Goal: Task Accomplishment & Management: Complete application form

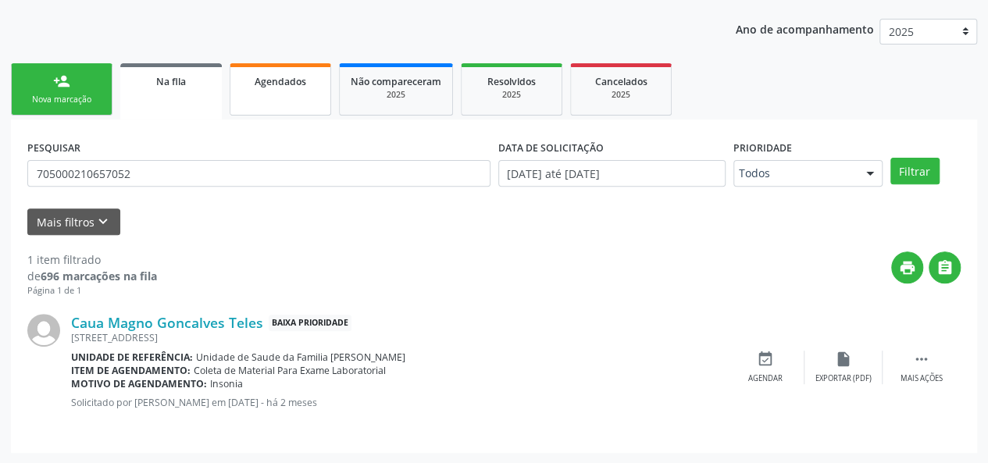
click at [284, 88] on link "Agendados" at bounding box center [281, 89] width 102 height 52
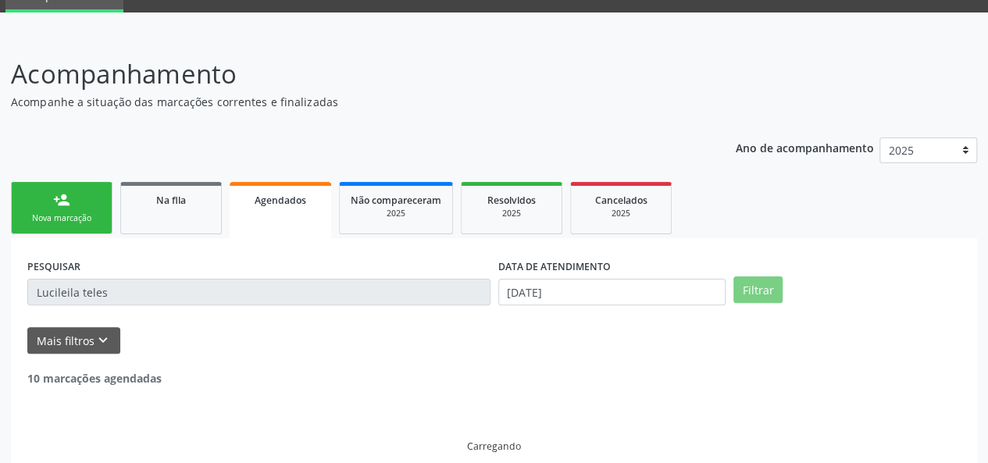
scroll to position [40, 0]
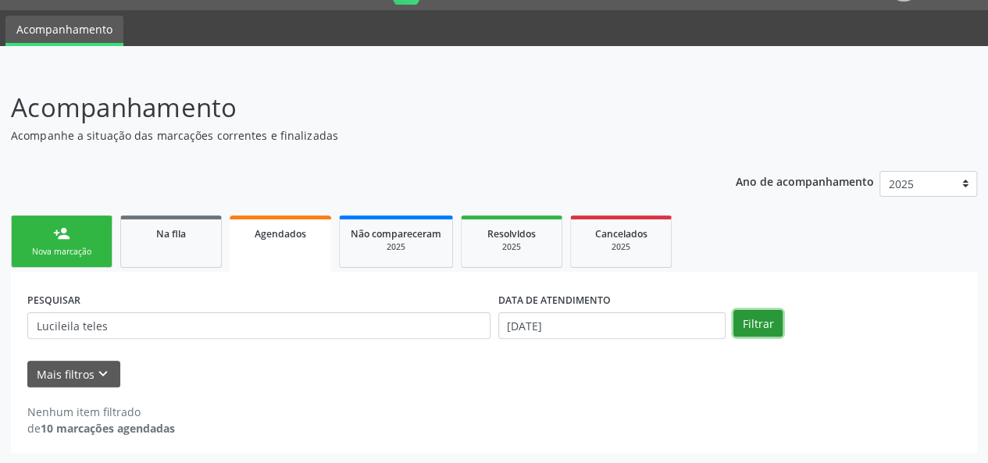
click at [774, 323] on button "Filtrar" at bounding box center [758, 323] width 49 height 27
click at [650, 327] on input "[DATE]" at bounding box center [611, 326] width 227 height 27
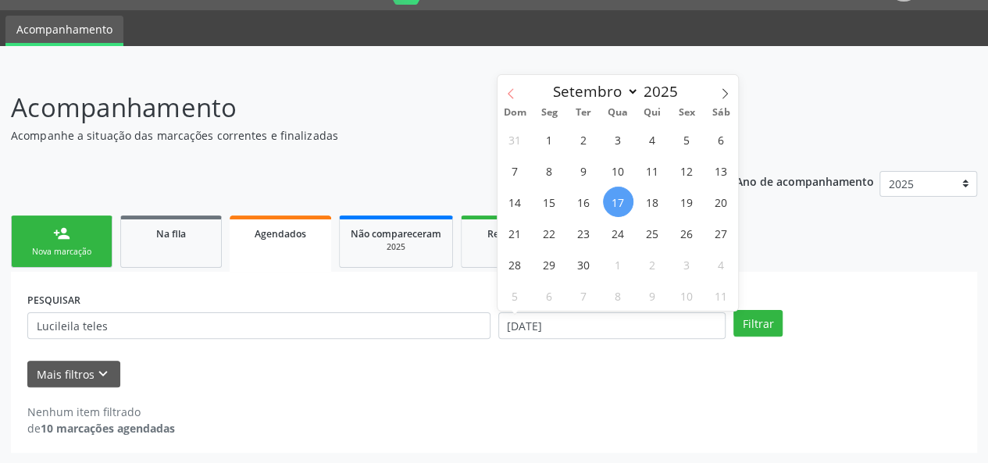
click at [501, 101] on span at bounding box center [511, 88] width 27 height 27
click at [500, 99] on span at bounding box center [511, 88] width 27 height 27
select select "6"
click at [579, 127] on span "1" at bounding box center [584, 139] width 30 height 30
type input "[DATE]"
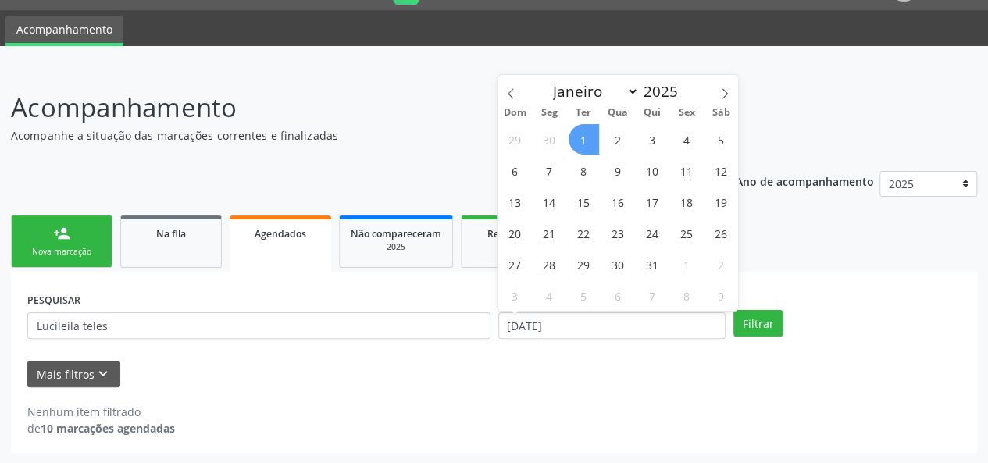
click at [594, 140] on span "1" at bounding box center [584, 139] width 30 height 30
click at [663, 333] on input "[DATE]" at bounding box center [611, 326] width 227 height 27
click at [717, 95] on span at bounding box center [725, 88] width 27 height 27
select select "8"
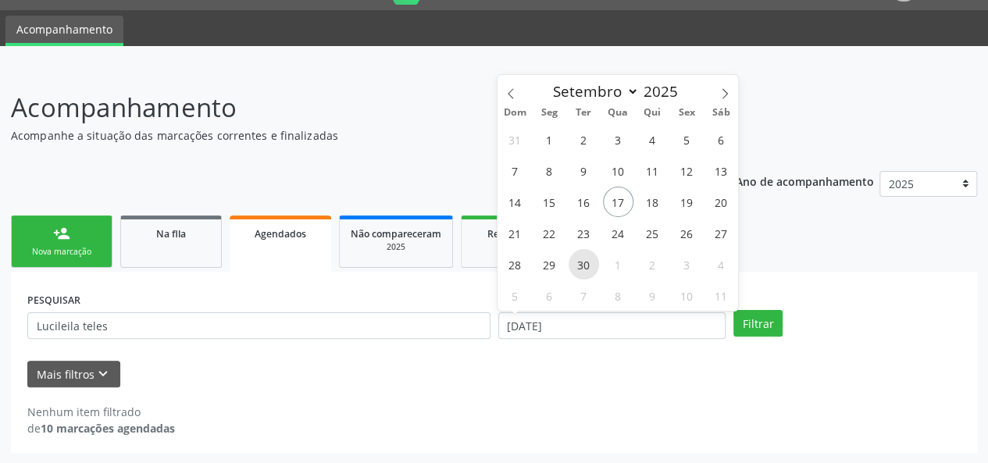
click at [597, 272] on span "30" at bounding box center [584, 264] width 30 height 30
type input "[DATE]"
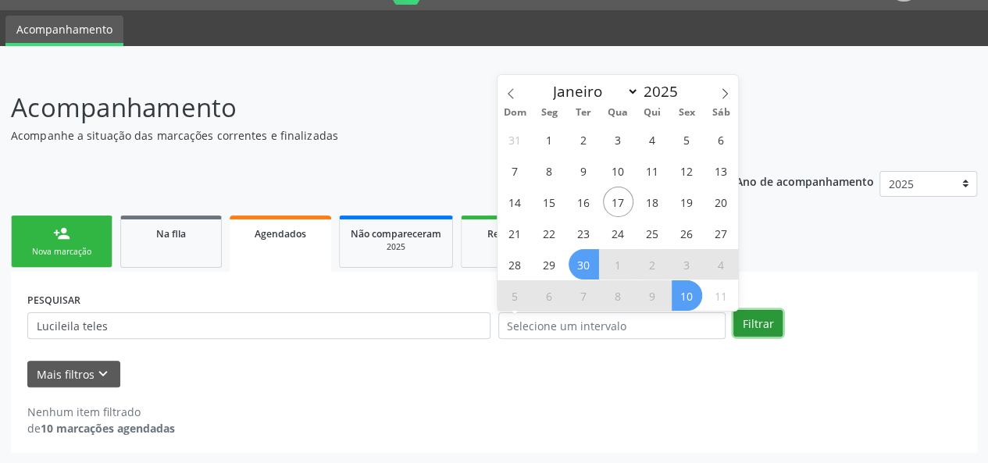
click at [746, 320] on button "Filtrar" at bounding box center [758, 323] width 49 height 27
select select "8"
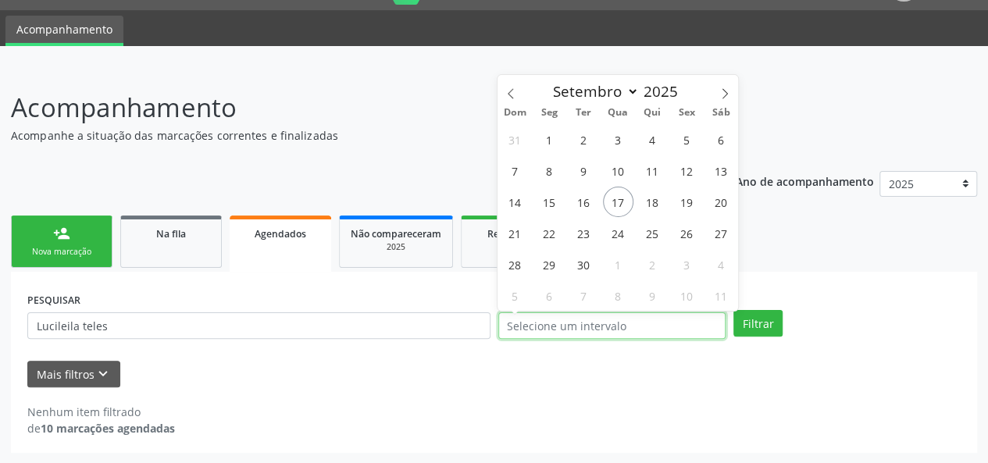
click at [639, 323] on input "text" at bounding box center [611, 326] width 227 height 27
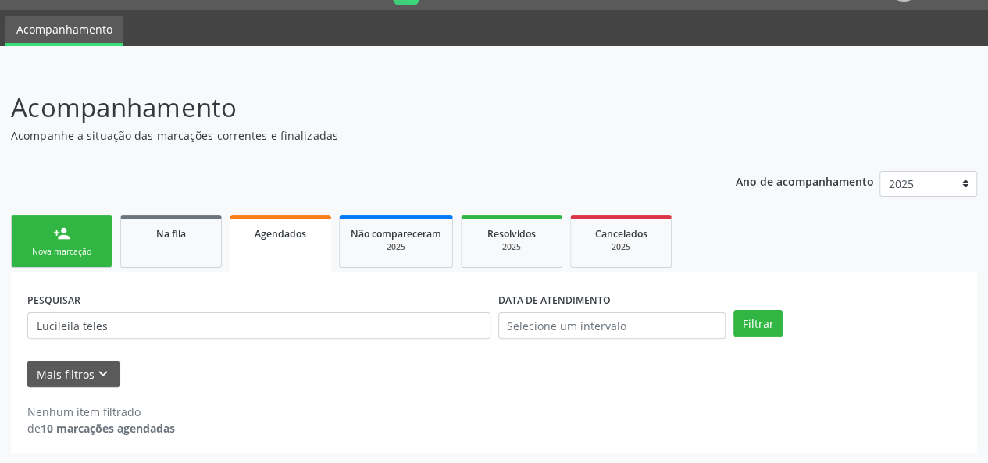
click at [492, 98] on p "Acompanhamento" at bounding box center [349, 107] width 677 height 39
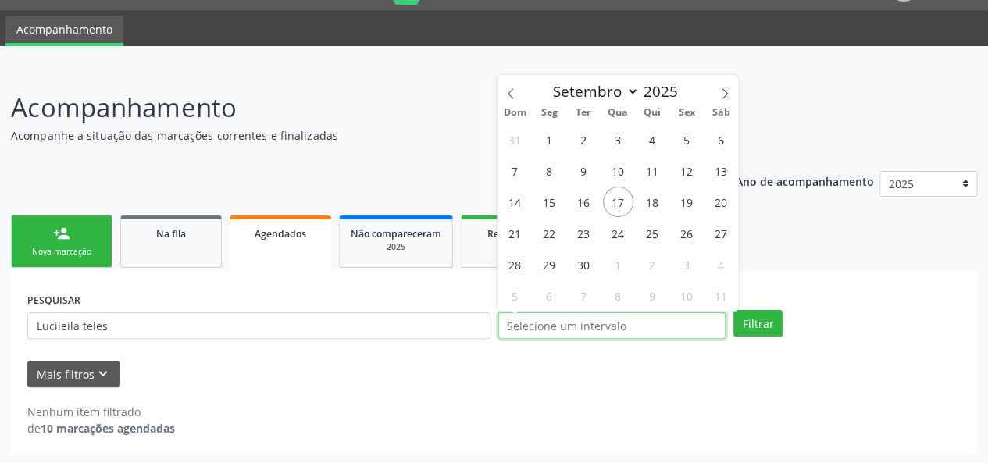
click at [597, 319] on input "text" at bounding box center [611, 326] width 227 height 27
click at [509, 92] on icon at bounding box center [511, 93] width 11 height 11
click at [509, 91] on icon at bounding box center [510, 93] width 5 height 10
select select "6"
click at [574, 144] on span "1" at bounding box center [584, 139] width 30 height 30
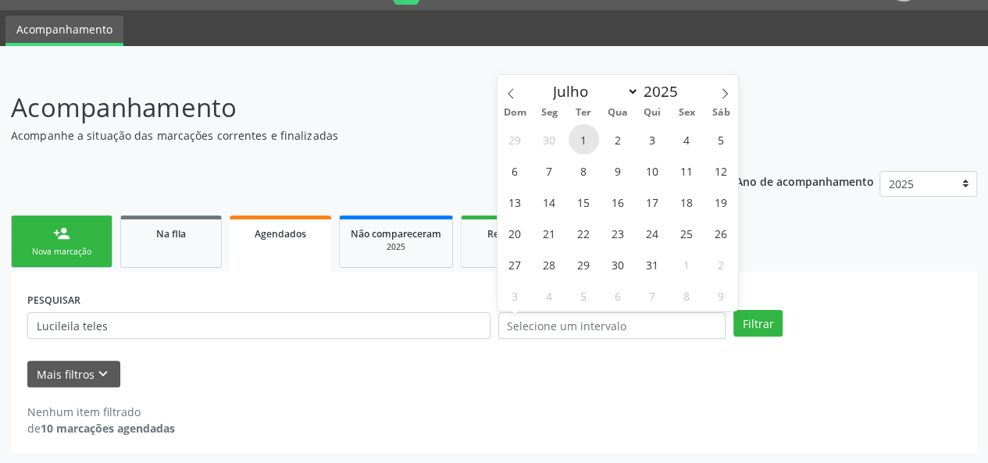
type input "[DATE]"
click at [724, 95] on icon at bounding box center [725, 93] width 11 height 11
select select "8"
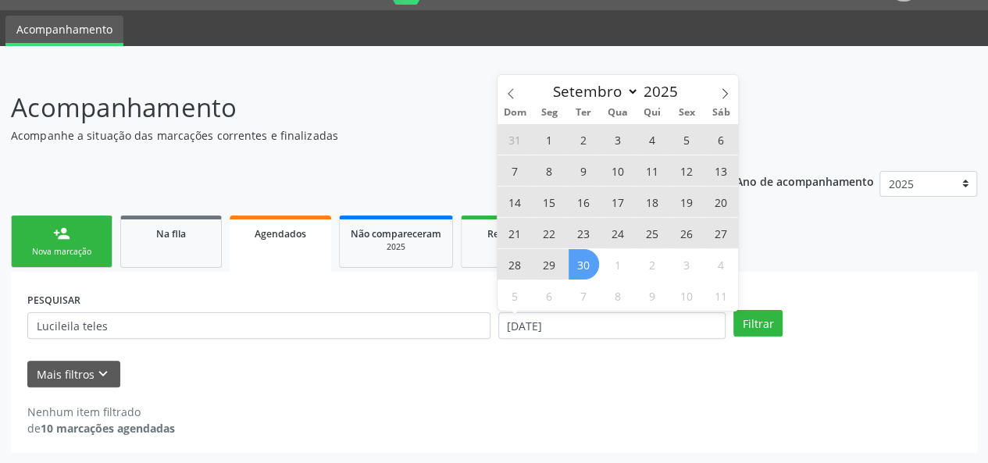
click at [581, 266] on span "30" at bounding box center [584, 264] width 30 height 30
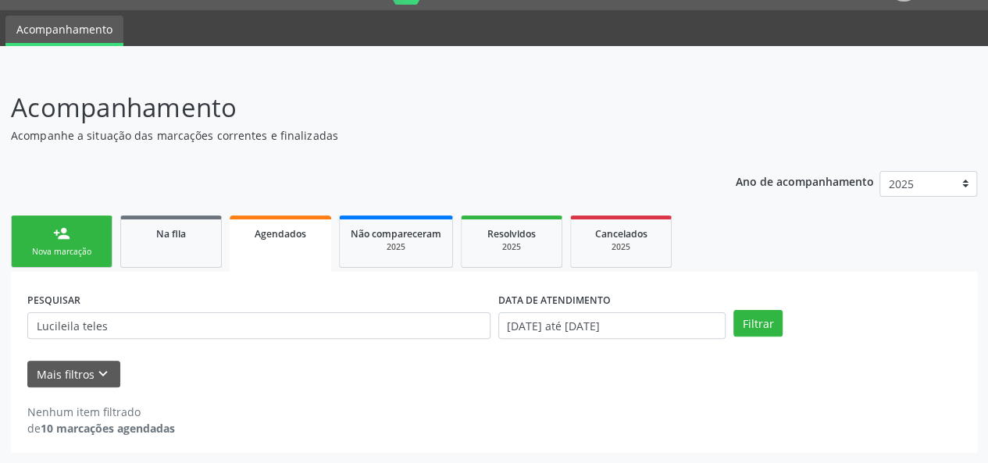
drag, startPoint x: 144, startPoint y: 343, endPoint x: 26, endPoint y: 332, distance: 118.5
click at [5, 340] on div "Acompanhamento Acompanhe a situação das marcações correntes e finalizadas Relat…" at bounding box center [494, 266] width 988 height 396
click at [91, 325] on input "Lucileila teles" at bounding box center [258, 326] width 463 height 27
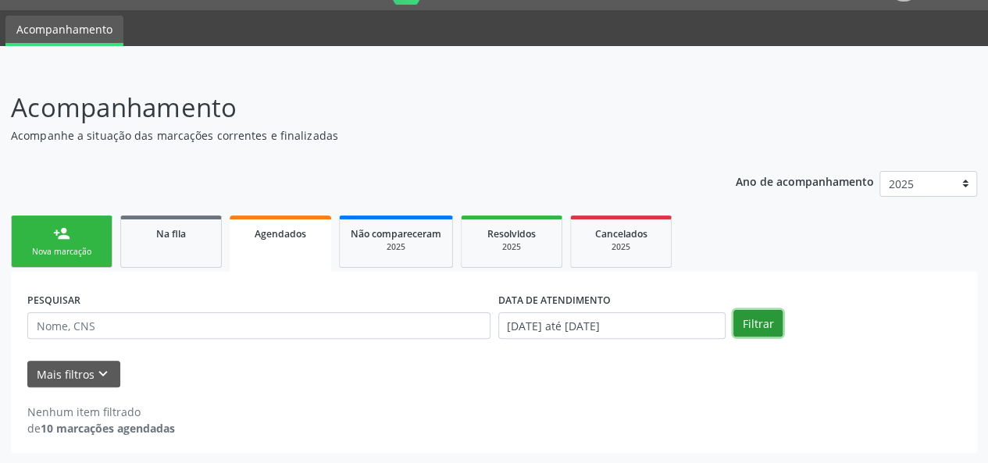
click at [746, 323] on button "Filtrar" at bounding box center [758, 323] width 49 height 27
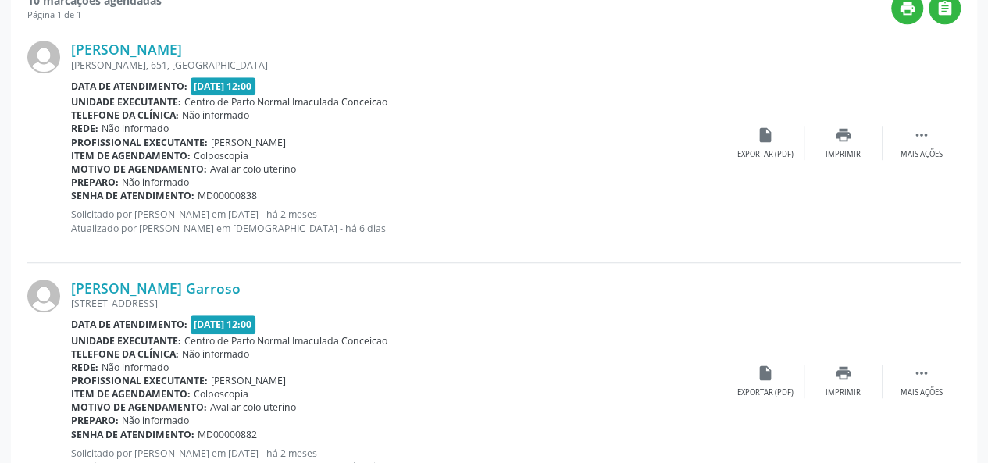
scroll to position [431, 0]
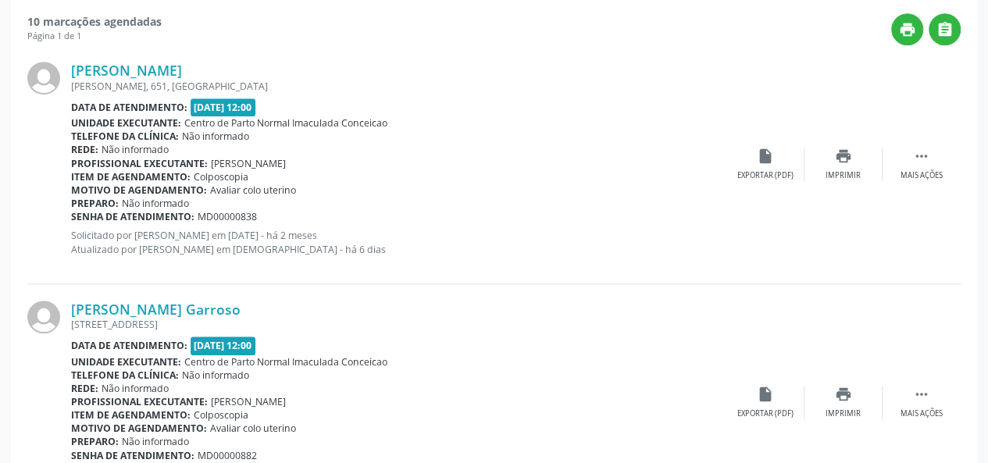
drag, startPoint x: 228, startPoint y: 69, endPoint x: 72, endPoint y: 60, distance: 156.5
click at [72, 60] on div "[PERSON_NAME] [PERSON_NAME], 651, [GEOGRAPHIC_DATA] Data de atendimento: [DATE]…" at bounding box center [494, 164] width 934 height 238
copy link "[PERSON_NAME]"
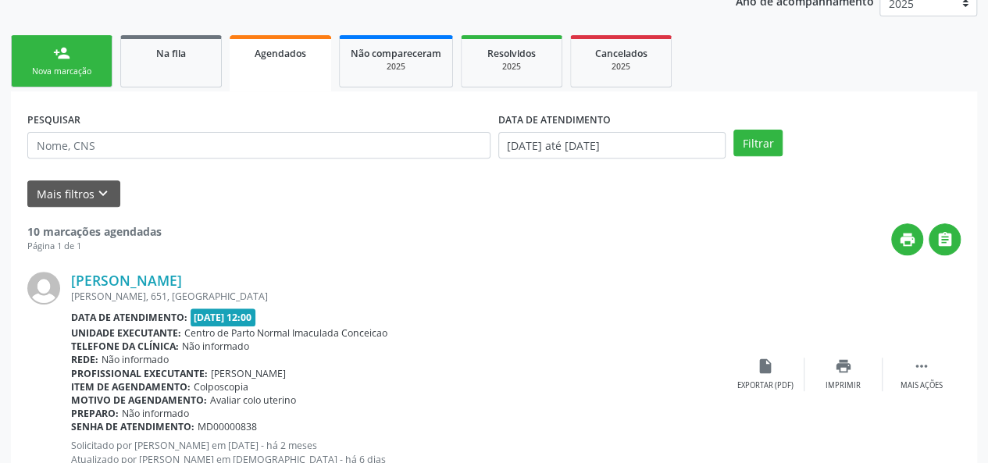
scroll to position [196, 0]
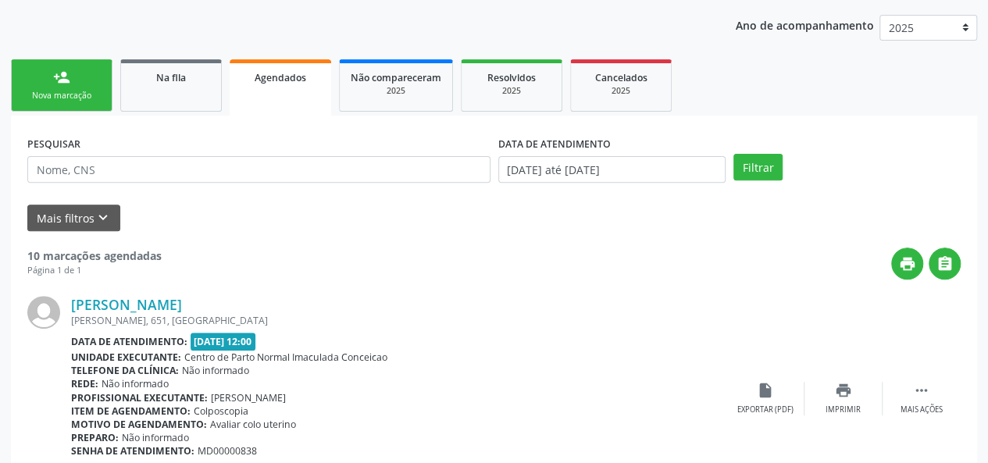
click at [80, 95] on div "Nova marcação" at bounding box center [62, 96] width 78 height 12
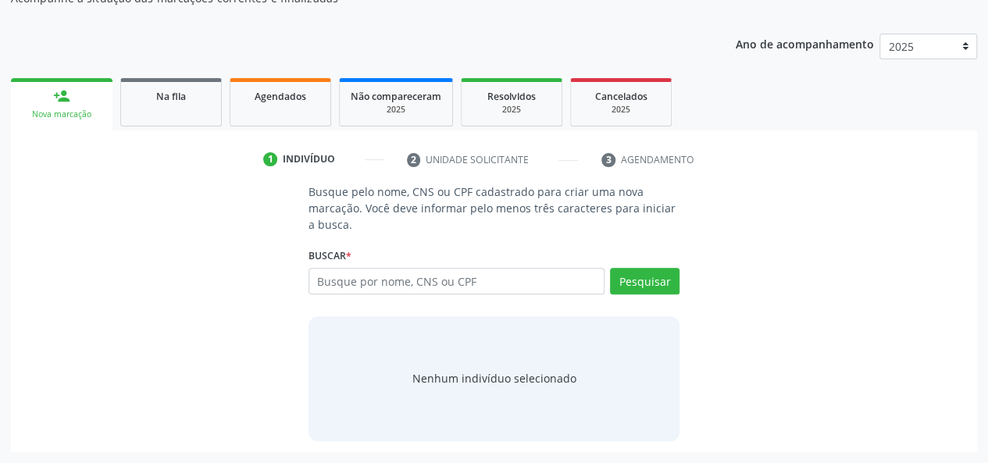
scroll to position [177, 0]
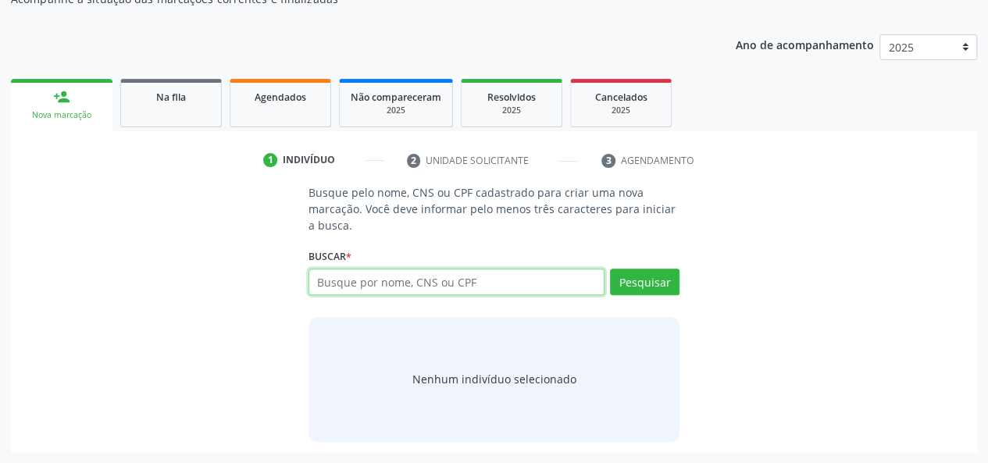
click at [343, 281] on input "text" at bounding box center [457, 282] width 297 height 27
type input "24037087472"
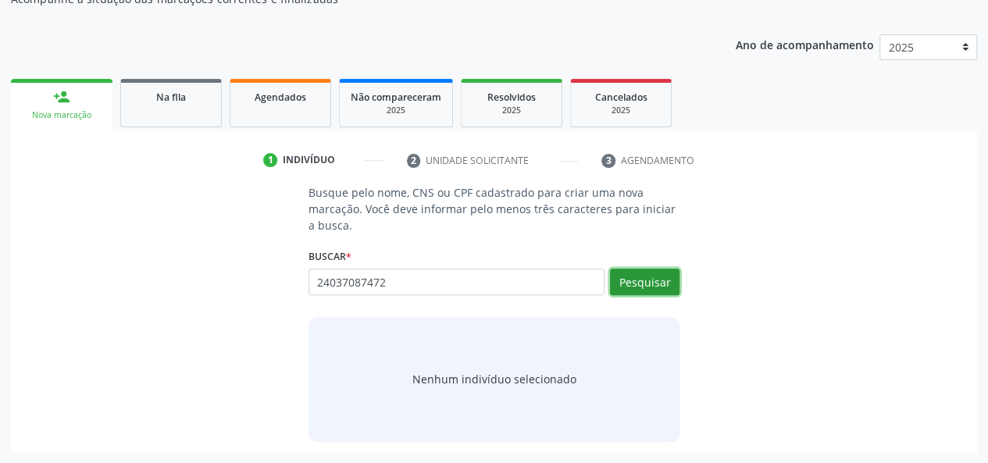
click at [634, 283] on button "Pesquisar" at bounding box center [645, 282] width 70 height 27
type input "24037087472"
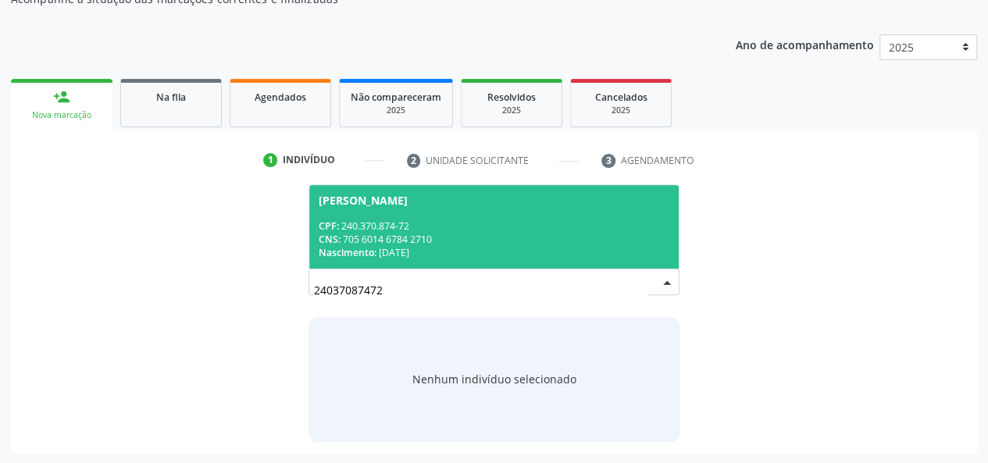
click at [413, 244] on div "CNS: 705 6014 6784 2710" at bounding box center [495, 239] width 352 height 13
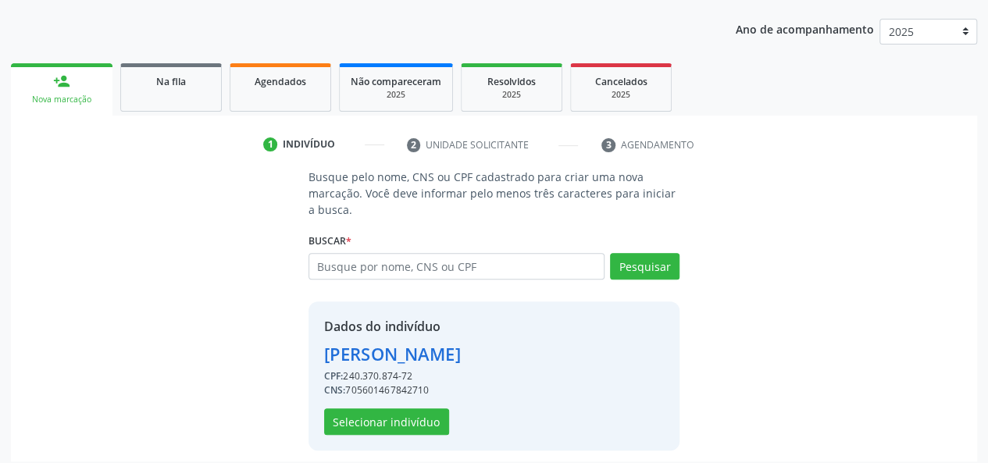
scroll to position [200, 0]
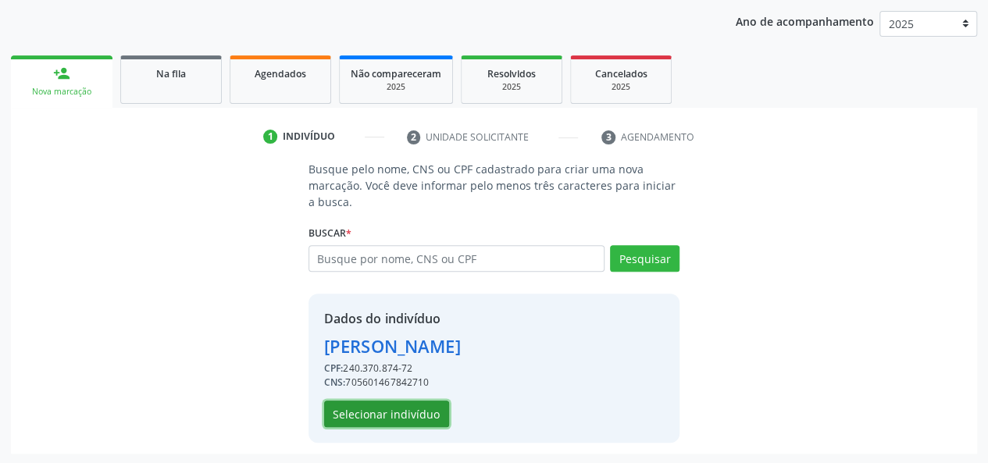
click at [363, 418] on button "Selecionar indivíduo" at bounding box center [386, 414] width 125 height 27
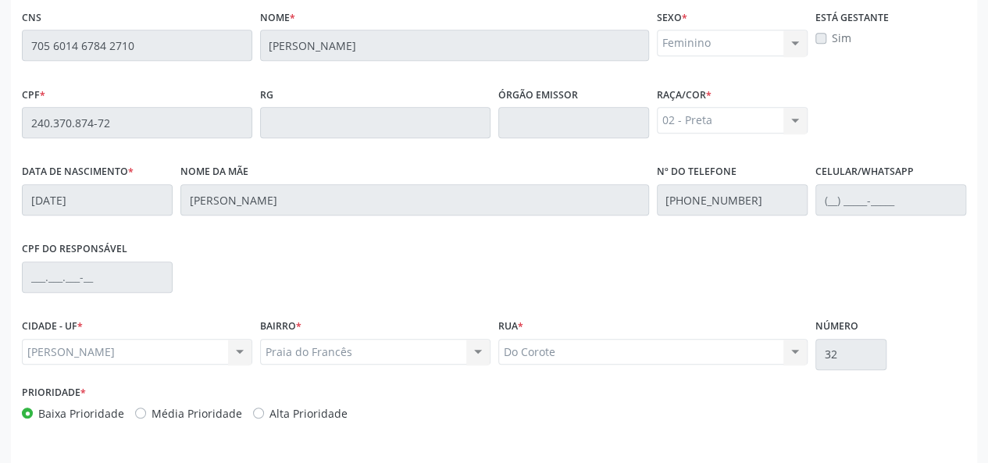
scroll to position [449, 0]
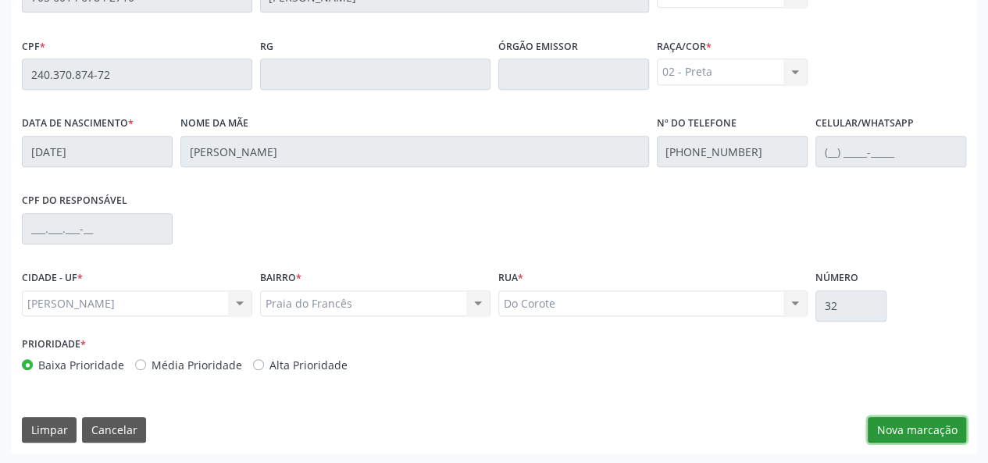
click at [933, 418] on button "Nova marcação" at bounding box center [917, 430] width 98 height 27
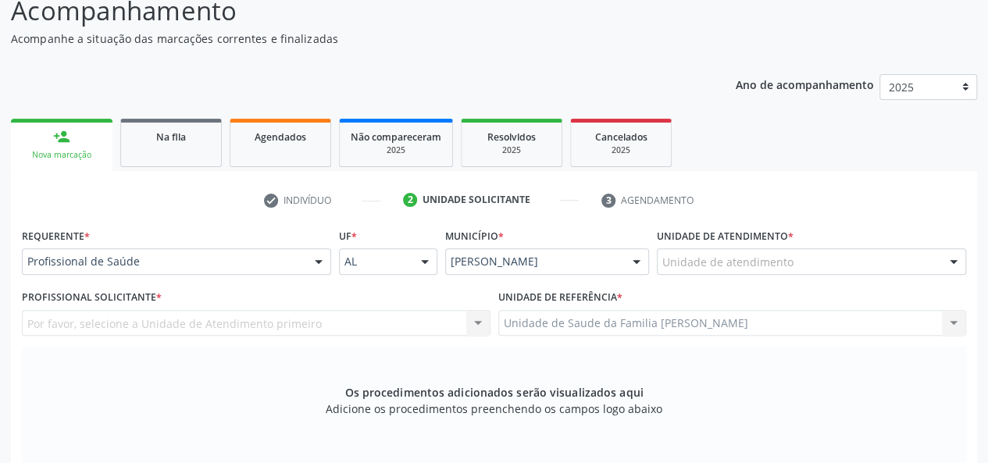
scroll to position [215, 0]
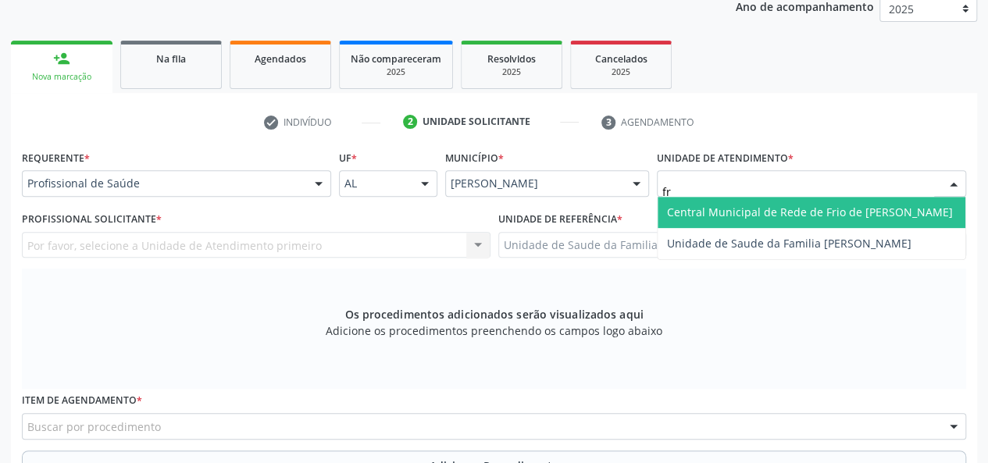
type input "fra"
click at [760, 213] on span "Unidade de Saude da Familia [PERSON_NAME]" at bounding box center [789, 212] width 245 height 15
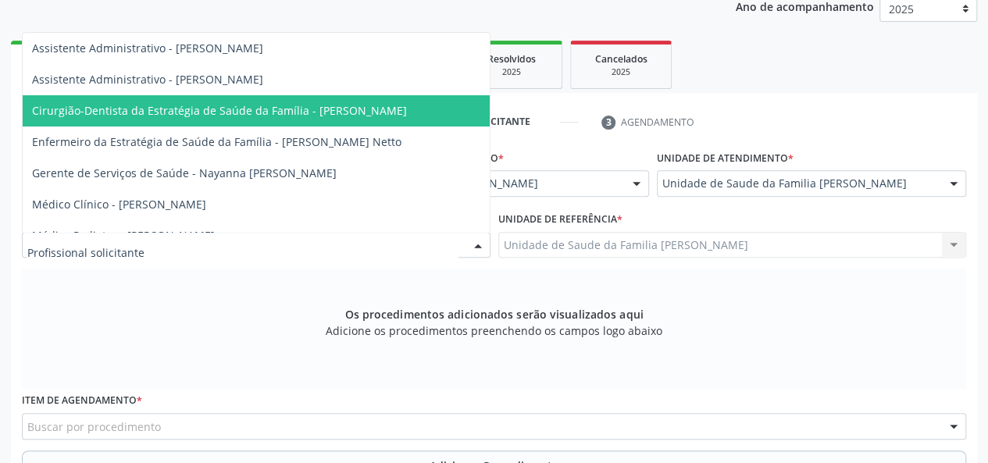
scroll to position [78, 0]
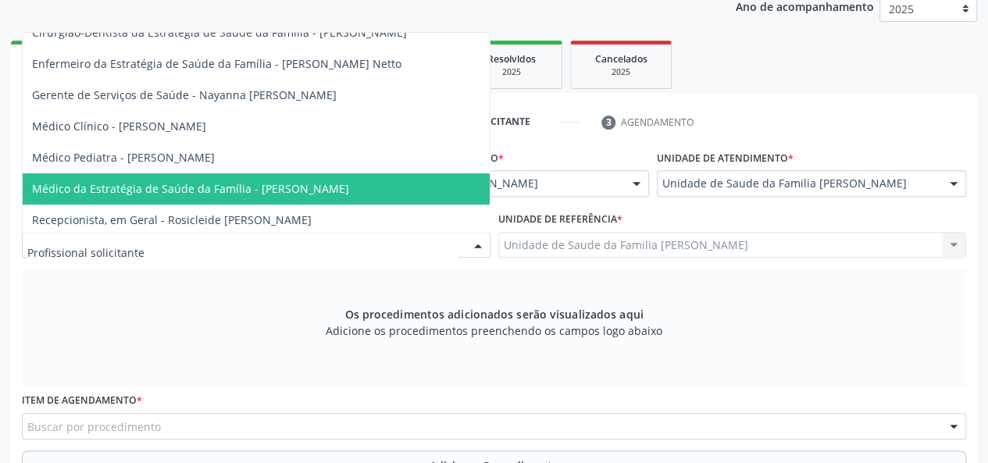
click at [252, 184] on span "Médico da Estratégia de Saúde da Família - [PERSON_NAME]" at bounding box center [190, 188] width 317 height 15
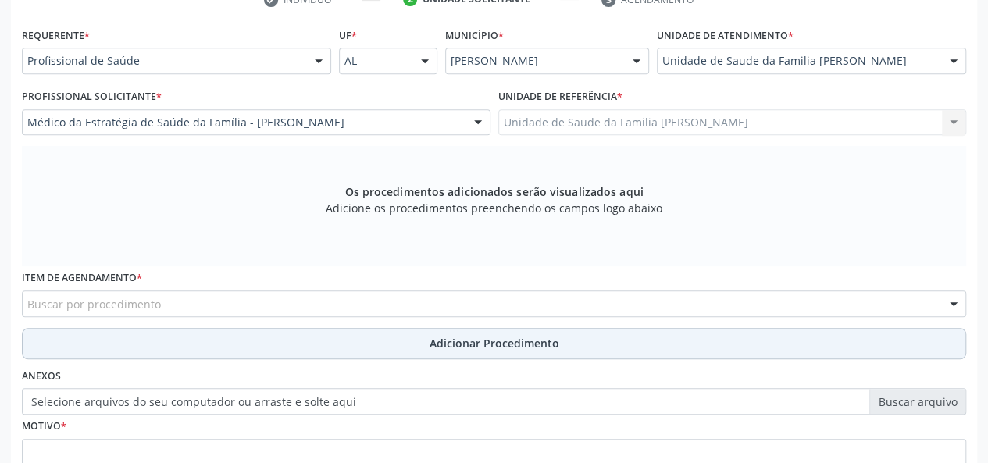
scroll to position [449, 0]
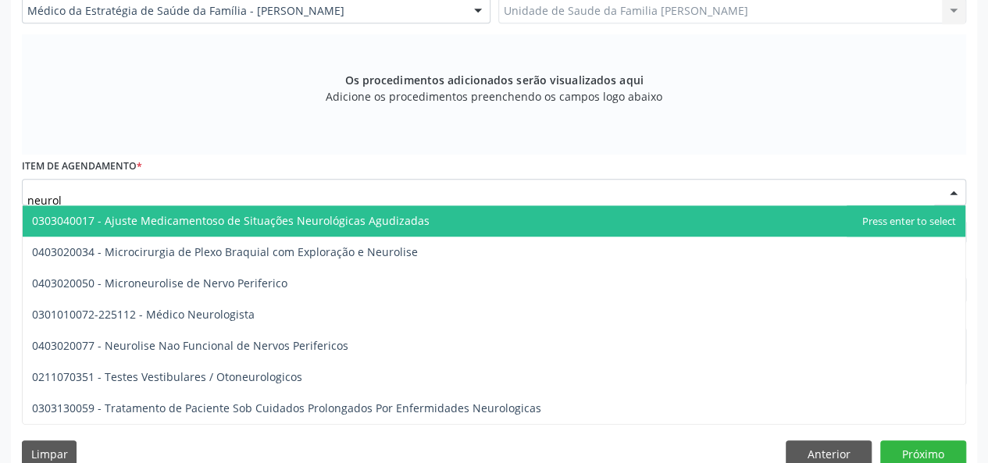
type input "neurolo"
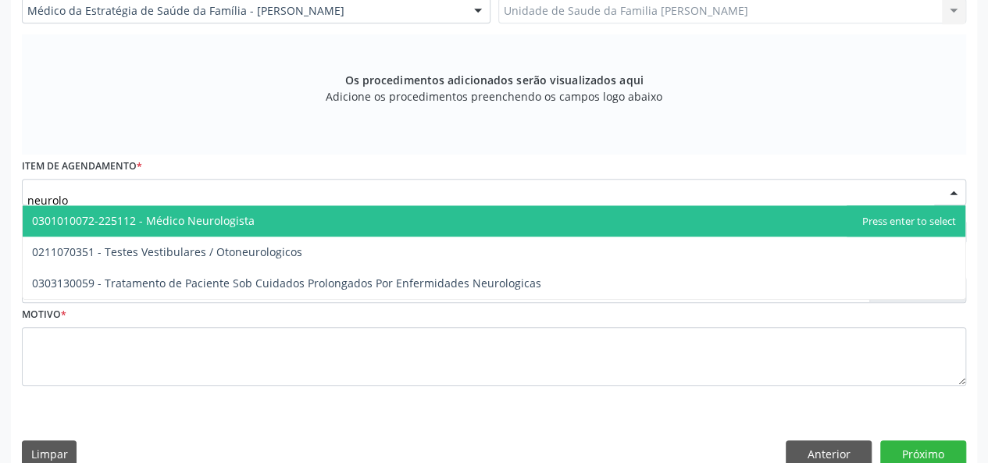
click at [202, 223] on span "0301010072-225112 - Médico Neurologista" at bounding box center [143, 220] width 223 height 15
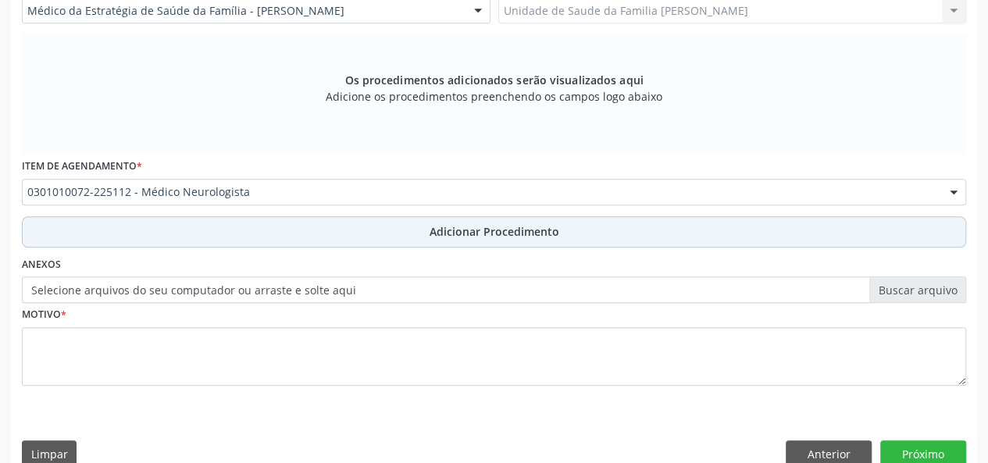
click at [467, 230] on span "Adicionar Procedimento" at bounding box center [495, 231] width 130 height 16
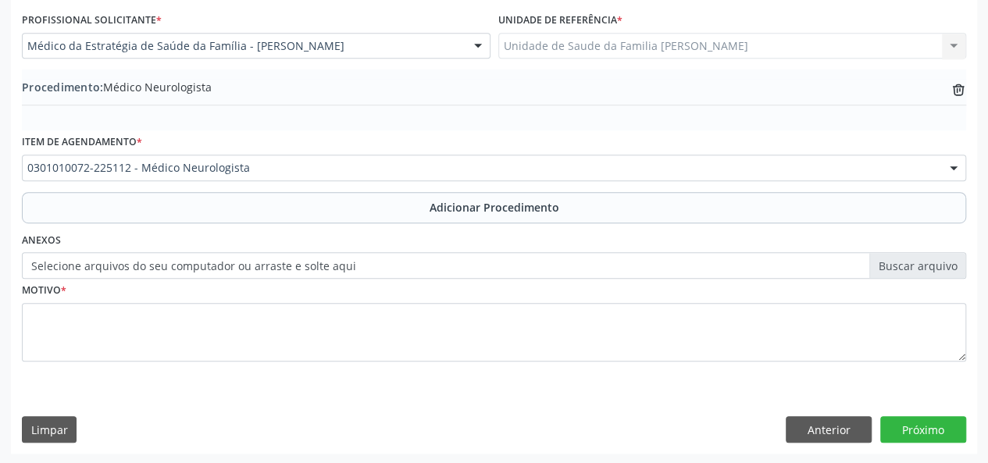
click at [949, 261] on label "Selecione arquivos do seu computador ou arraste e solte aqui" at bounding box center [494, 265] width 945 height 27
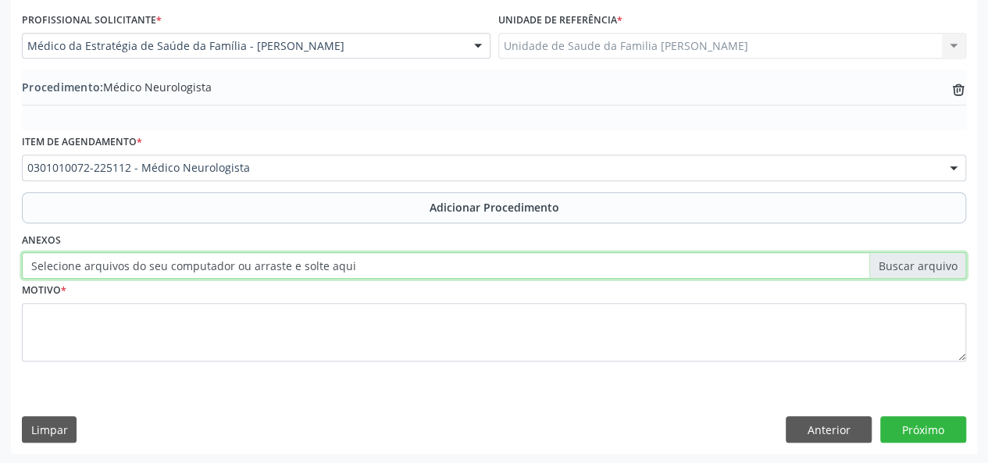
click at [949, 261] on input "Selecione arquivos do seu computador ou arraste e solte aqui" at bounding box center [494, 265] width 945 height 27
type input "C:\fakepath\maria.jpg"
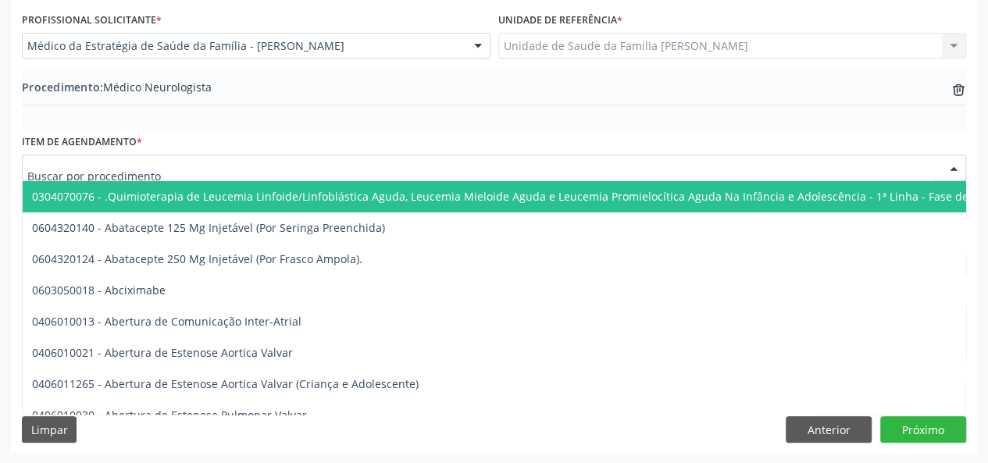
drag, startPoint x: 280, startPoint y: 174, endPoint x: 236, endPoint y: 179, distance: 44.0
click at [236, 179] on div at bounding box center [494, 168] width 945 height 27
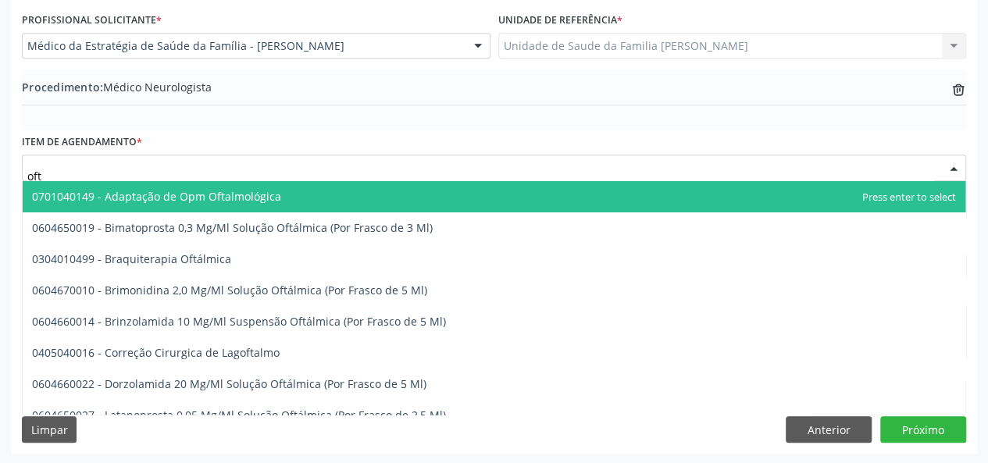
type input "ofta"
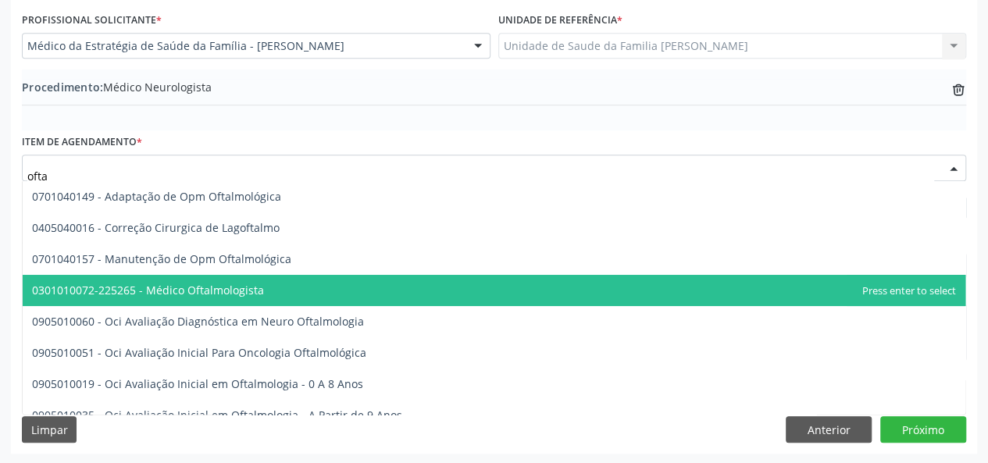
click at [257, 288] on span "0301010072-225265 - Médico Oftalmologista" at bounding box center [148, 290] width 232 height 15
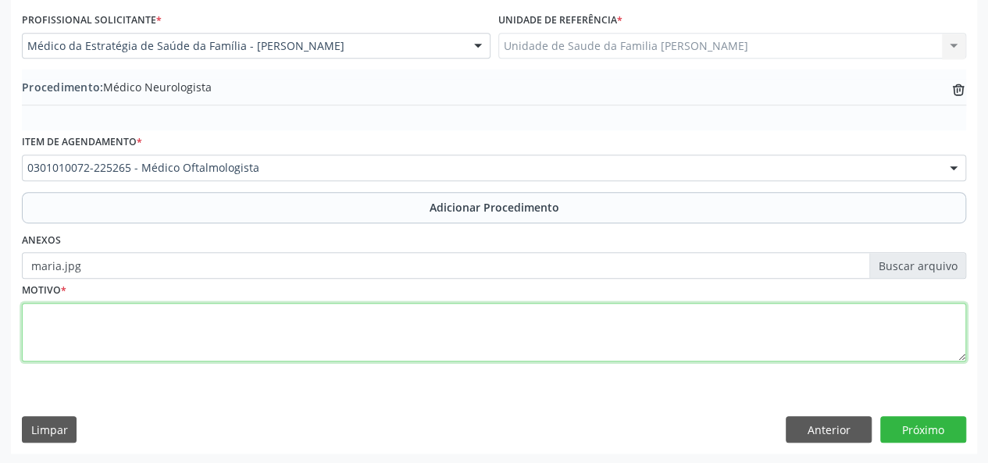
click at [67, 332] on textarea at bounding box center [494, 332] width 945 height 59
click at [111, 318] on textarea "Diminuicao da auidade" at bounding box center [494, 332] width 945 height 59
click at [181, 315] on textarea "Diminuicao da acuidade" at bounding box center [494, 332] width 945 height 59
type textarea "Diminuicao da acuidade visual"
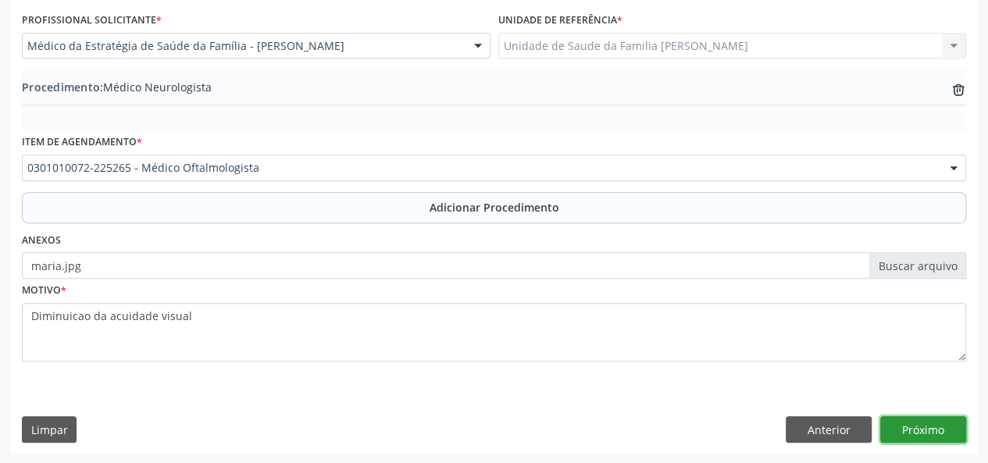
click at [930, 434] on button "Próximo" at bounding box center [924, 429] width 86 height 27
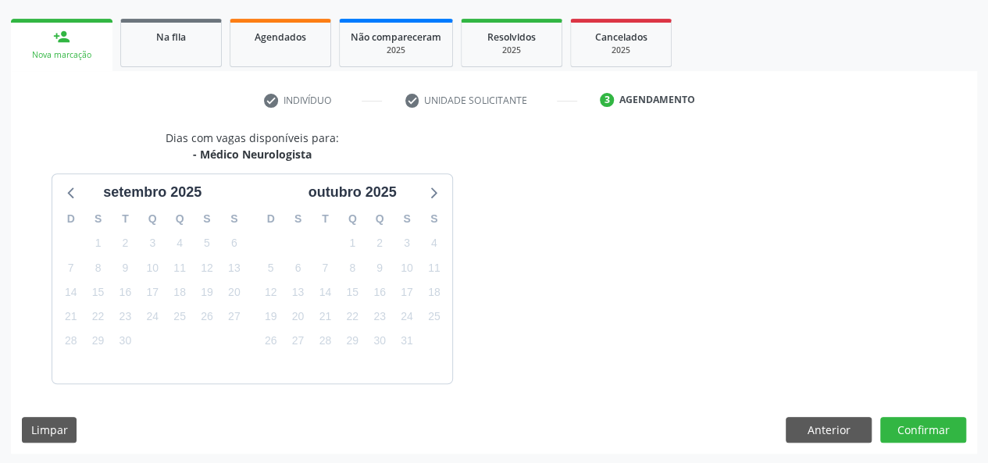
scroll to position [283, 0]
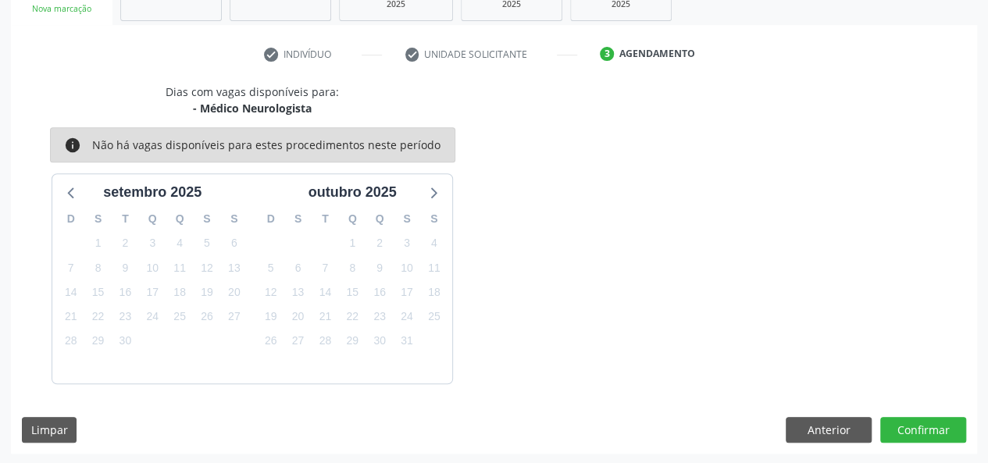
click at [882, 447] on div "Dias com vagas disponíveis para: - Médico Neurologista info Não há vagas dispon…" at bounding box center [494, 269] width 967 height 370
click at [935, 427] on button "Confirmar" at bounding box center [924, 430] width 86 height 27
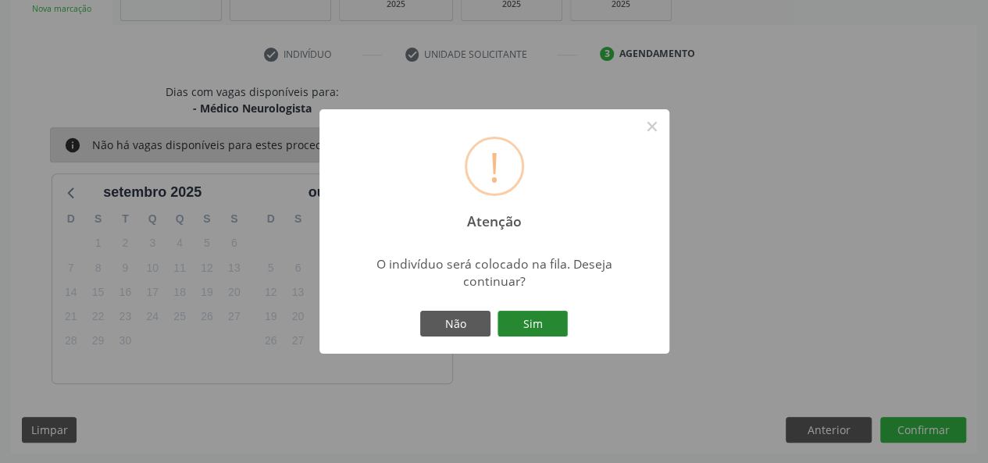
click at [527, 324] on button "Sim" at bounding box center [533, 324] width 70 height 27
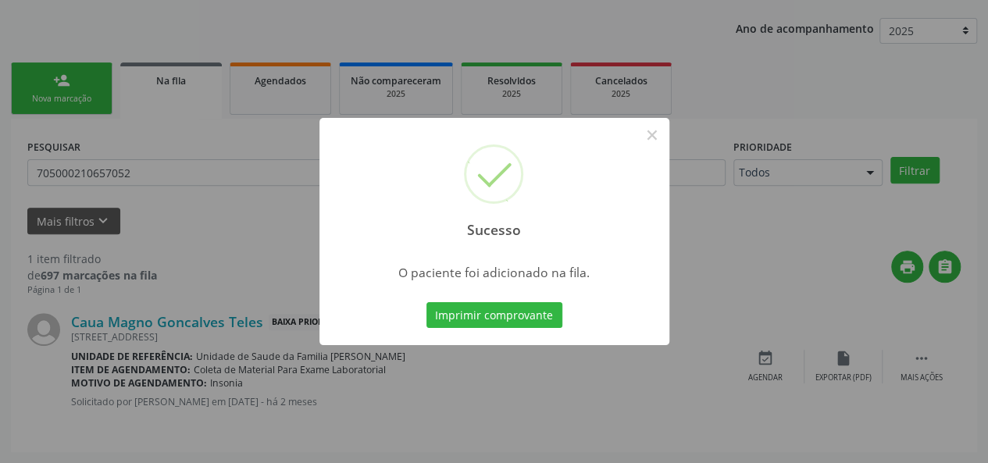
scroll to position [73, 0]
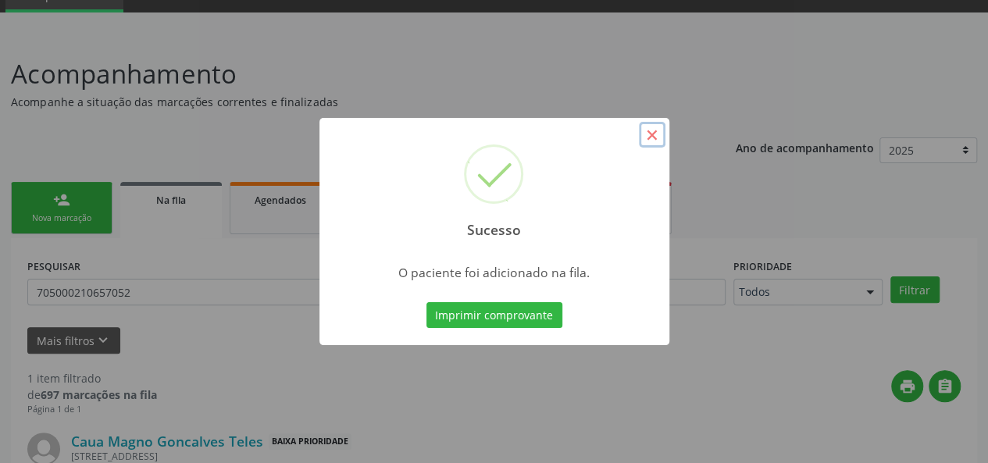
click at [656, 129] on button "×" at bounding box center [652, 135] width 27 height 27
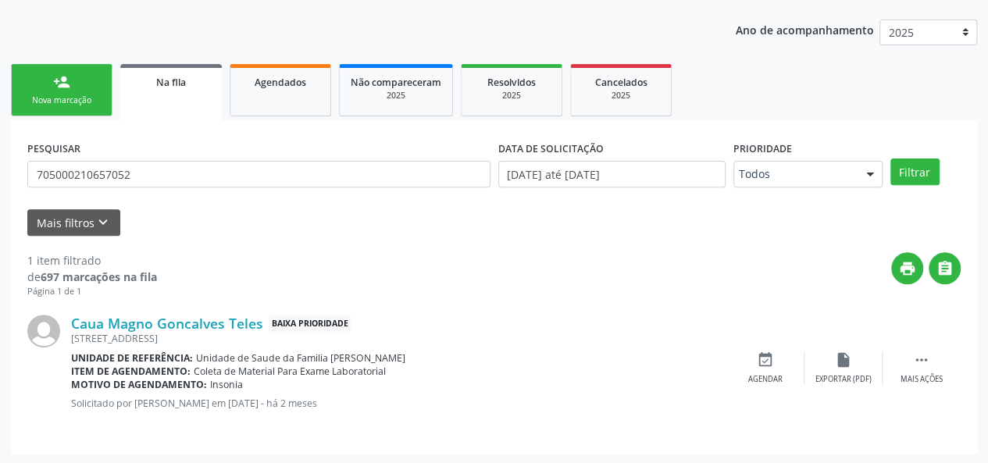
scroll to position [192, 0]
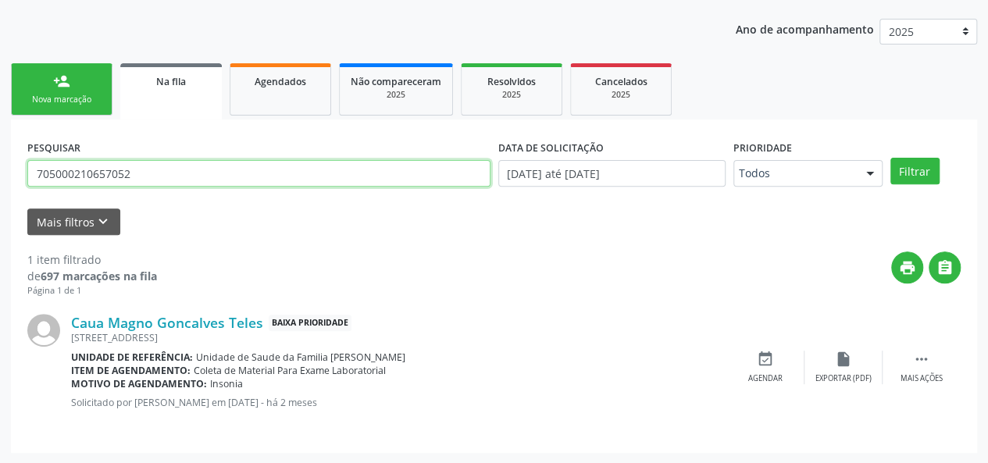
drag, startPoint x: 278, startPoint y: 174, endPoint x: 0, endPoint y: 193, distance: 278.8
click at [0, 193] on div "Acompanhamento Acompanhe a situação das marcações correntes e finalizadas Relat…" at bounding box center [494, 190] width 988 height 549
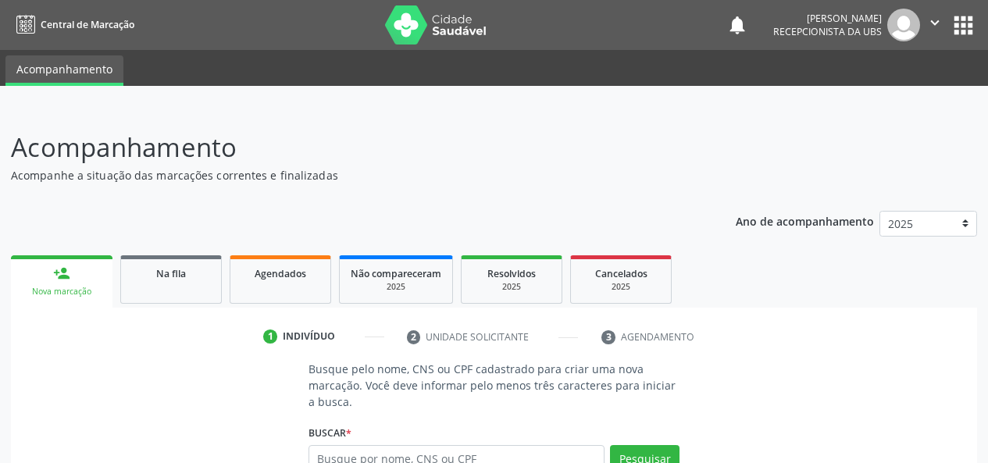
scroll to position [177, 0]
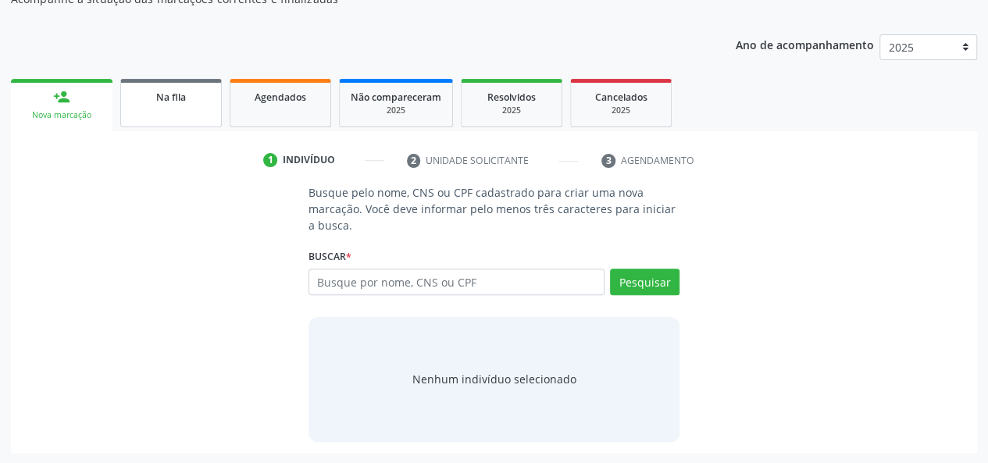
drag, startPoint x: 172, startPoint y: 101, endPoint x: 654, endPoint y: 216, distance: 495.8
click at [173, 101] on span "Na fila" at bounding box center [171, 97] width 30 height 13
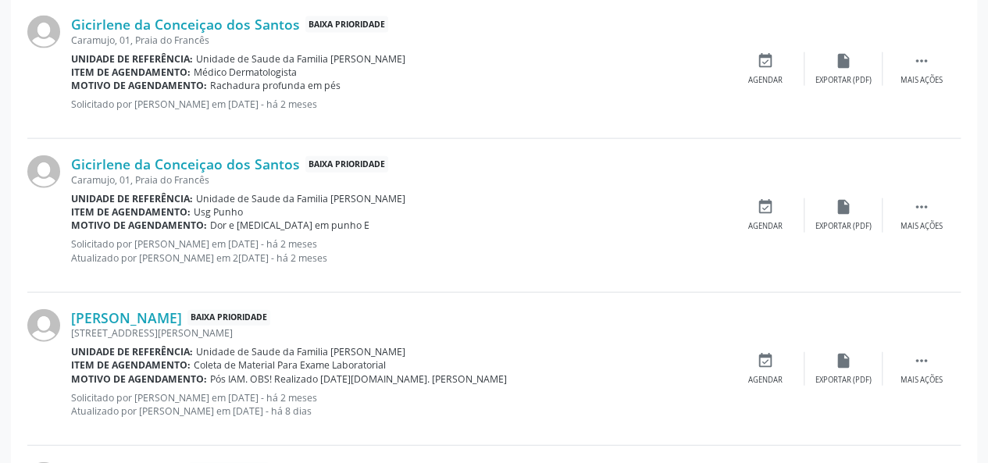
scroll to position [2219, 0]
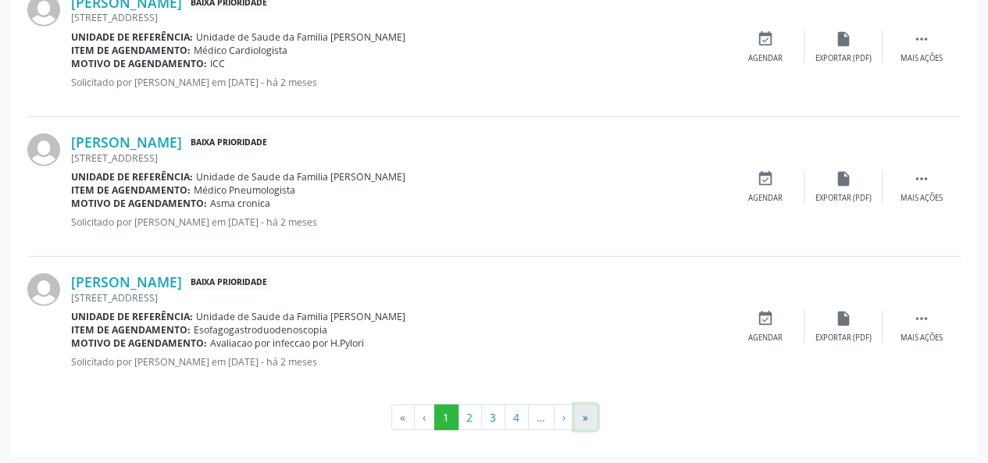
click at [590, 411] on button "»" at bounding box center [585, 418] width 23 height 27
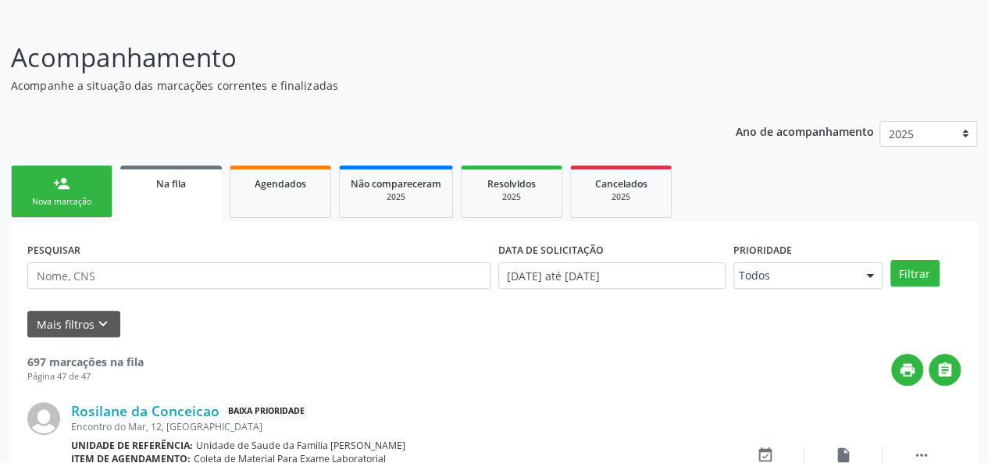
scroll to position [1175, 0]
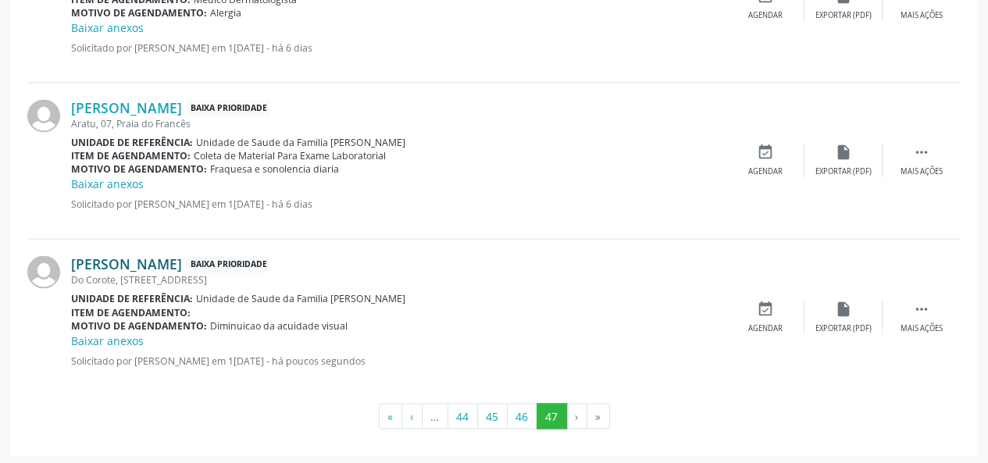
click at [182, 259] on link "[PERSON_NAME]" at bounding box center [126, 263] width 111 height 17
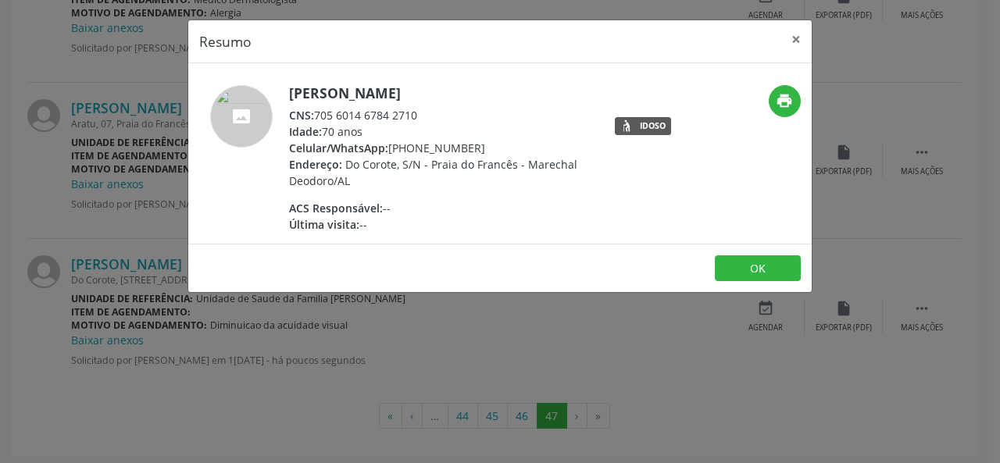
drag, startPoint x: 420, startPoint y: 116, endPoint x: 318, endPoint y: 116, distance: 102.4
click at [318, 116] on div "CNS: 705 6014 6784 2710" at bounding box center [441, 115] width 304 height 16
copy div "705 6014 6784 2710"
click at [789, 30] on button "×" at bounding box center [796, 39] width 31 height 38
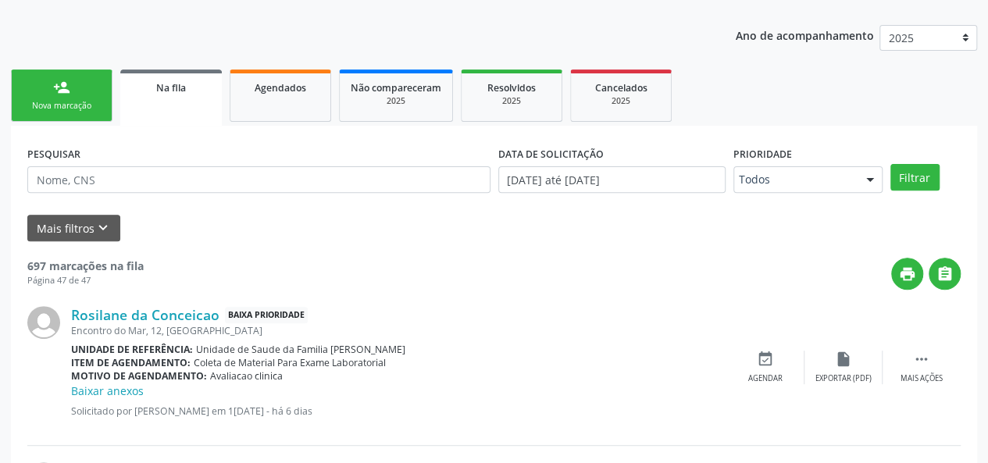
scroll to position [0, 0]
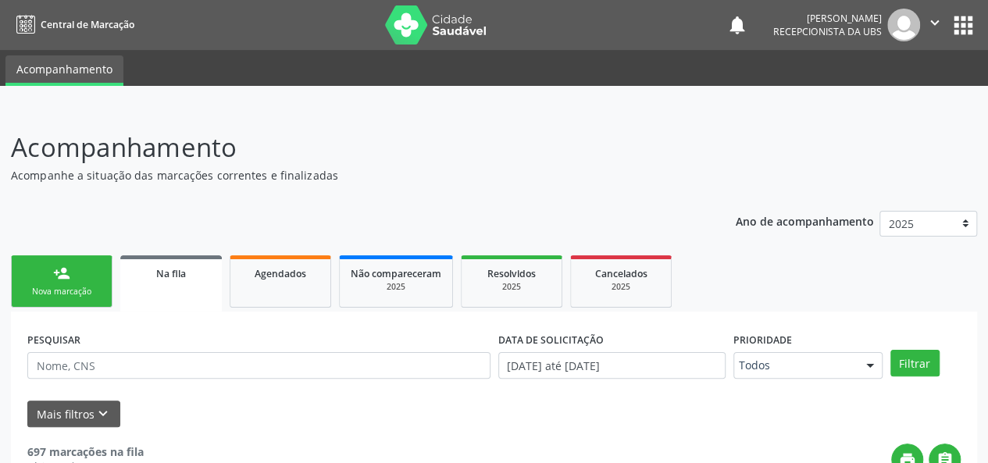
click at [50, 271] on link "person_add Nova marcação" at bounding box center [62, 281] width 102 height 52
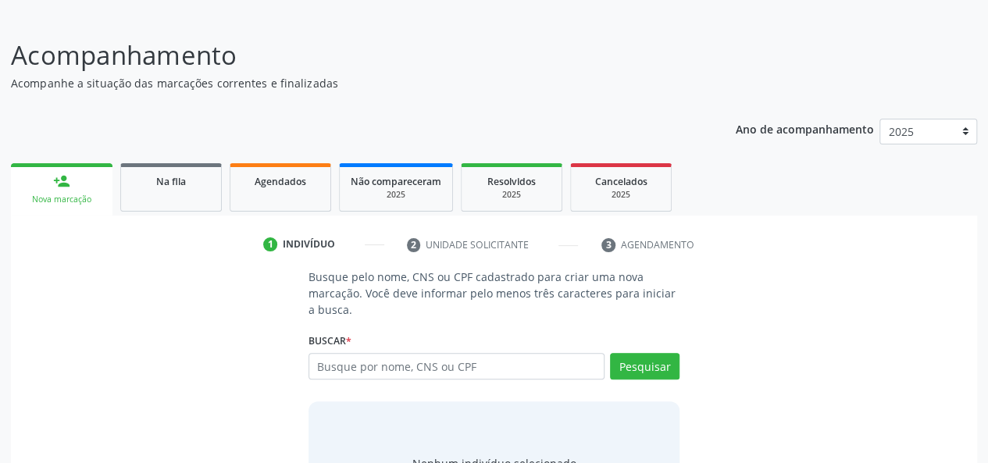
scroll to position [177, 0]
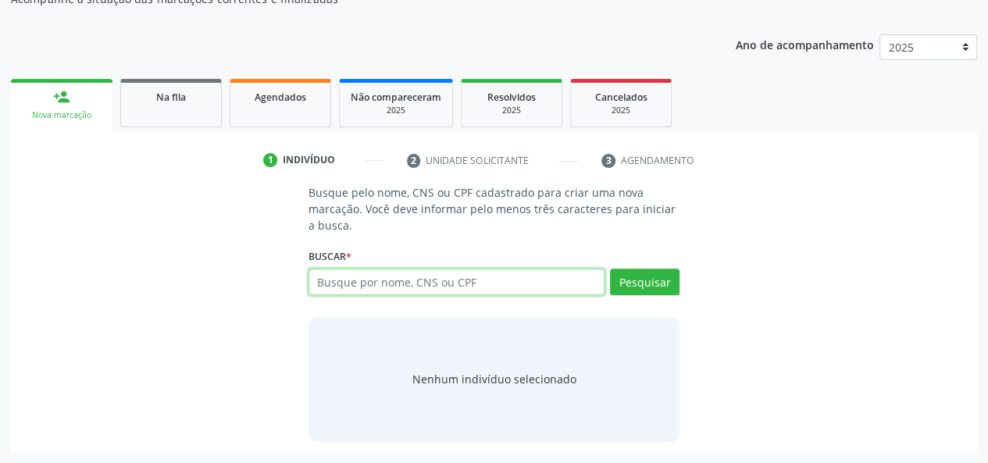
click at [375, 280] on input "text" at bounding box center [457, 282] width 297 height 27
paste input "705 6014 6784 2710"
type input "705 6014 6784 2710"
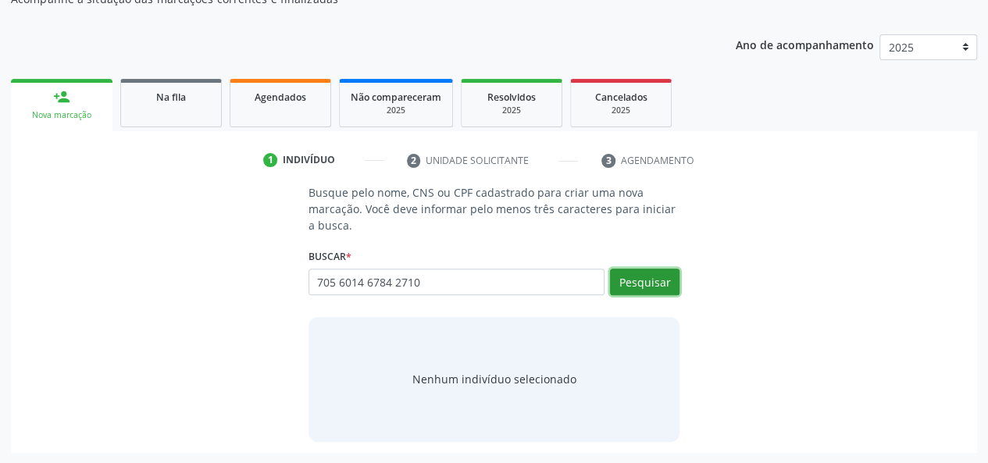
drag, startPoint x: 636, startPoint y: 284, endPoint x: 778, endPoint y: 301, distance: 143.2
click at [638, 284] on button "Pesquisar" at bounding box center [645, 282] width 70 height 27
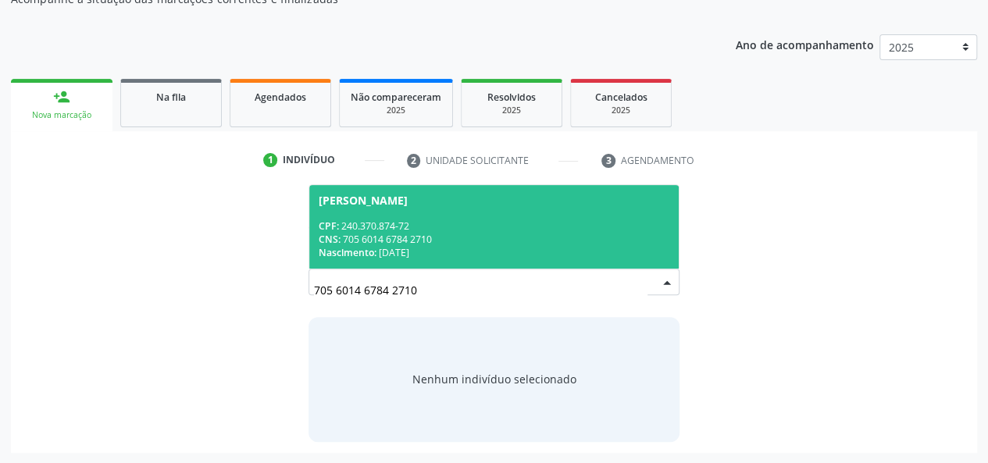
click at [406, 239] on div "CNS: 705 6014 6784 2710" at bounding box center [495, 239] width 352 height 13
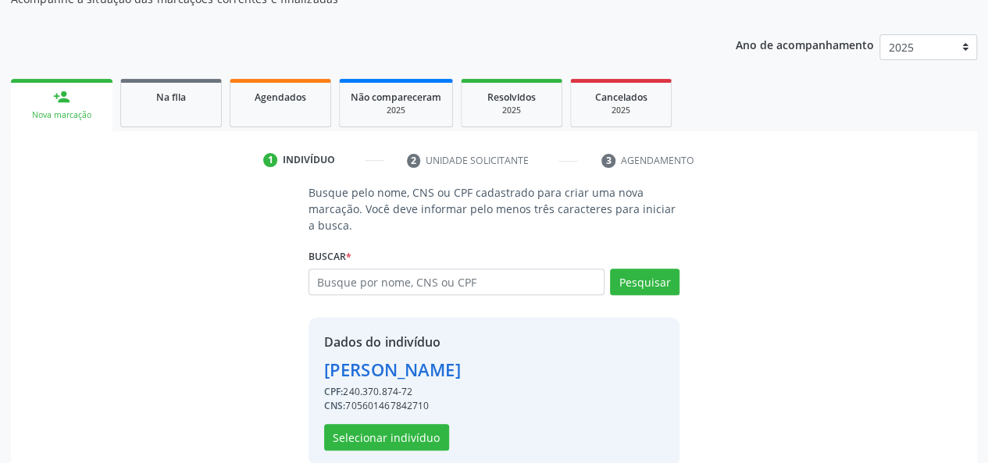
scroll to position [200, 0]
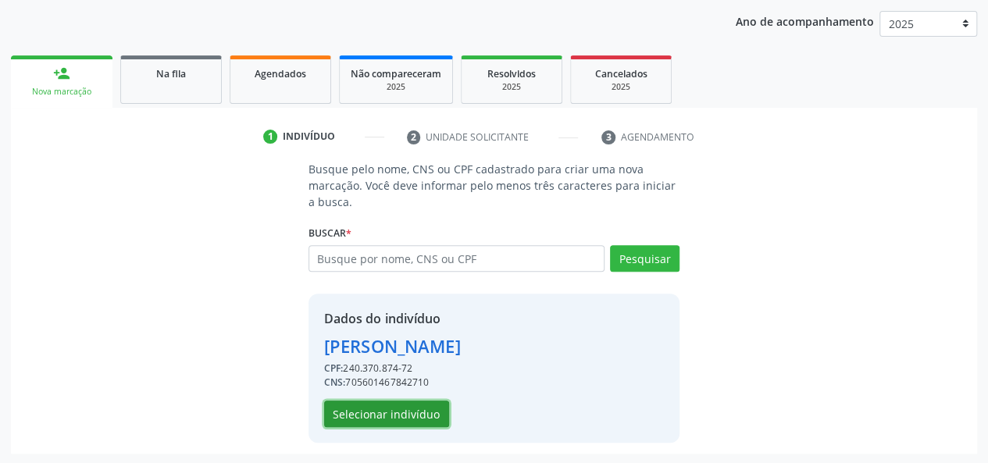
click at [396, 413] on button "Selecionar indivíduo" at bounding box center [386, 414] width 125 height 27
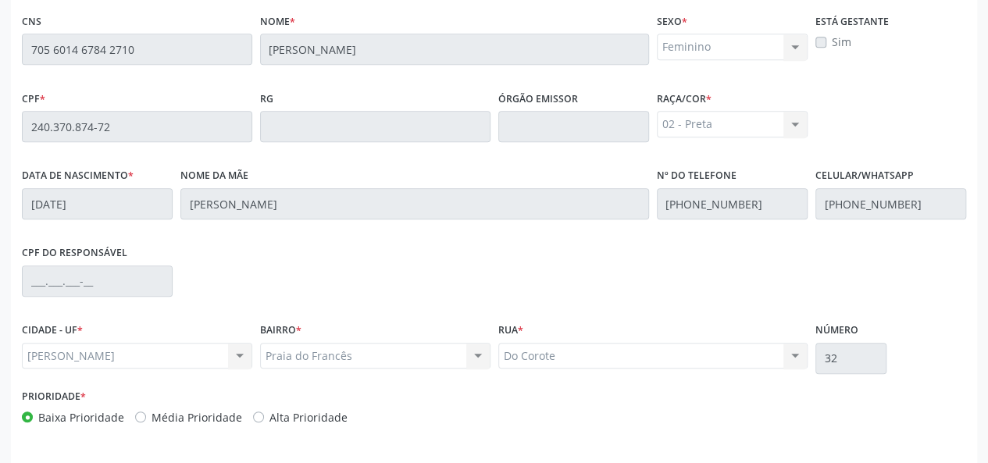
scroll to position [449, 0]
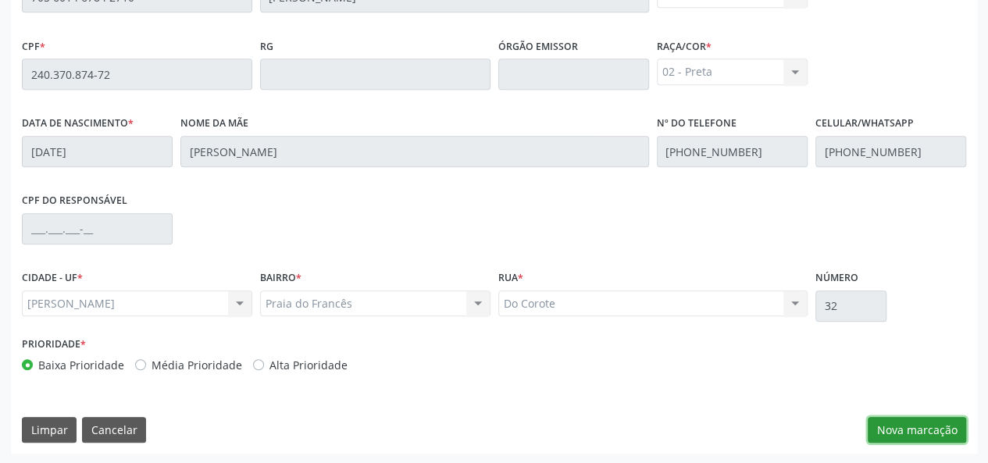
click at [931, 417] on button "Nova marcação" at bounding box center [917, 430] width 98 height 27
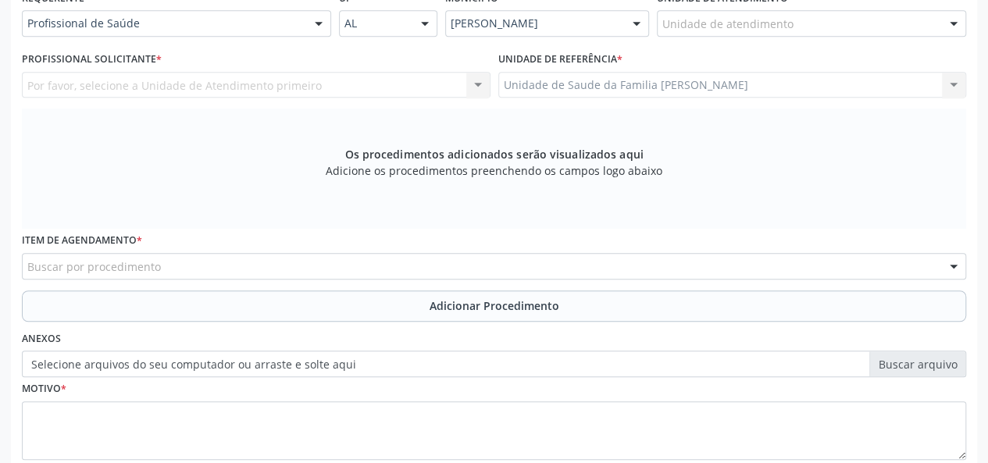
scroll to position [215, 0]
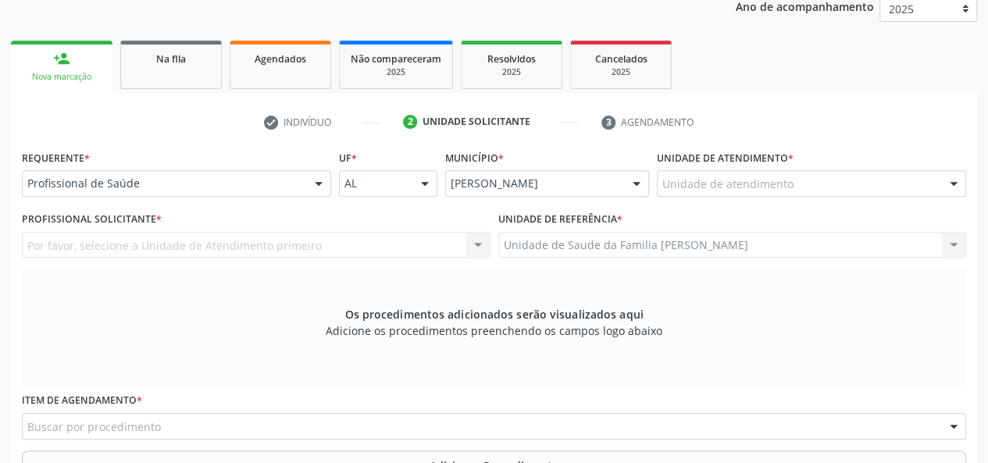
click at [702, 167] on label "Unidade de atendimento *" at bounding box center [725, 158] width 137 height 24
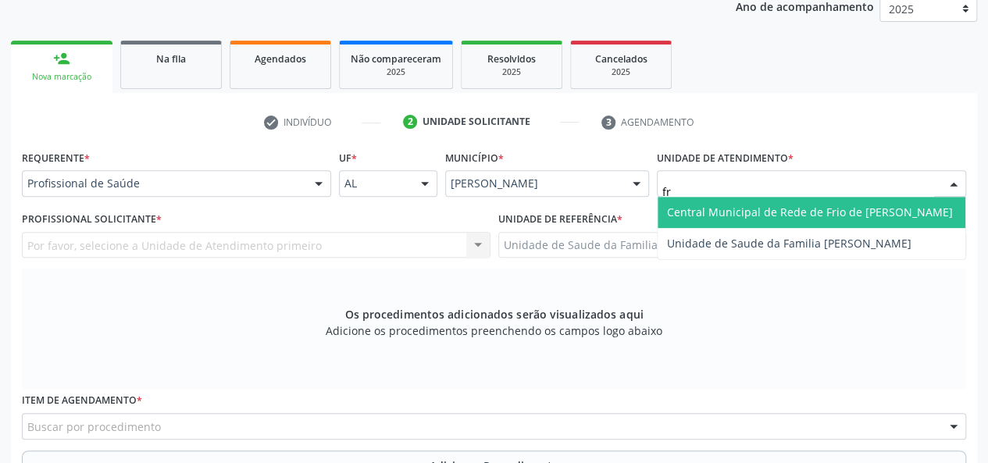
type input "fra"
click at [705, 197] on span "Unidade de Saude da Familia [PERSON_NAME]" at bounding box center [812, 212] width 308 height 31
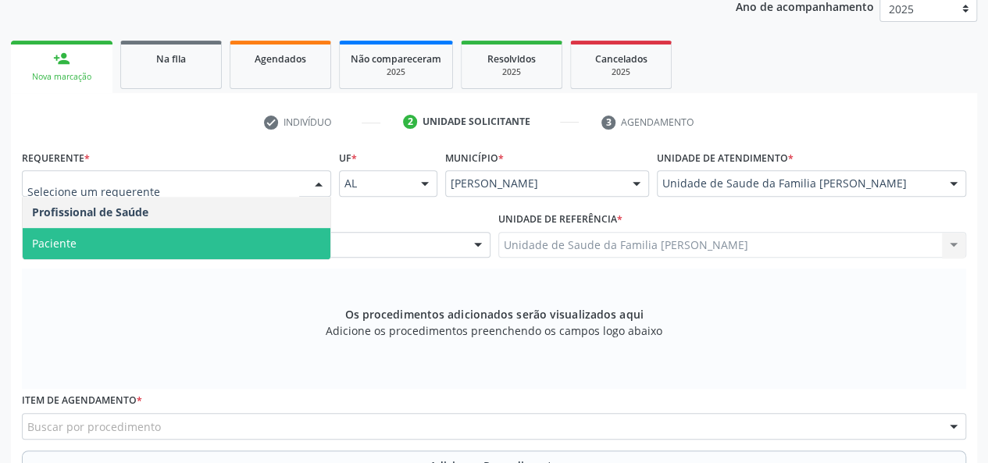
click at [80, 283] on div "Os procedimentos adicionados serão visualizados aqui Adicione os procedimentos …" at bounding box center [494, 329] width 945 height 120
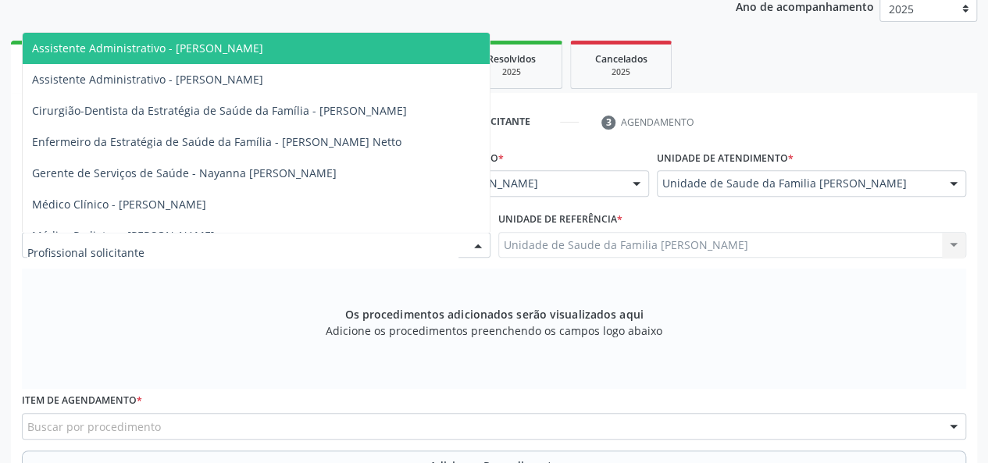
click at [89, 253] on div at bounding box center [256, 245] width 469 height 27
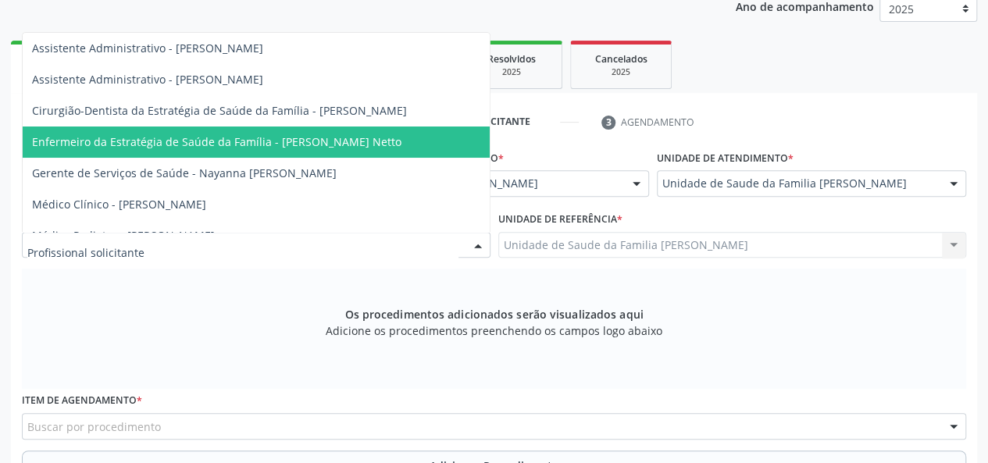
scroll to position [78, 0]
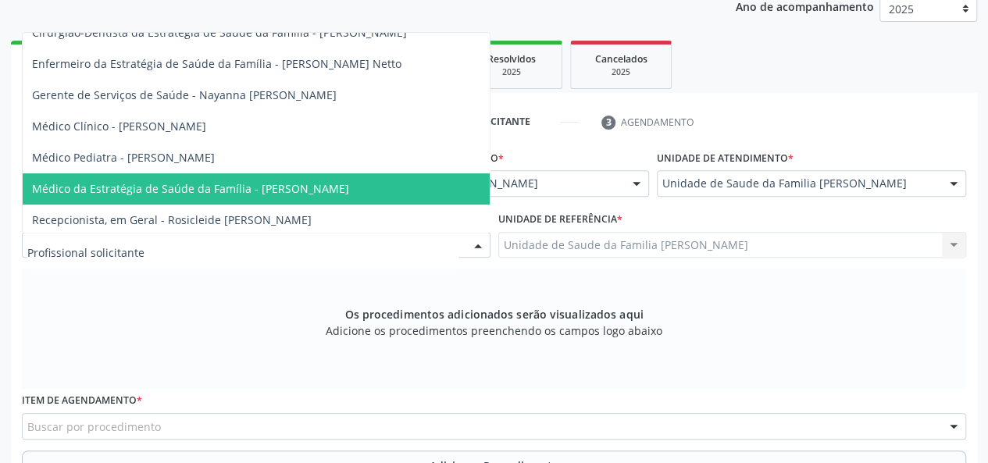
click at [281, 182] on span "Médico da Estratégia de Saúde da Família - [PERSON_NAME]" at bounding box center [190, 188] width 317 height 15
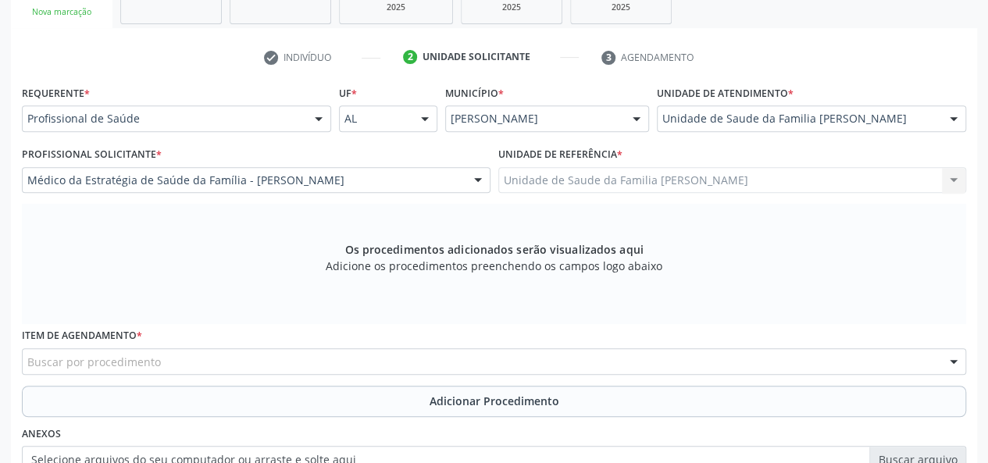
scroll to position [449, 0]
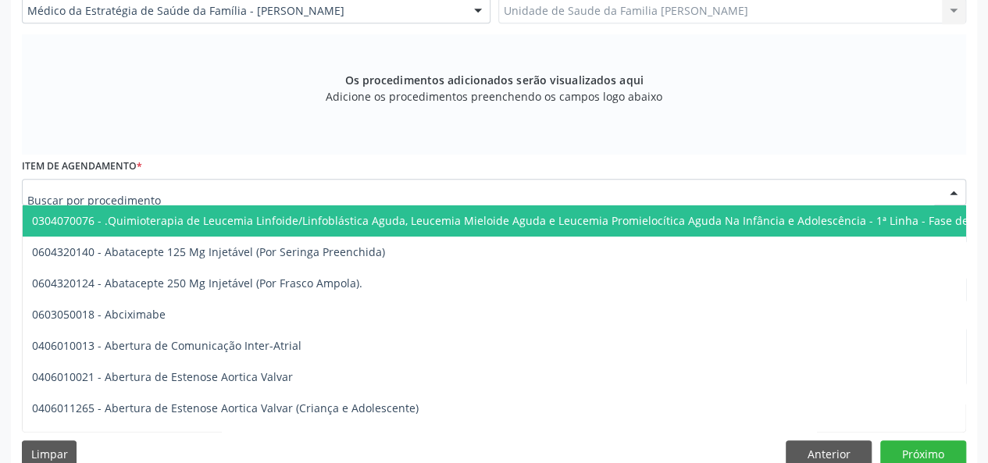
click at [181, 184] on div at bounding box center [494, 192] width 945 height 27
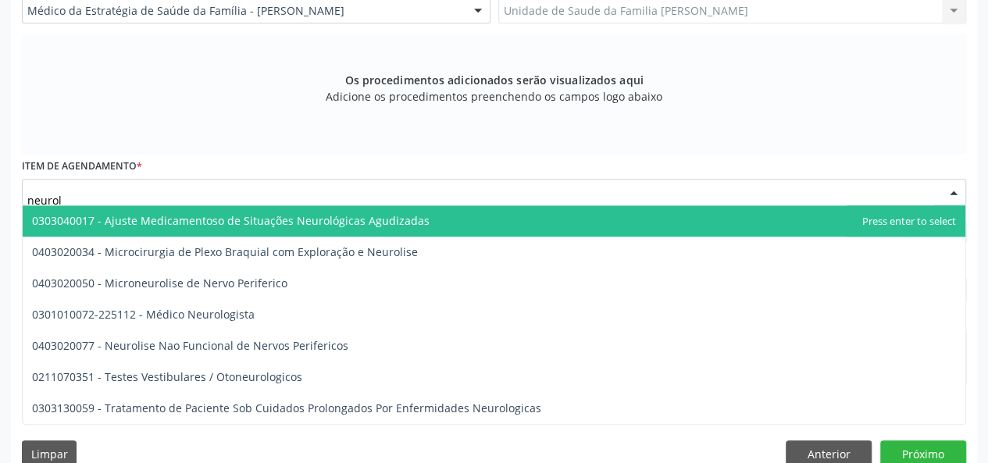
type input "neurolo"
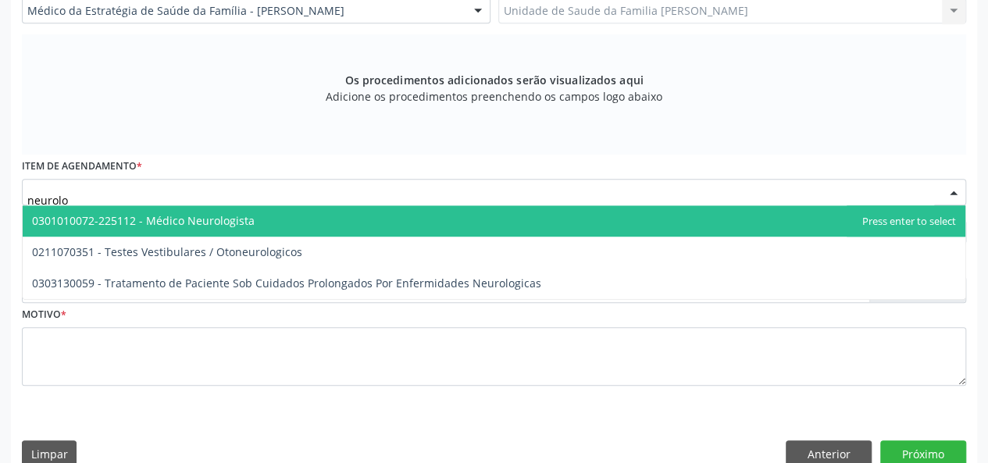
click at [220, 220] on span "0301010072-225112 - Médico Neurologista" at bounding box center [143, 220] width 223 height 15
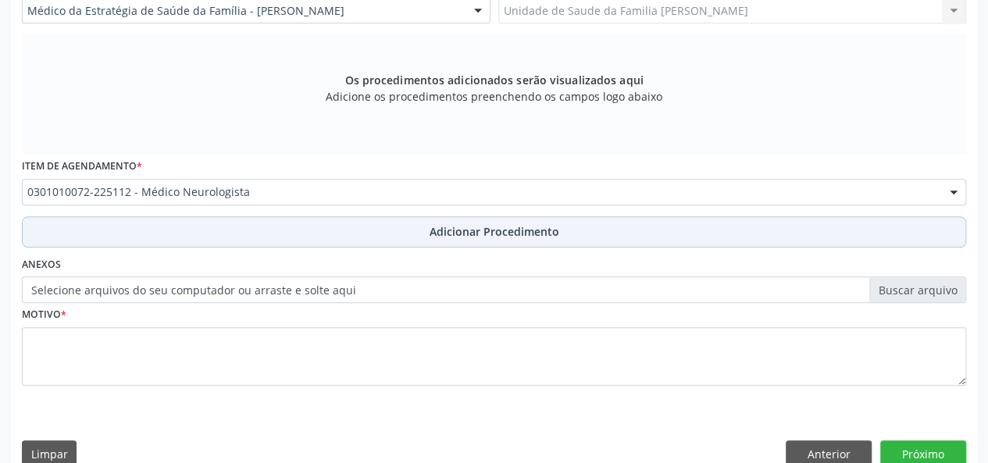
click at [484, 239] on button "Adicionar Procedimento" at bounding box center [494, 231] width 945 height 31
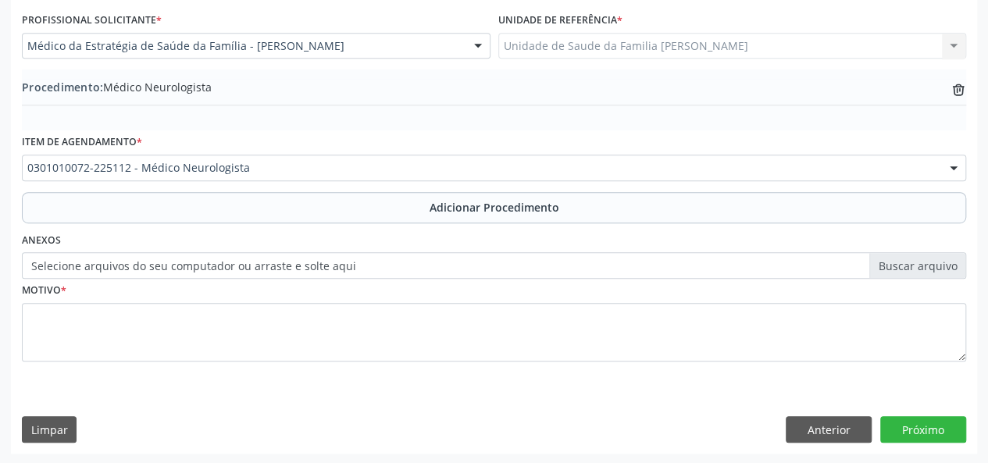
click at [922, 263] on label "Selecione arquivos do seu computador ou arraste e solte aqui" at bounding box center [494, 265] width 945 height 27
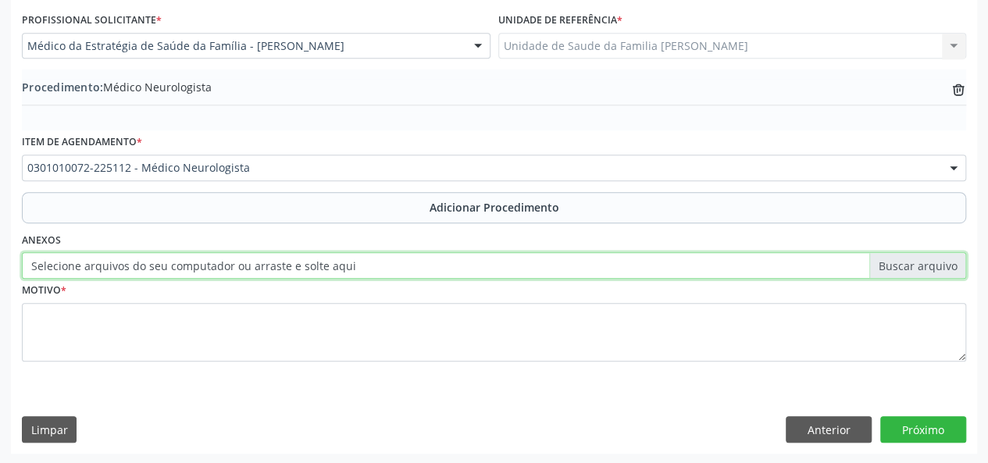
click at [922, 263] on input "Selecione arquivos do seu computador ou arraste e solte aqui" at bounding box center [494, 265] width 945 height 27
type input "C:\fakepath\maria.jpg"
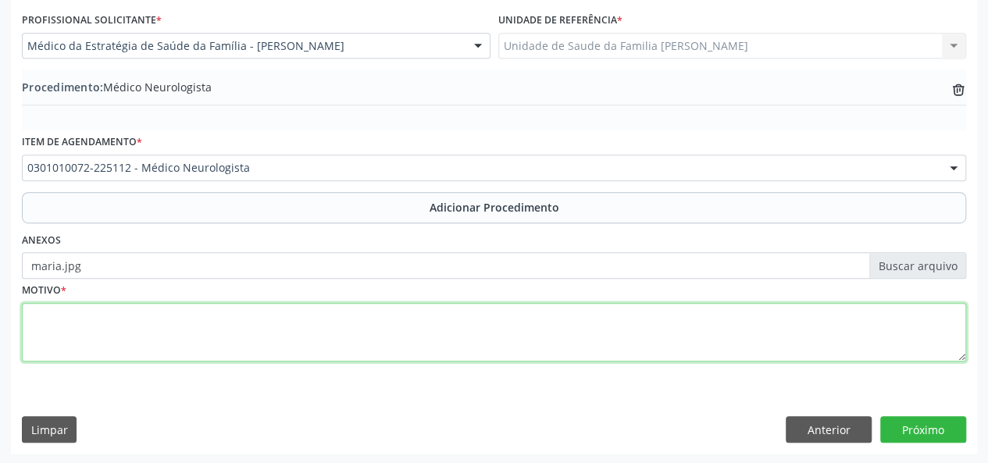
click at [44, 328] on textarea at bounding box center [494, 332] width 945 height 59
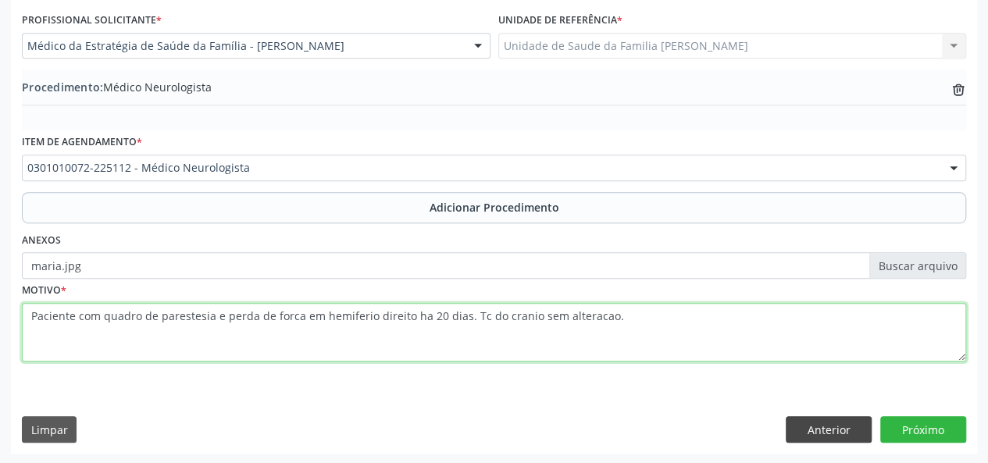
type textarea "Paciente com quadro de parestesia e perda de forca em hemiferio direito ha 20 d…"
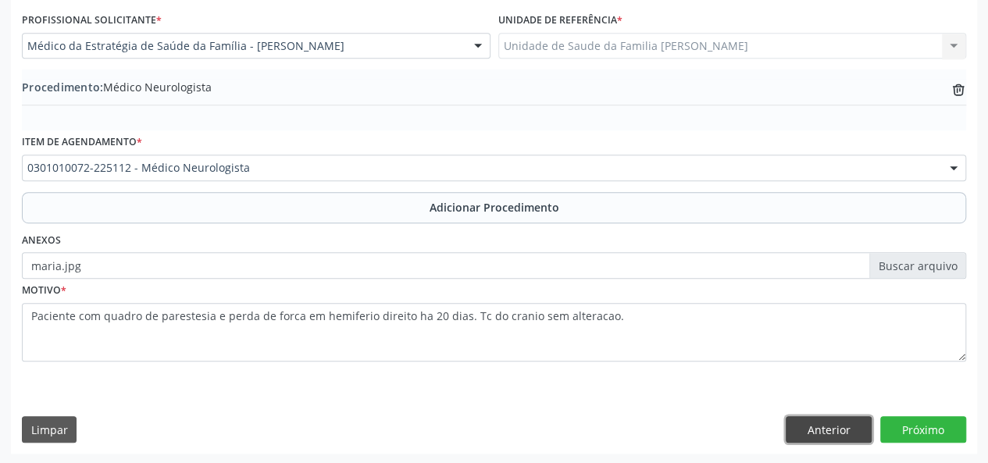
click at [832, 431] on button "Anterior" at bounding box center [829, 429] width 86 height 27
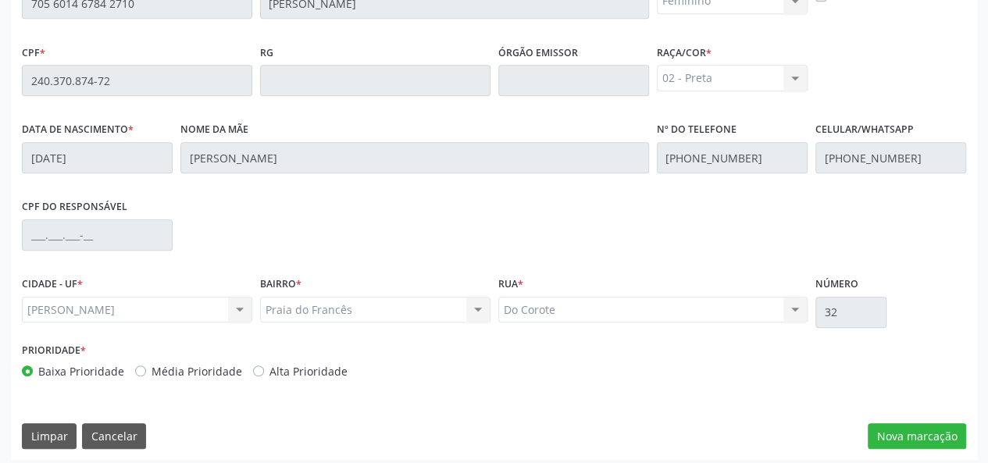
scroll to position [449, 0]
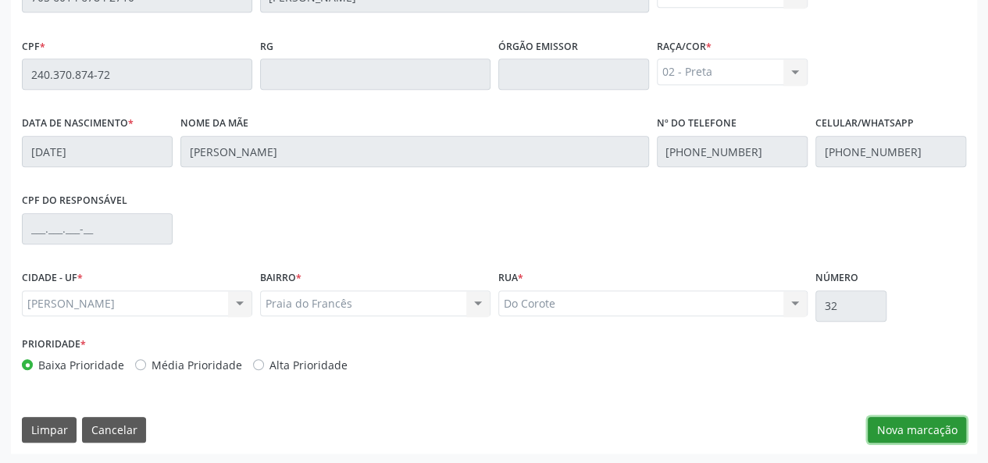
click at [914, 426] on button "Nova marcação" at bounding box center [917, 430] width 98 height 27
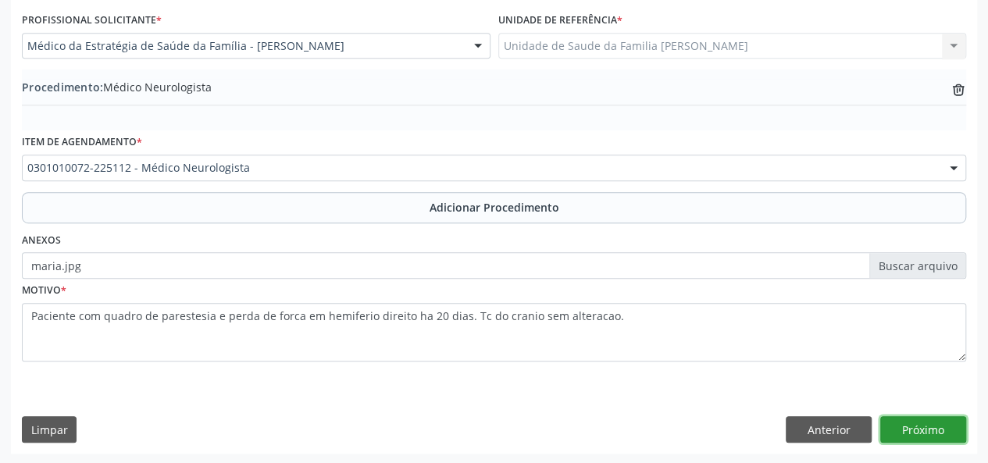
click at [955, 424] on button "Próximo" at bounding box center [924, 429] width 86 height 27
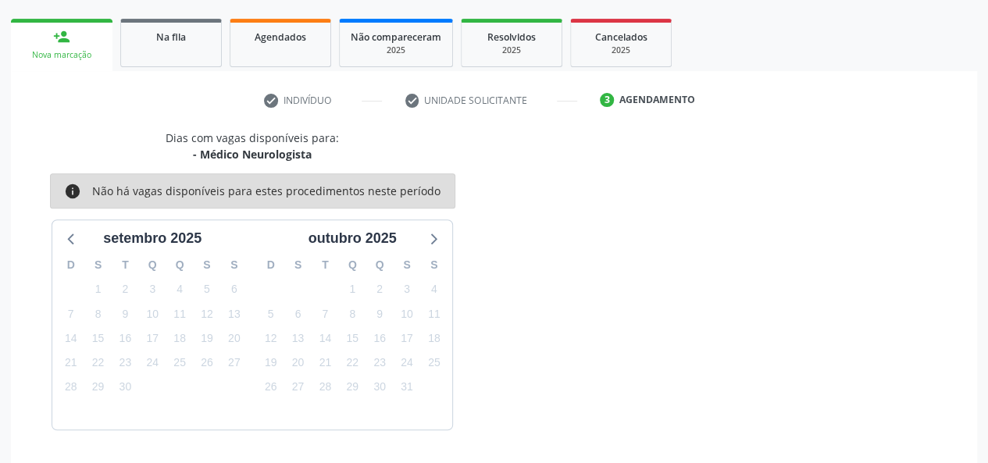
scroll to position [283, 0]
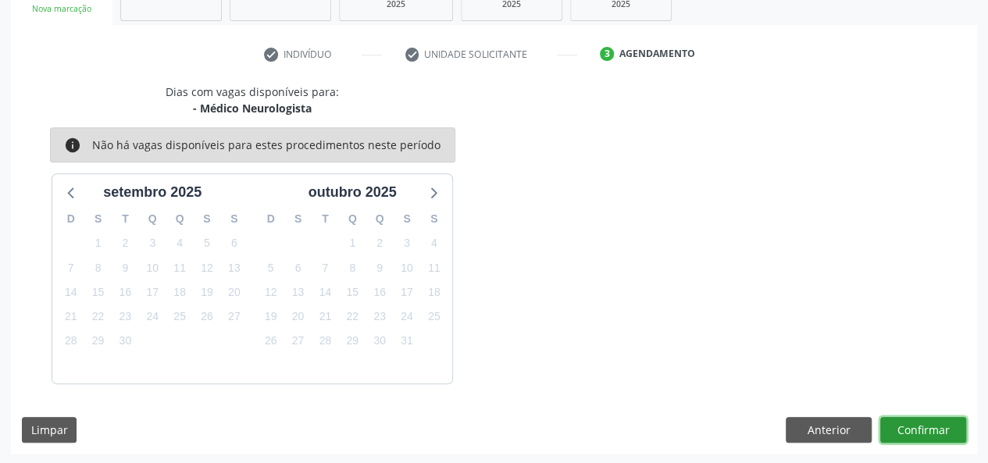
click at [949, 420] on button "Confirmar" at bounding box center [924, 430] width 86 height 27
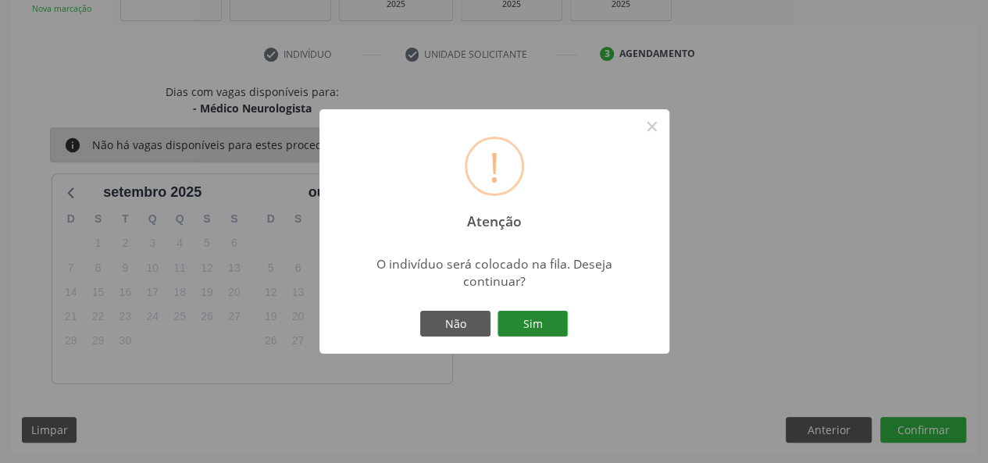
click at [550, 335] on button "Sim" at bounding box center [533, 324] width 70 height 27
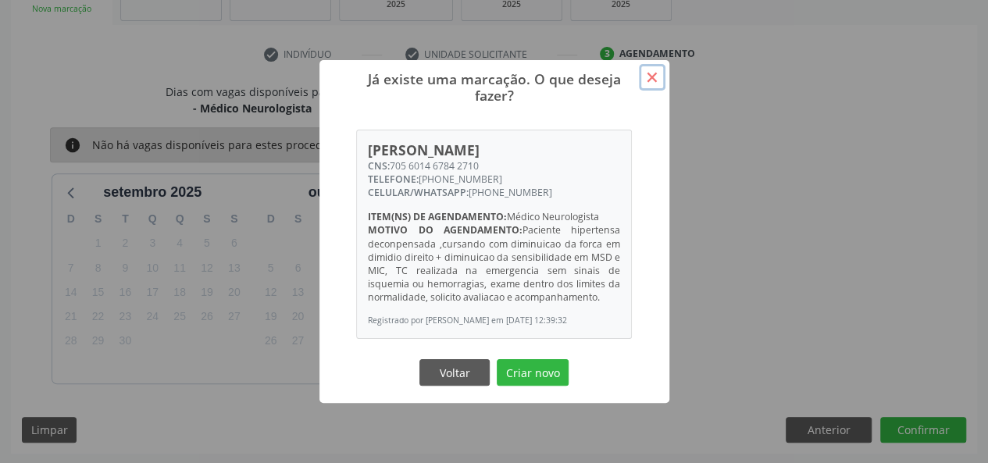
click at [663, 69] on button "×" at bounding box center [652, 77] width 27 height 27
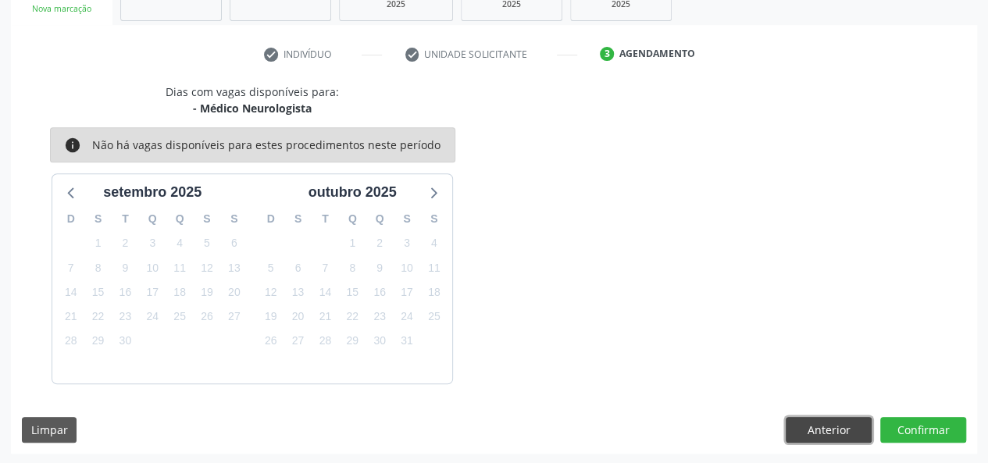
click at [849, 426] on button "Anterior" at bounding box center [829, 430] width 86 height 27
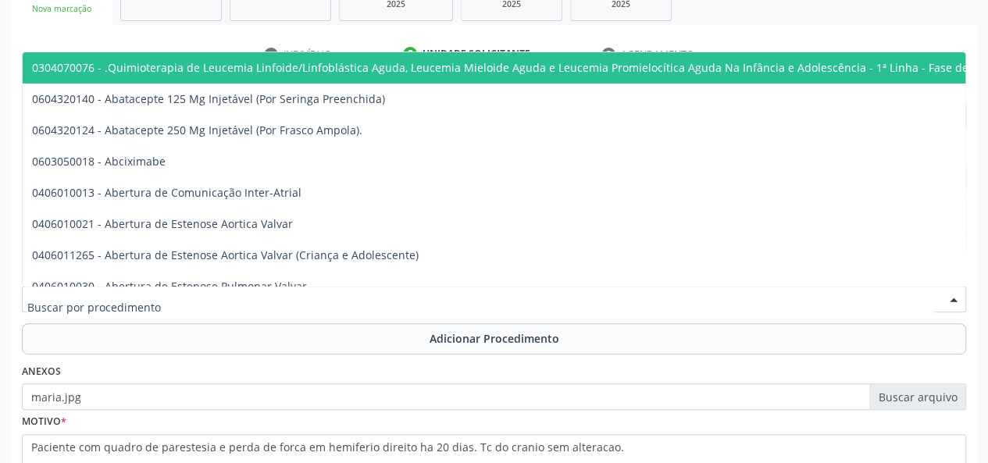
drag, startPoint x: 298, startPoint y: 299, endPoint x: 255, endPoint y: 290, distance: 44.7
click at [227, 298] on input "text" at bounding box center [480, 306] width 907 height 31
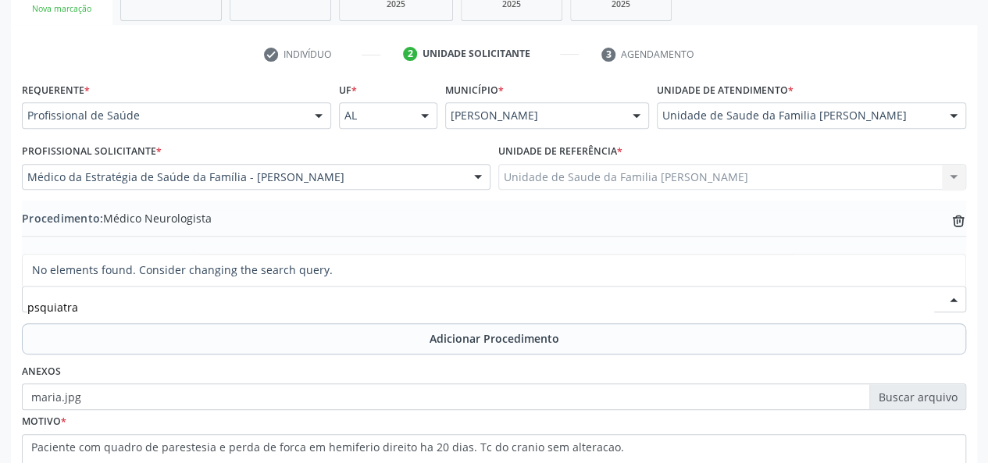
click at [41, 304] on input "psquiatra" at bounding box center [480, 306] width 907 height 31
type input "psiquiatra"
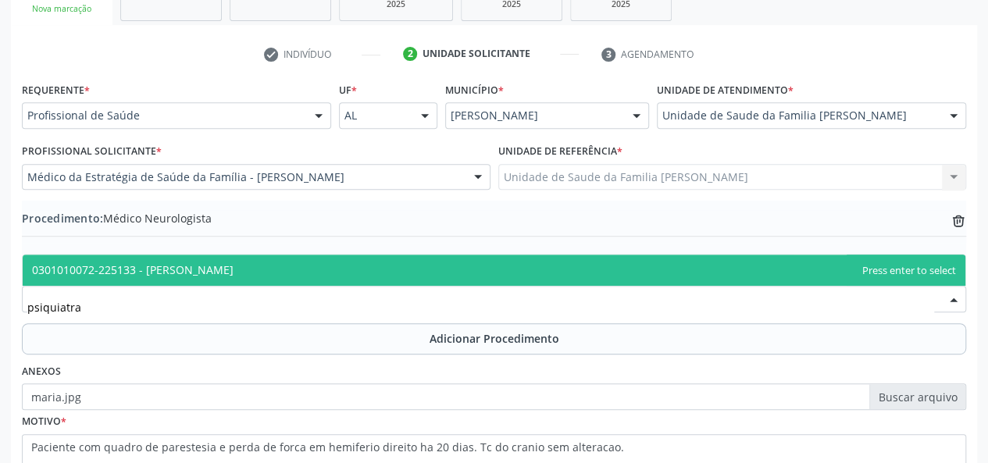
click at [219, 277] on span "0301010072-225133 - Médico Psiquiatra" at bounding box center [494, 270] width 943 height 31
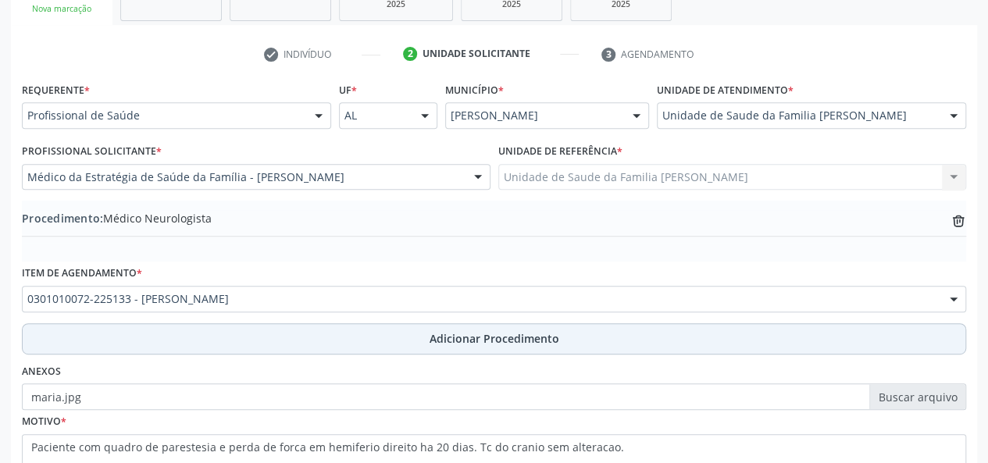
click at [466, 344] on span "Adicionar Procedimento" at bounding box center [495, 339] width 130 height 16
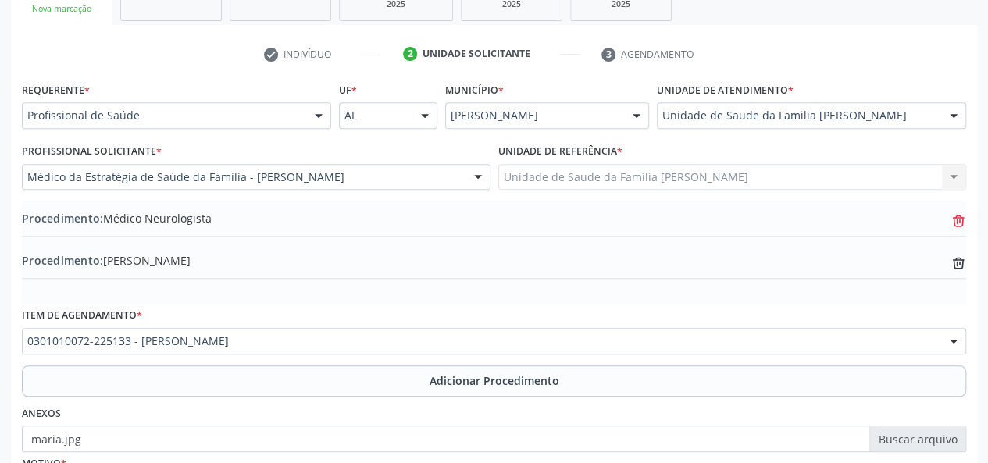
click at [959, 213] on icon "trash-outline icon" at bounding box center [959, 221] width 16 height 16
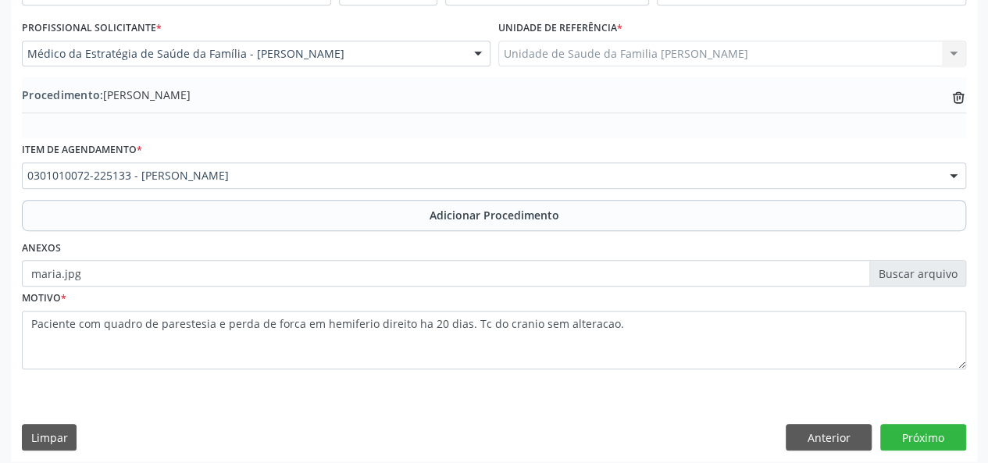
scroll to position [414, 0]
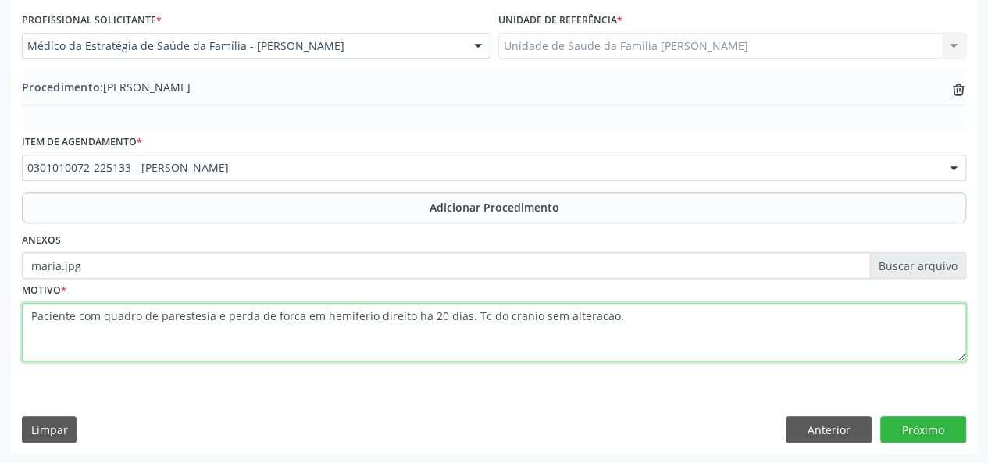
drag, startPoint x: 625, startPoint y: 318, endPoint x: 23, endPoint y: 320, distance: 601.6
click at [23, 320] on textarea "Paciente com quadro de parestesia e perda de forca em hemiferio direito ha 20 d…" at bounding box center [494, 332] width 945 height 59
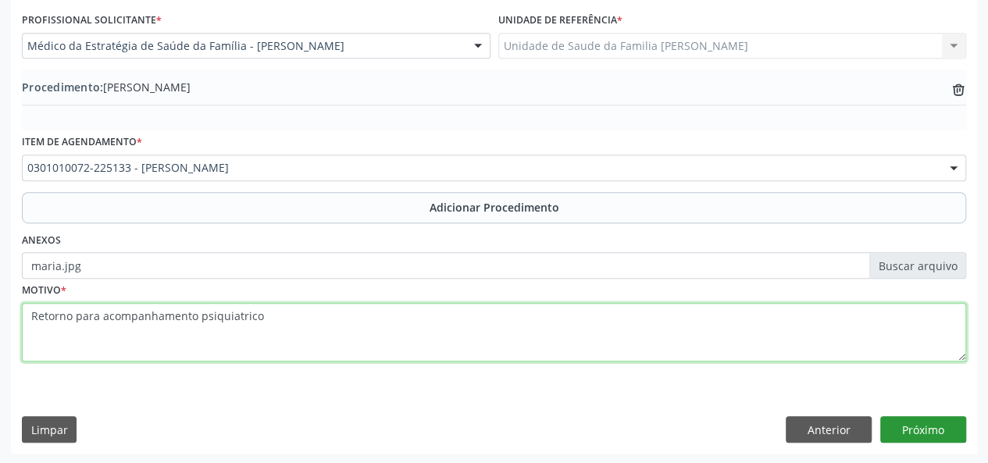
type textarea "Retorno para acompanhamento psiquiatrico"
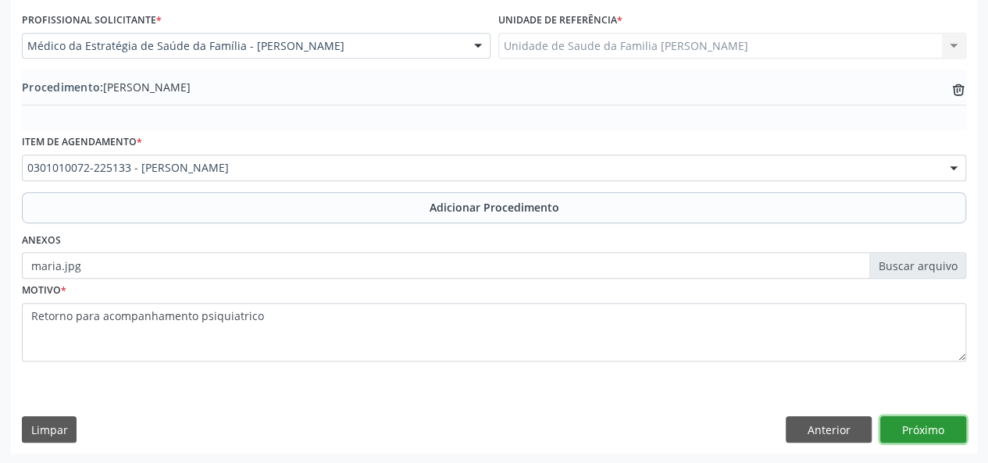
click at [937, 434] on button "Próximo" at bounding box center [924, 429] width 86 height 27
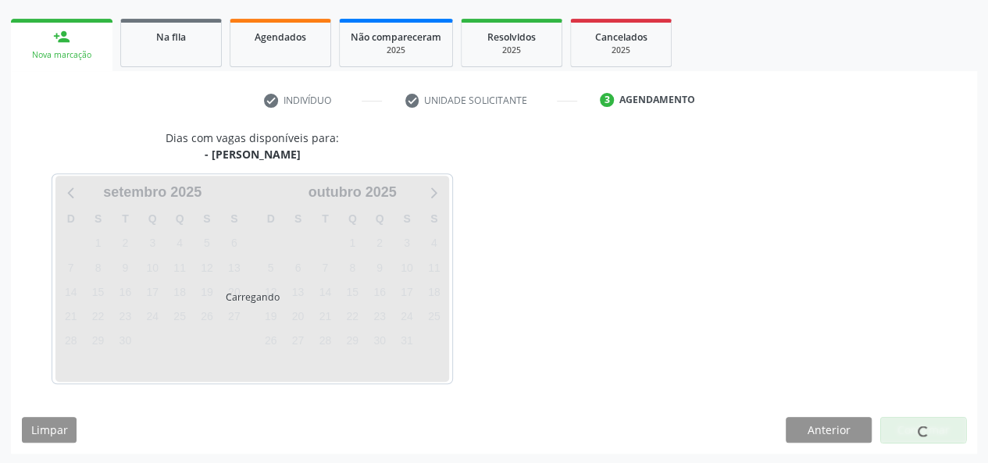
scroll to position [283, 0]
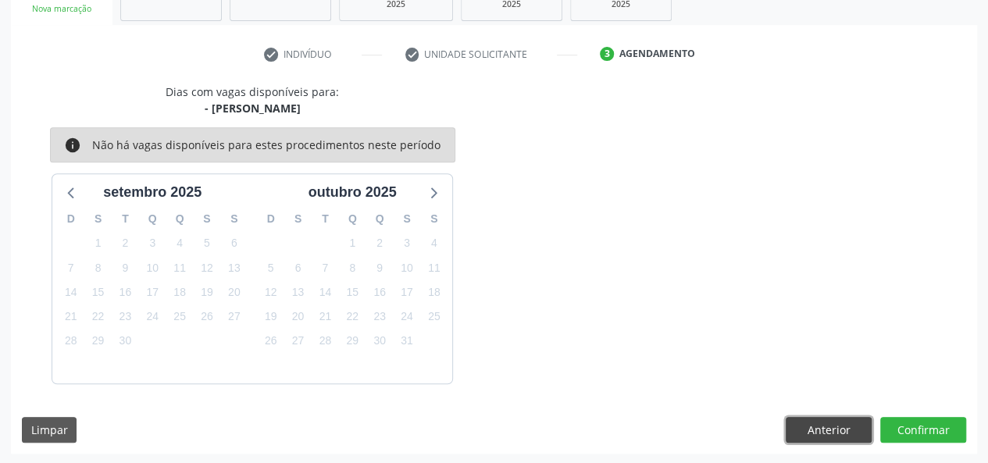
click at [824, 431] on button "Anterior" at bounding box center [829, 430] width 86 height 27
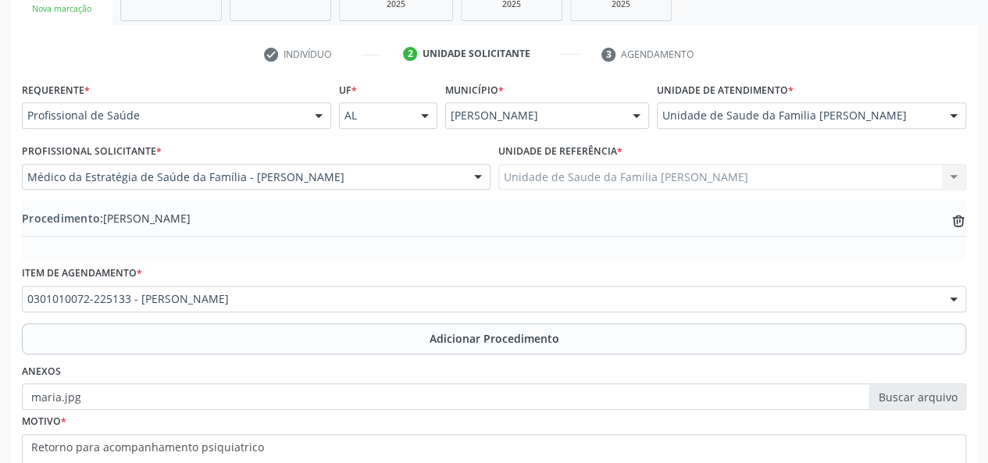
click at [942, 397] on label "maria.jpg" at bounding box center [494, 397] width 945 height 27
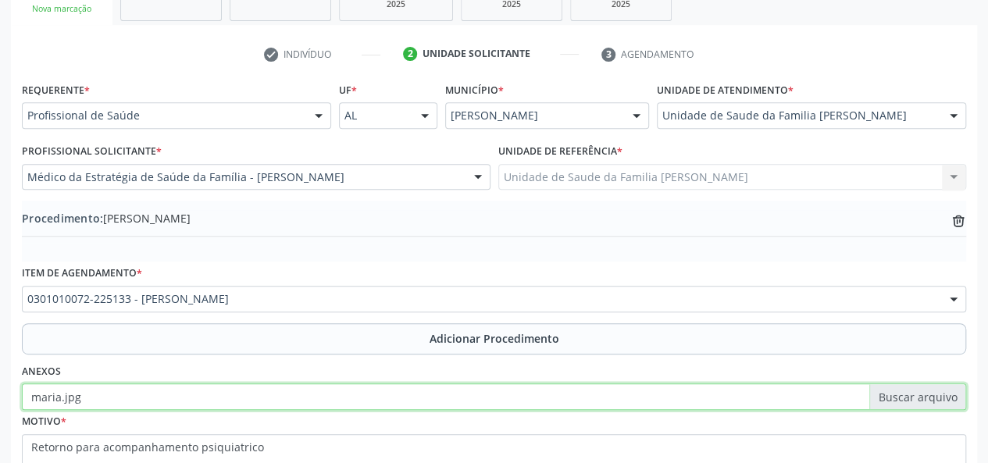
click at [942, 397] on input "maria.jpg" at bounding box center [494, 397] width 945 height 27
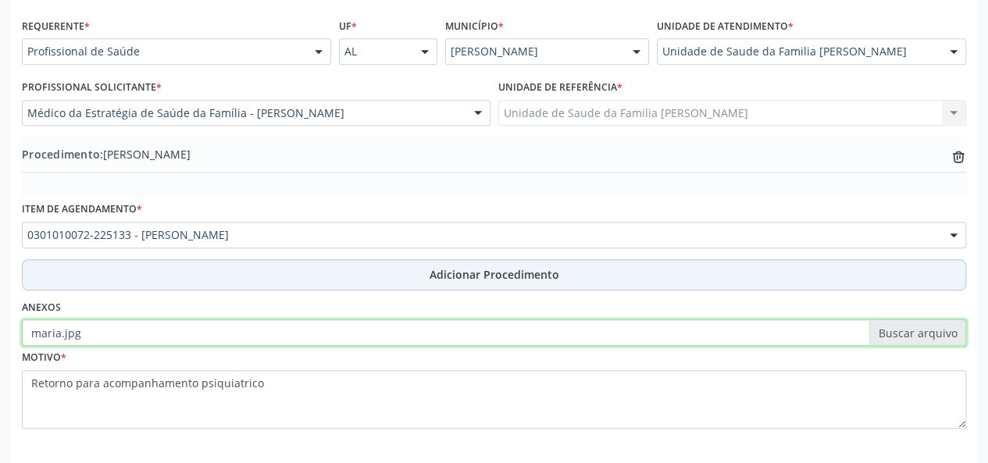
scroll to position [414, 0]
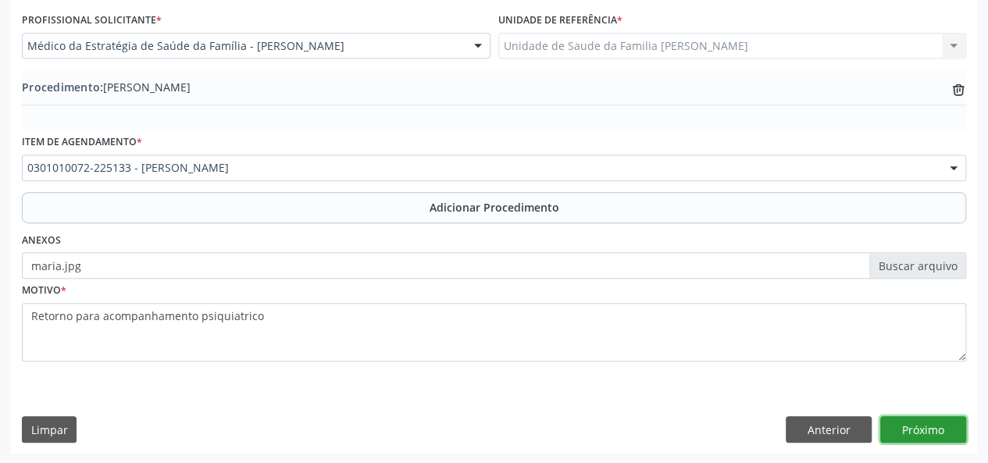
click at [914, 431] on button "Próximo" at bounding box center [924, 429] width 86 height 27
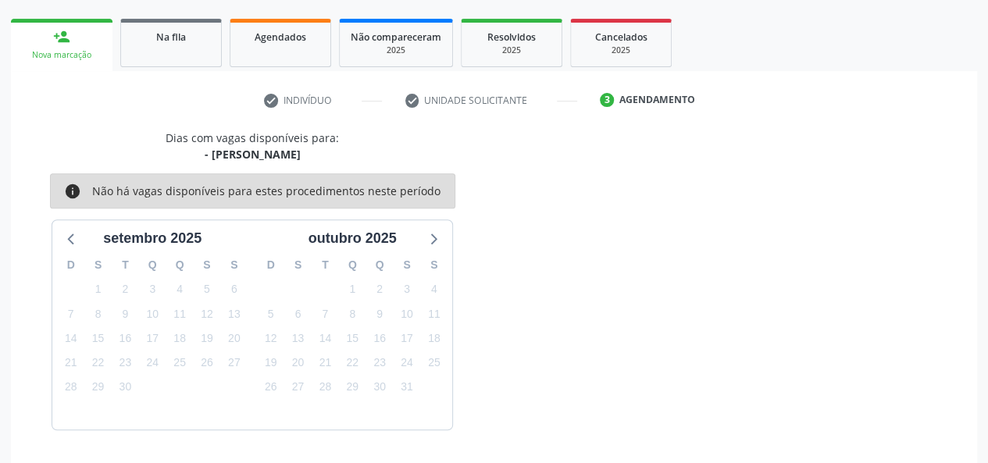
scroll to position [283, 0]
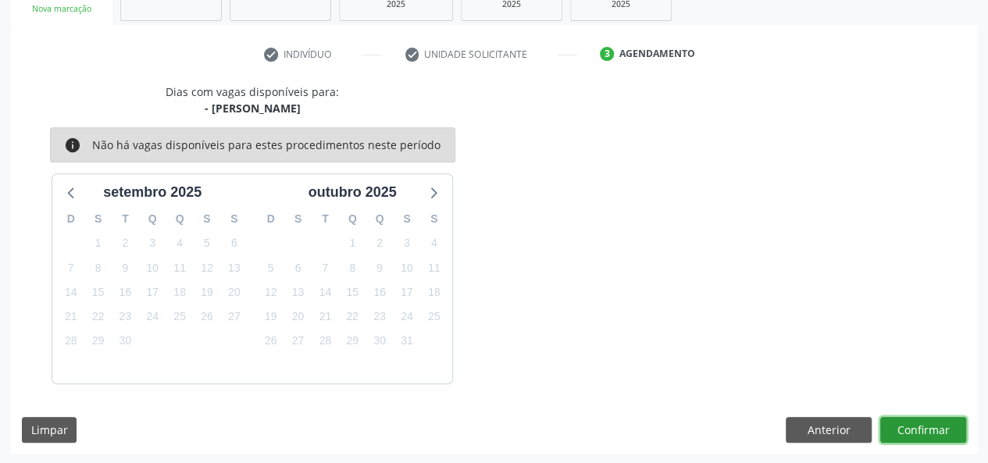
click at [924, 417] on button "Confirmar" at bounding box center [924, 430] width 86 height 27
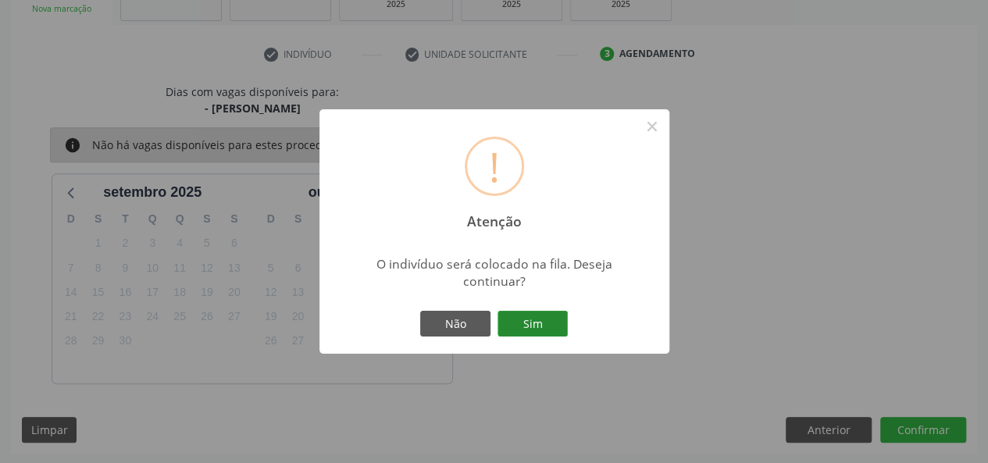
click at [548, 317] on button "Sim" at bounding box center [533, 324] width 70 height 27
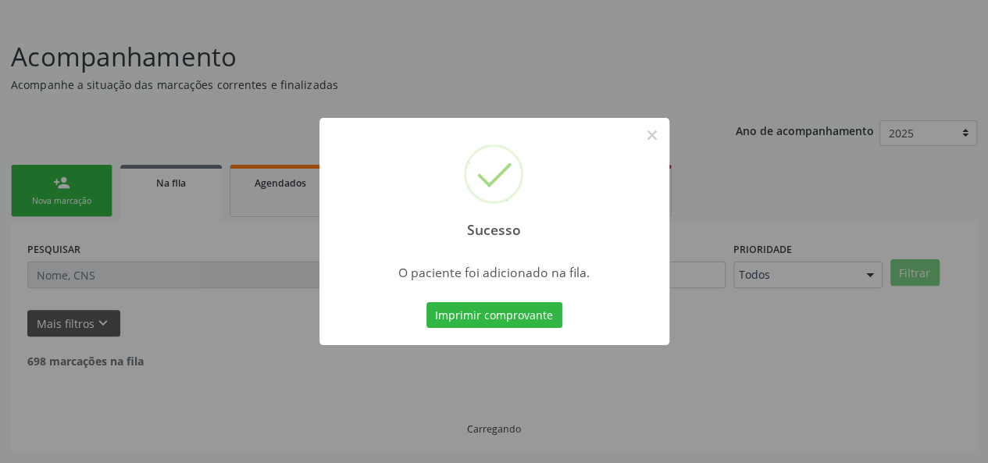
scroll to position [73, 0]
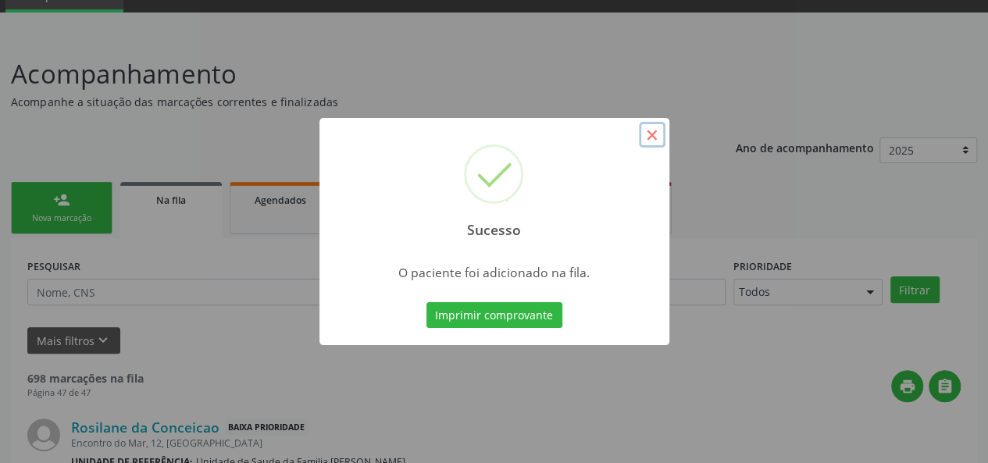
click at [659, 134] on button "×" at bounding box center [652, 135] width 27 height 27
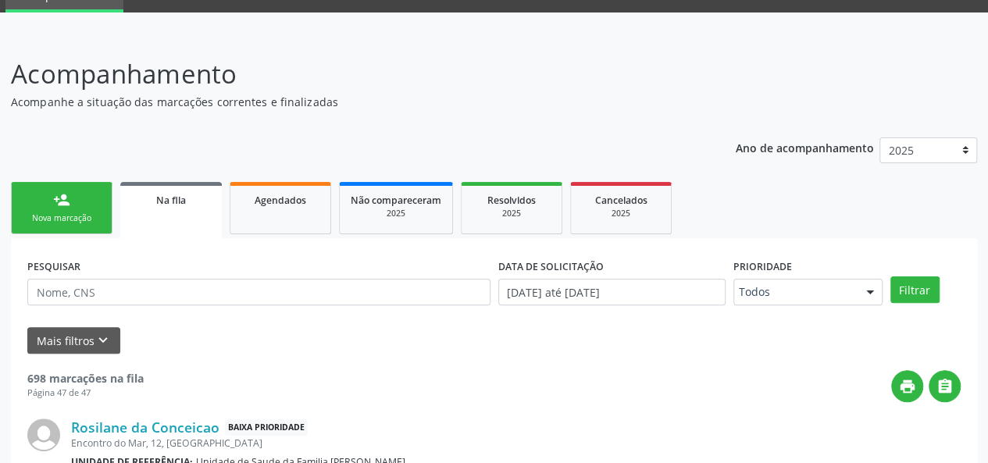
click at [60, 215] on div "Nova marcação" at bounding box center [62, 219] width 78 height 12
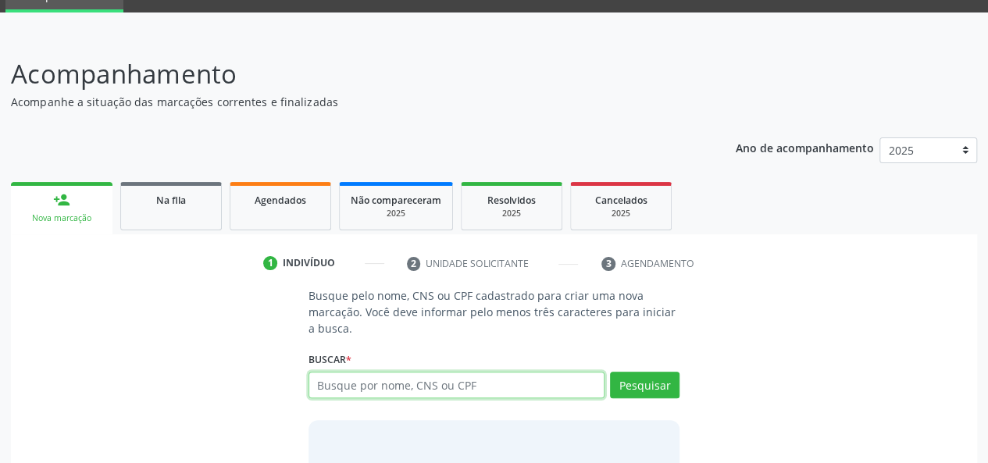
paste input "705 6014 6784 2710"
type input "705 6014 6784 2710"
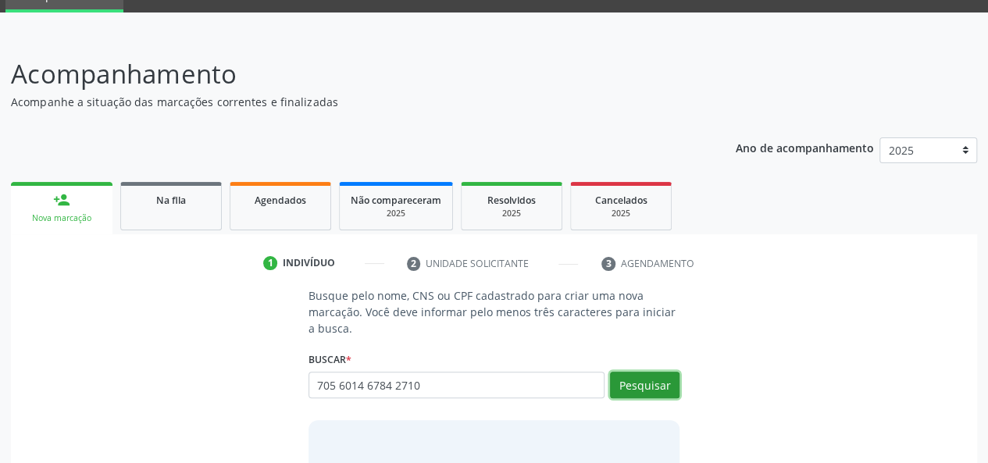
click at [663, 384] on button "Pesquisar" at bounding box center [645, 385] width 70 height 27
type input "705 6014 6784 2710"
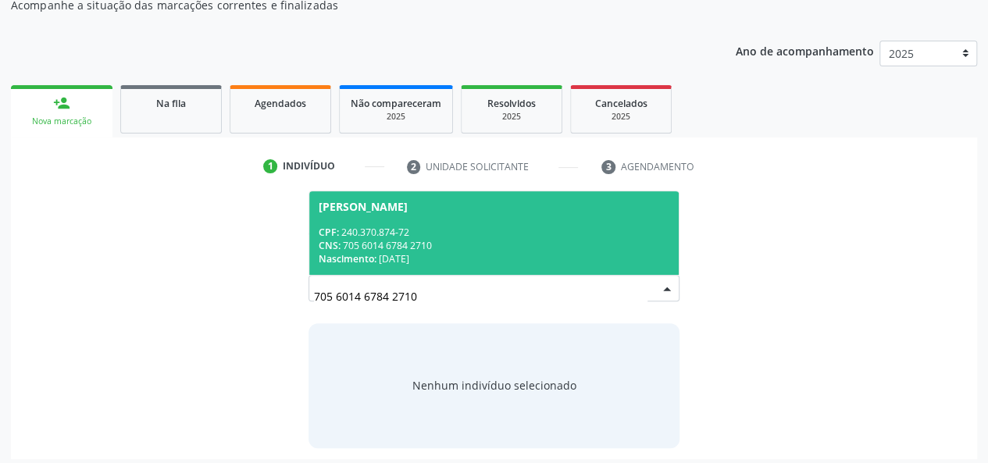
scroll to position [177, 0]
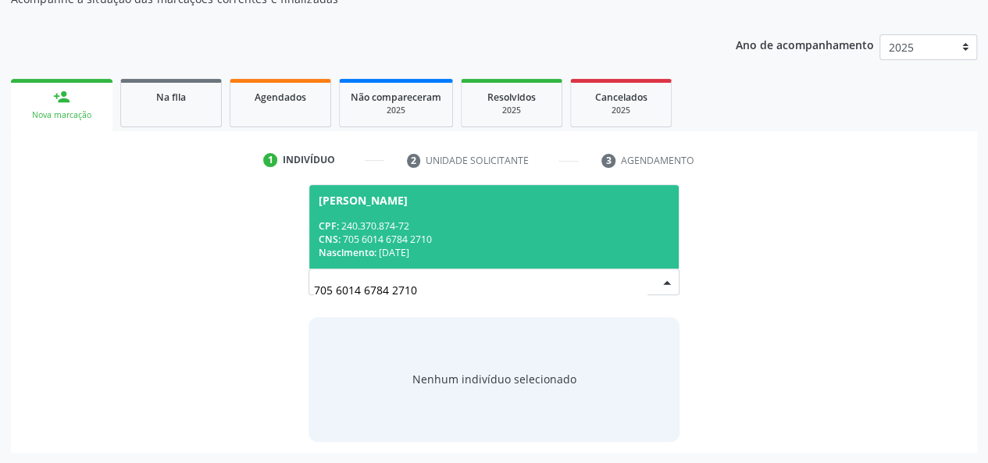
drag, startPoint x: 323, startPoint y: 237, endPoint x: 333, endPoint y: 240, distance: 9.9
click at [322, 238] on span "CNS:" at bounding box center [330, 239] width 22 height 13
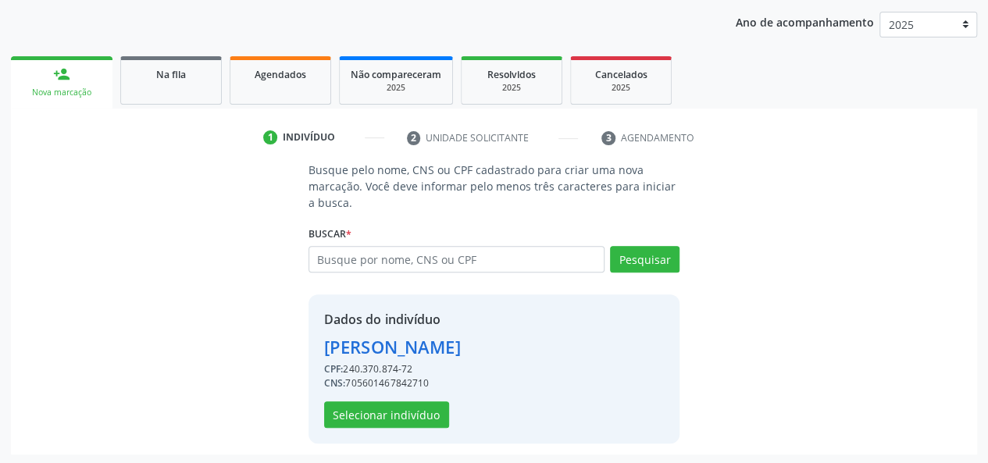
scroll to position [200, 0]
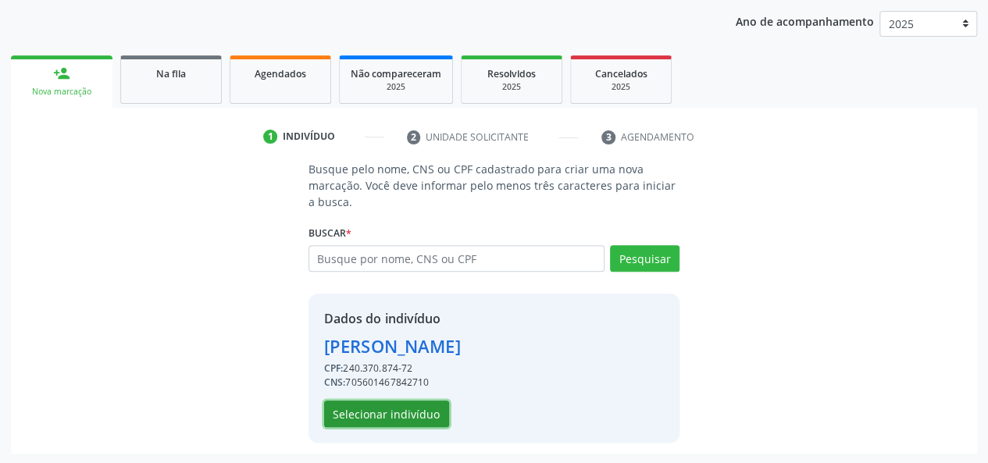
click at [392, 402] on button "Selecionar indivíduo" at bounding box center [386, 414] width 125 height 27
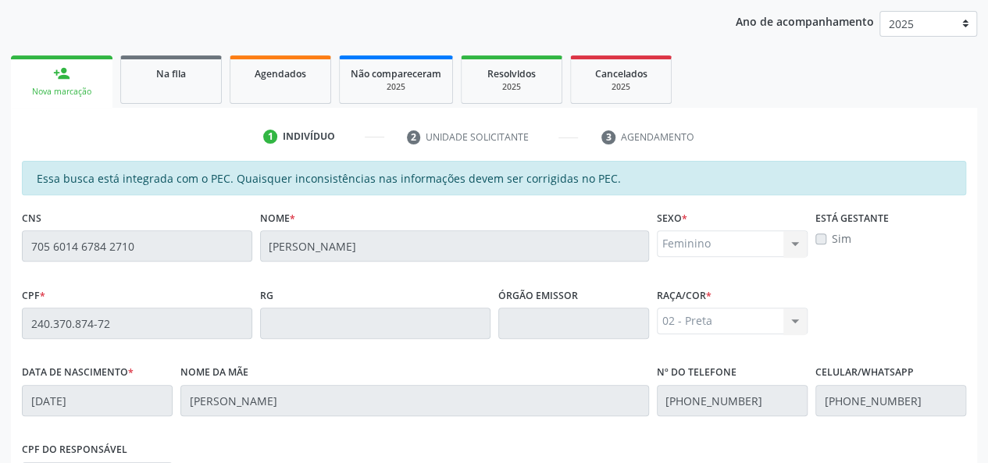
scroll to position [449, 0]
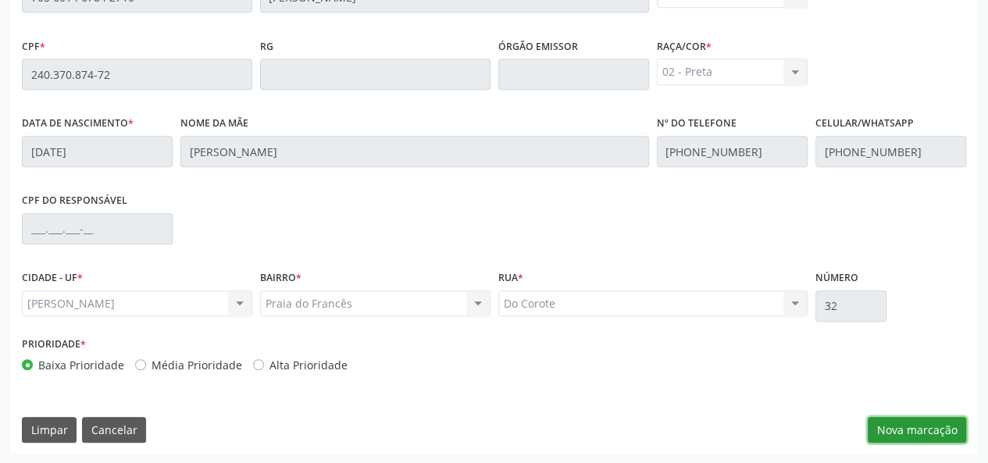
click at [938, 434] on button "Nova marcação" at bounding box center [917, 430] width 98 height 27
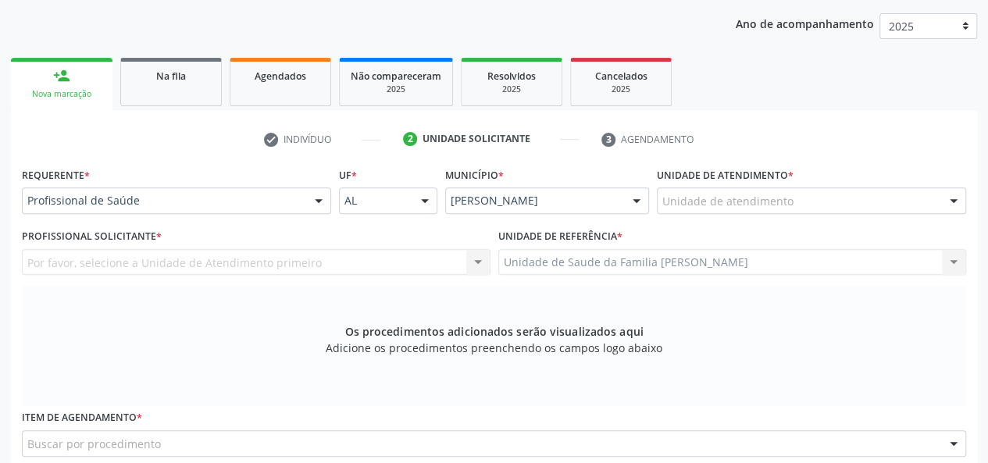
scroll to position [137, 0]
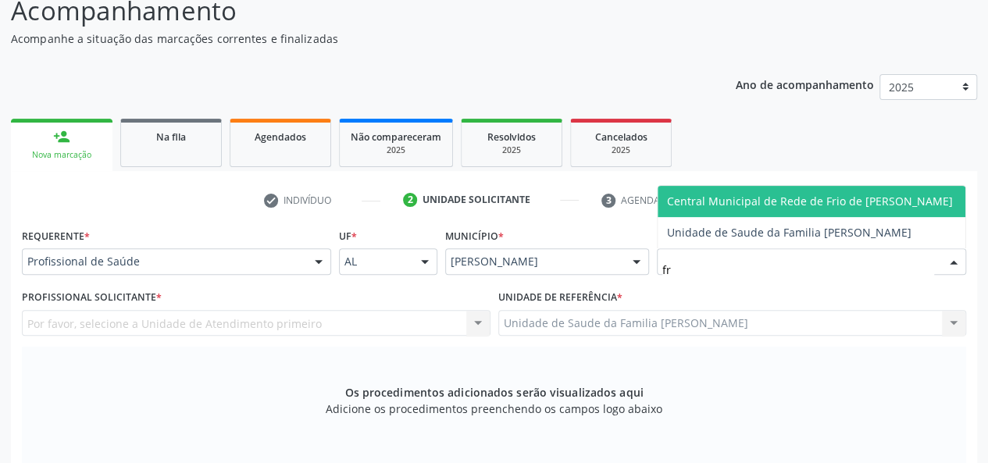
type input "fra"
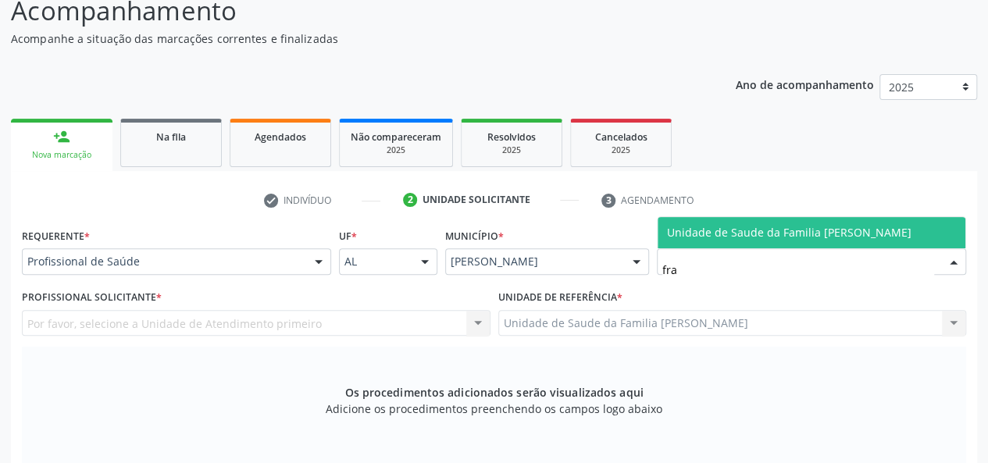
click at [808, 217] on span "Unidade de Saude da Familia [PERSON_NAME]" at bounding box center [812, 232] width 308 height 31
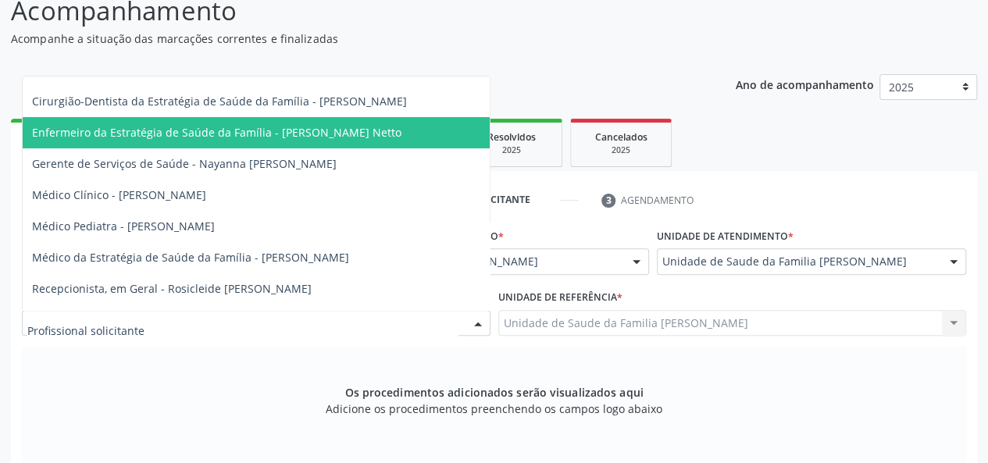
scroll to position [78, 0]
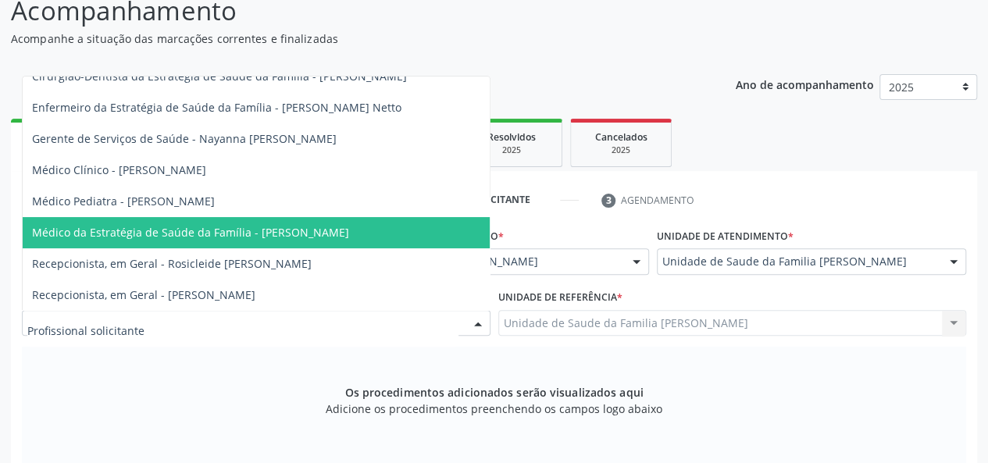
click at [288, 223] on span "Médico da Estratégia de Saúde da Família - [PERSON_NAME]" at bounding box center [256, 232] width 467 height 31
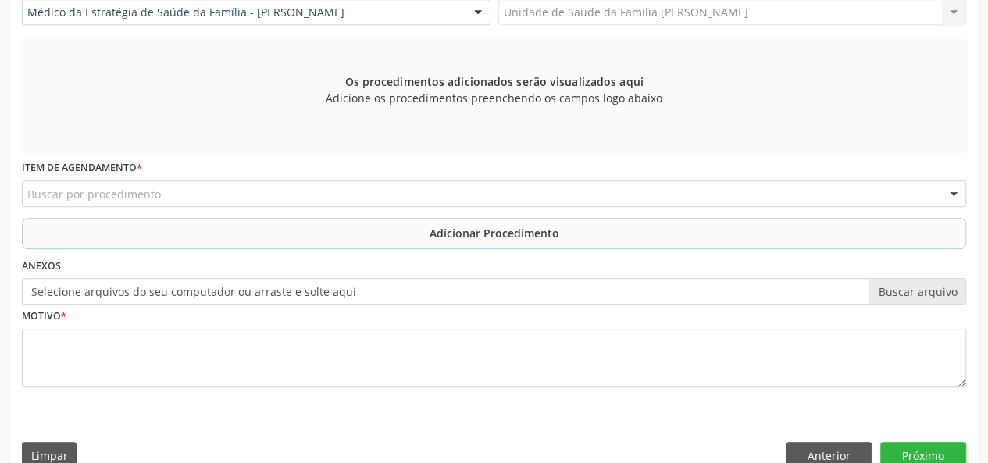
scroll to position [449, 0]
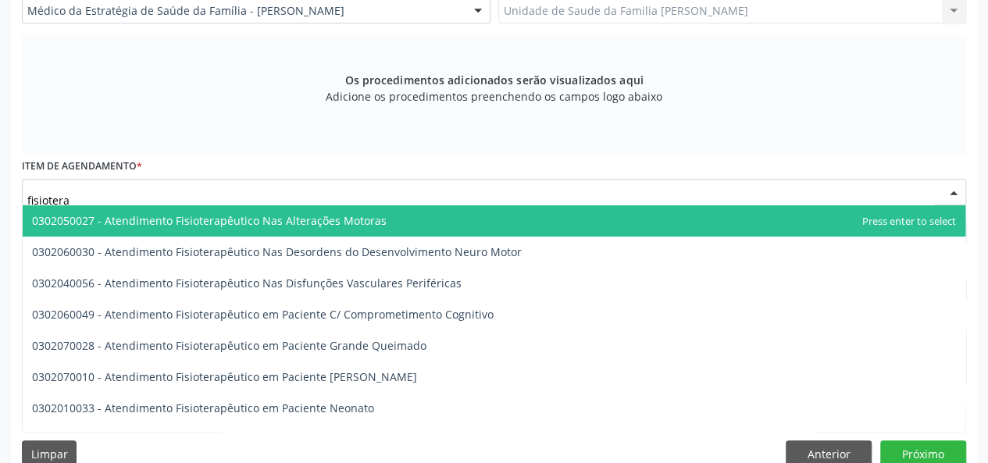
type input "fisioter"
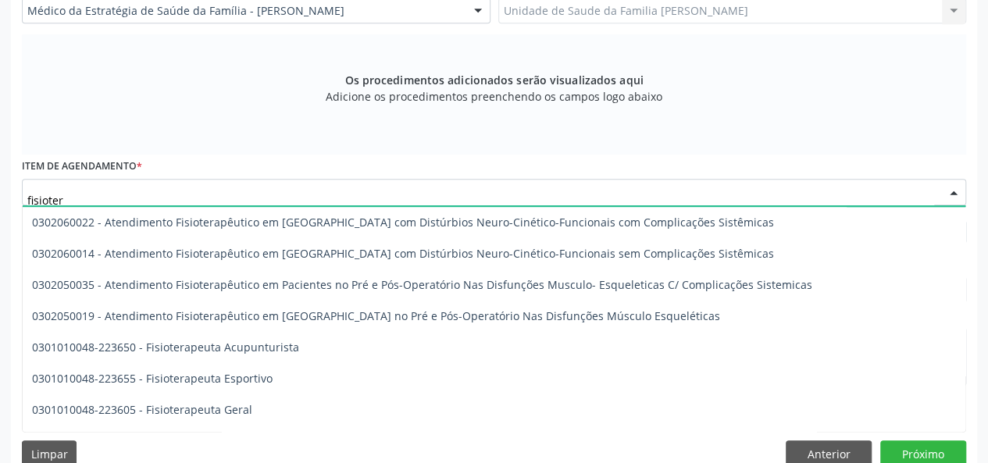
scroll to position [625, 0]
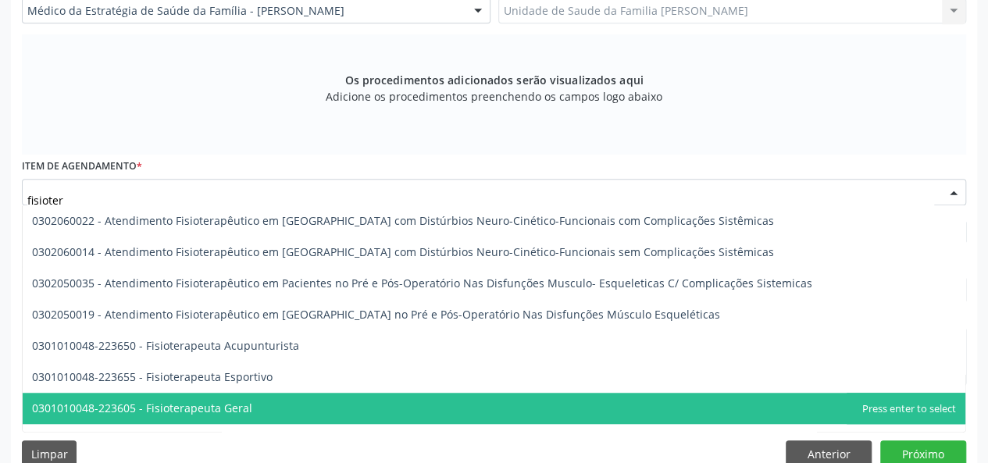
click at [241, 409] on span "0301010048-223605 - Fisioterapeuta Geral" at bounding box center [142, 408] width 220 height 15
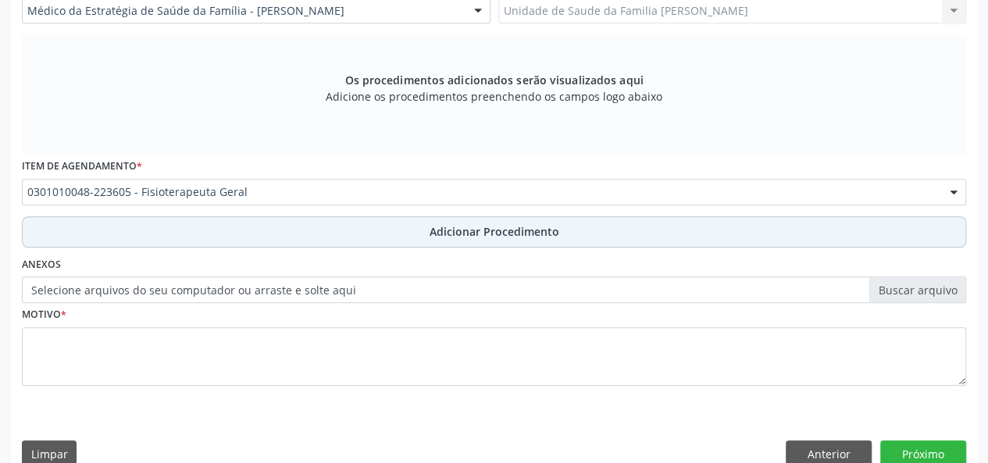
click at [468, 229] on span "Adicionar Procedimento" at bounding box center [495, 231] width 130 height 16
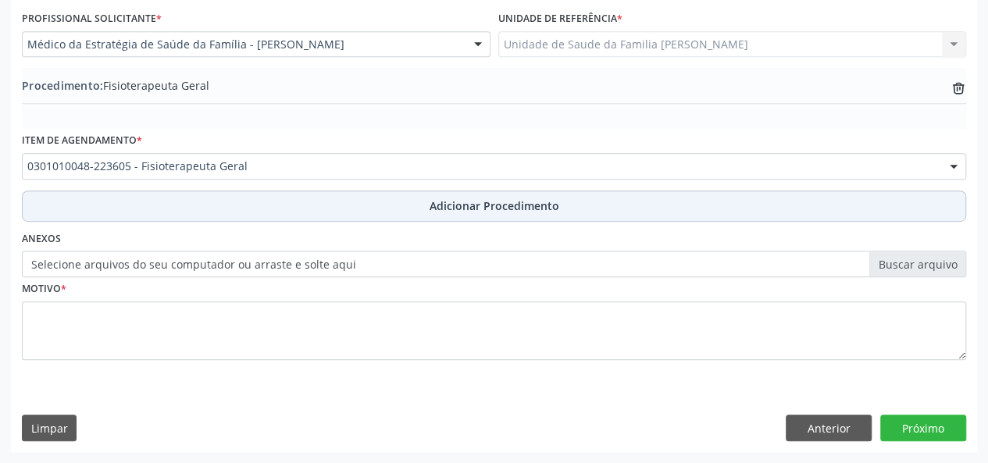
scroll to position [414, 0]
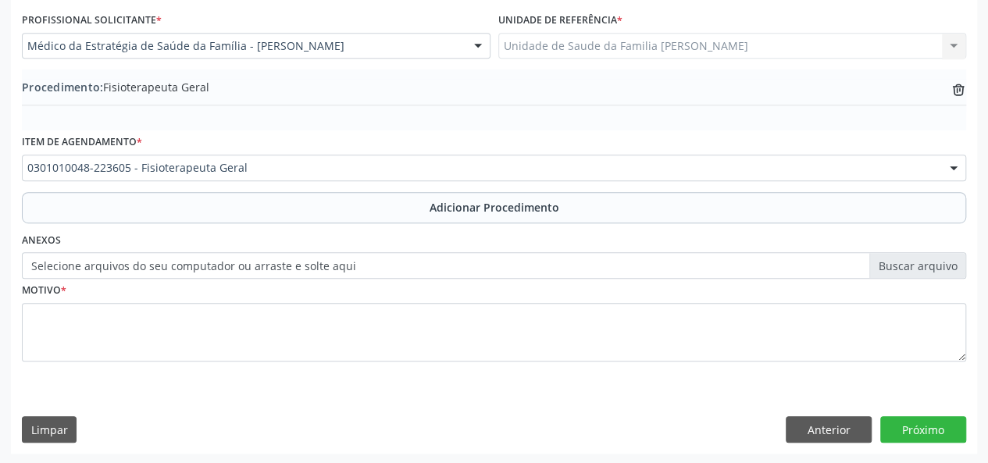
click at [903, 260] on label "Selecione arquivos do seu computador ou arraste e solte aqui" at bounding box center [494, 265] width 945 height 27
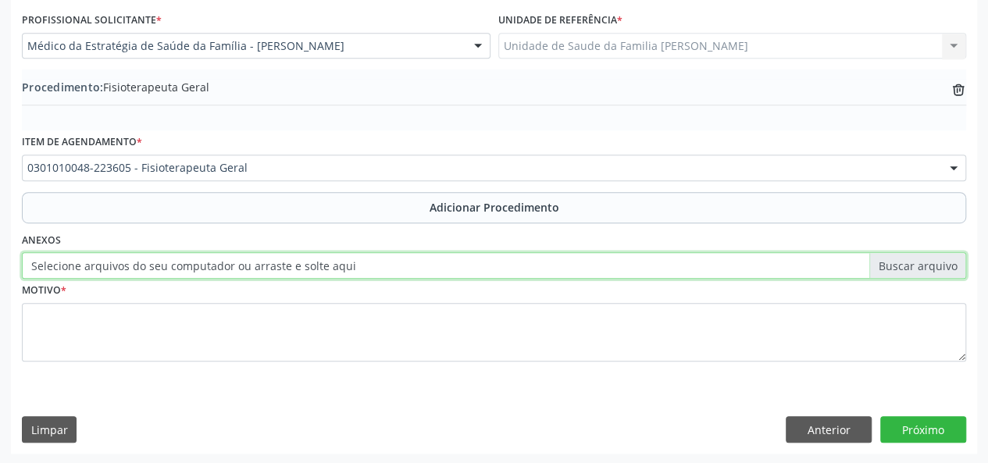
click at [903, 260] on input "Selecione arquivos do seu computador ou arraste e solte aqui" at bounding box center [494, 265] width 945 height 27
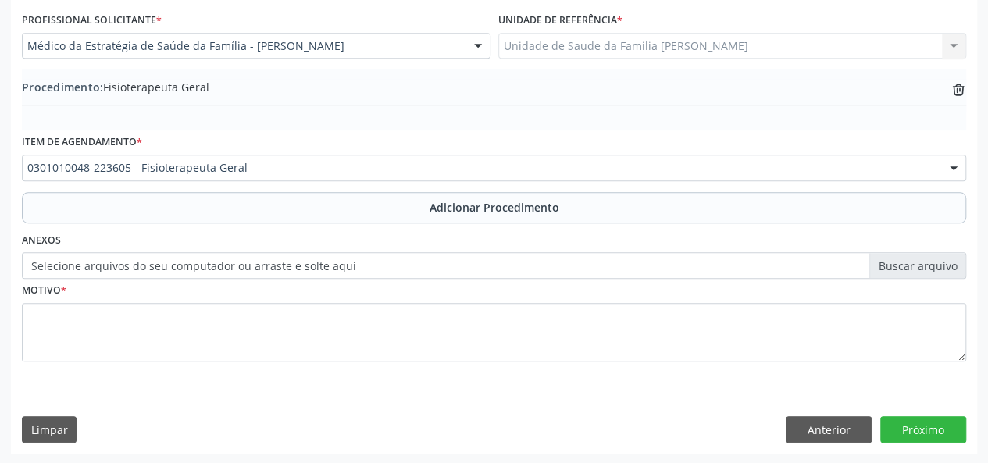
click at [889, 257] on label "Selecione arquivos do seu computador ou arraste e solte aqui" at bounding box center [494, 265] width 945 height 27
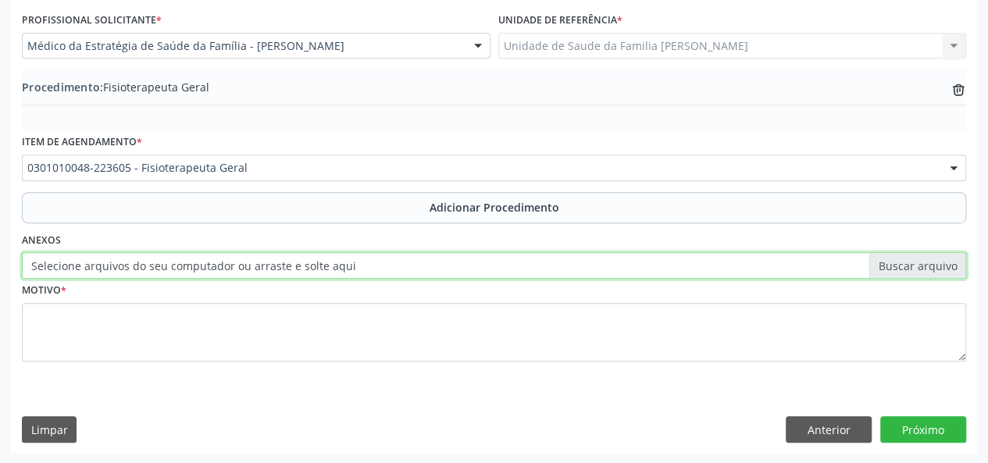
click at [889, 257] on input "Selecione arquivos do seu computador ou arraste e solte aqui" at bounding box center [494, 265] width 945 height 27
type input "C:\fakepath\maria.jpg"
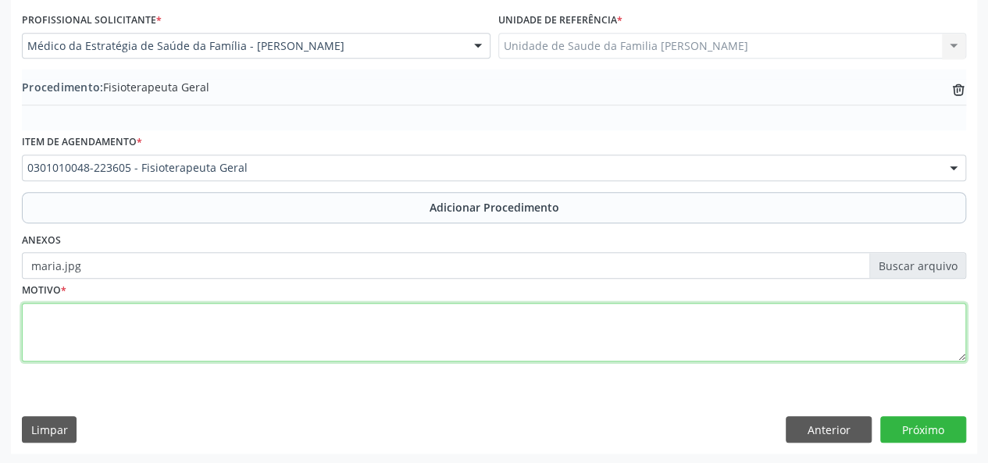
click at [44, 326] on textarea at bounding box center [494, 332] width 945 height 59
type textarea "Perda de forca em hemisferio direito"
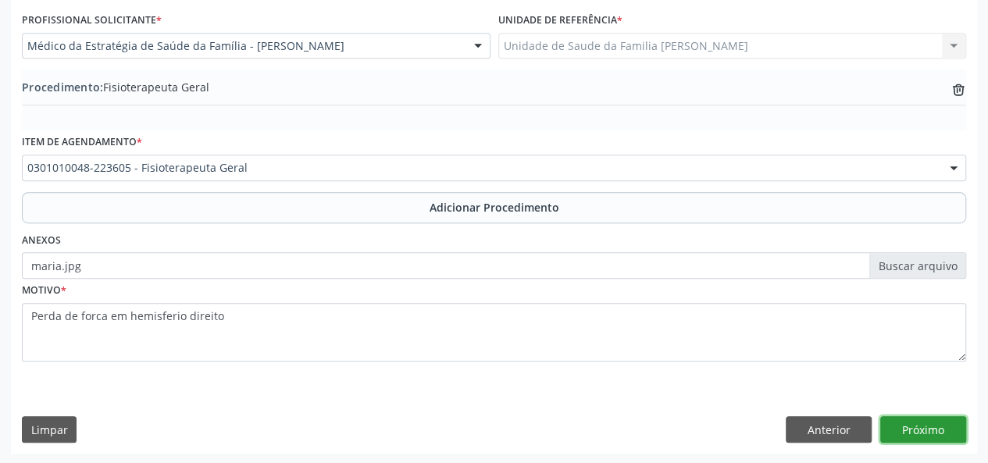
click at [934, 432] on button "Próximo" at bounding box center [924, 429] width 86 height 27
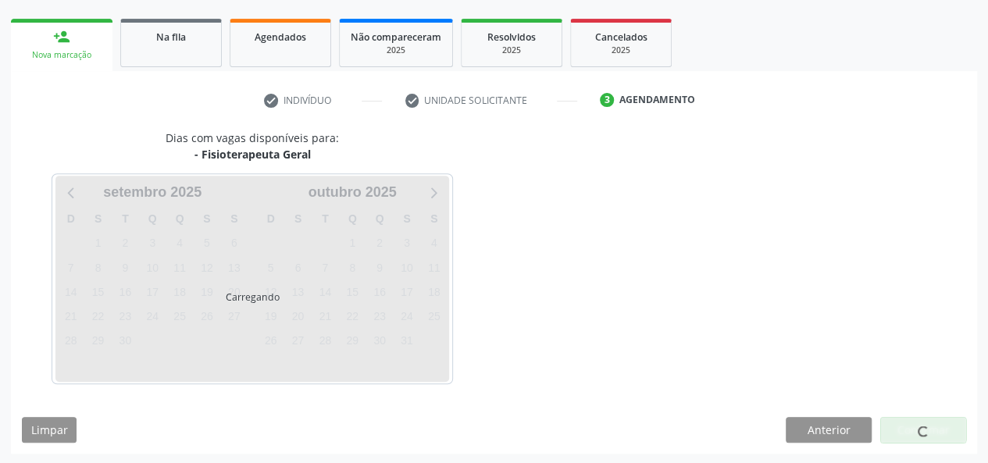
scroll to position [283, 0]
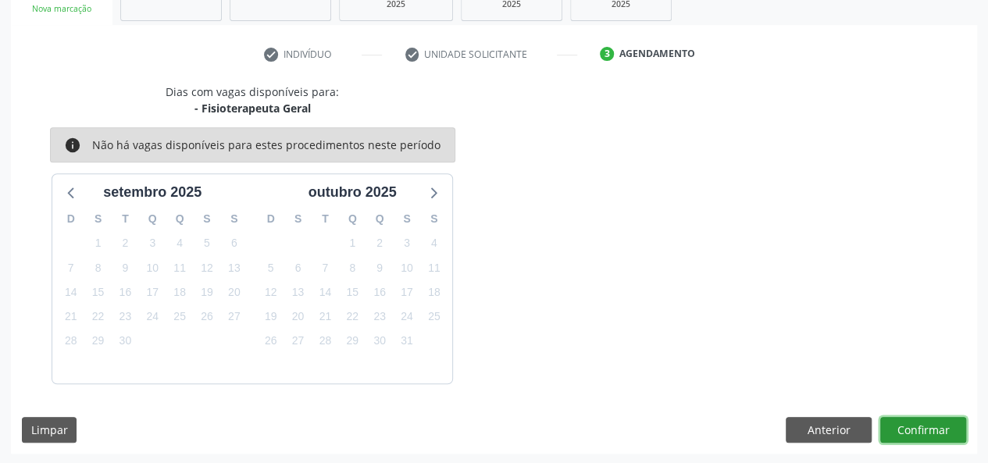
click at [914, 437] on button "Confirmar" at bounding box center [924, 430] width 86 height 27
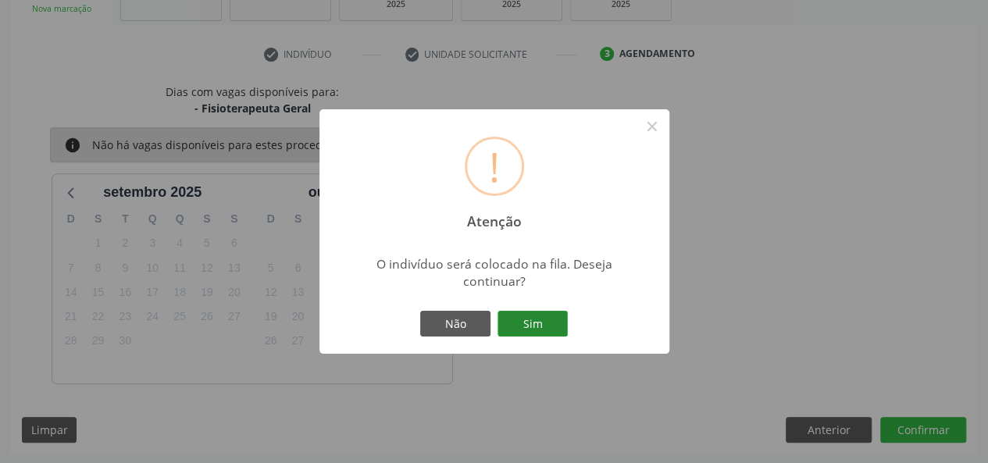
click at [552, 329] on button "Sim" at bounding box center [533, 324] width 70 height 27
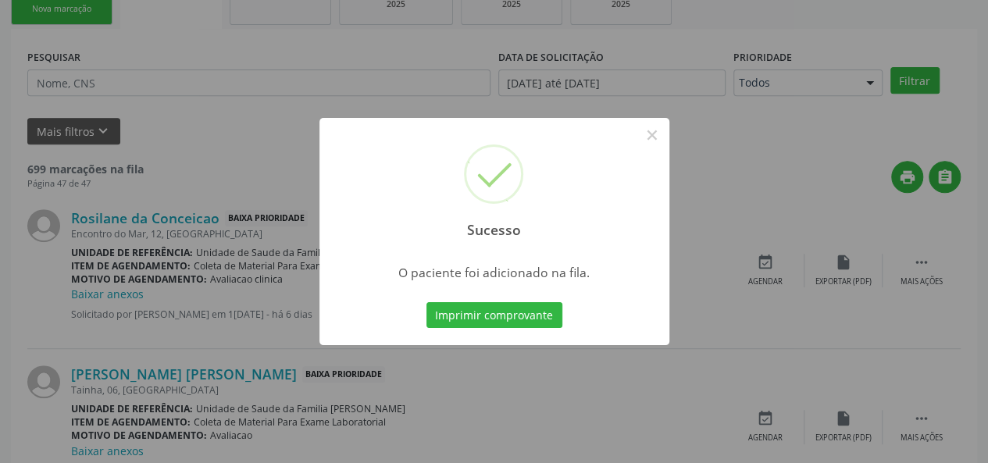
scroll to position [73, 0]
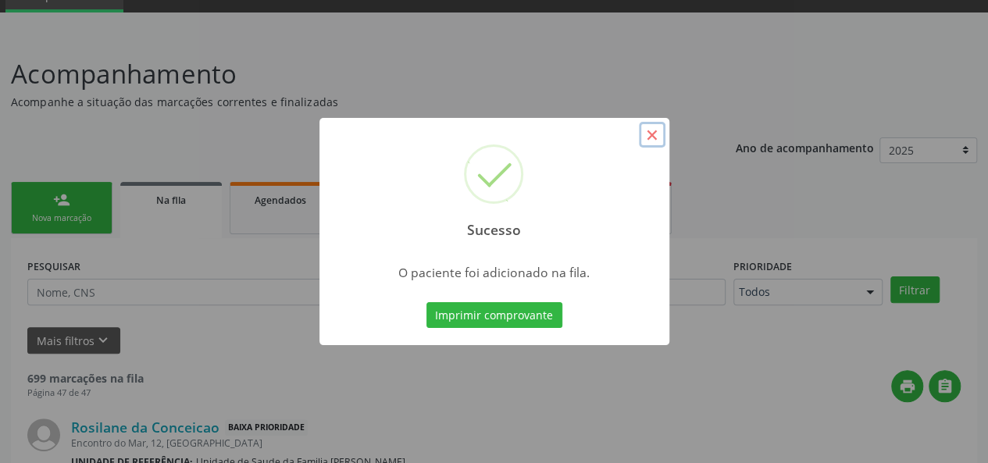
click at [650, 135] on button "×" at bounding box center [652, 135] width 27 height 27
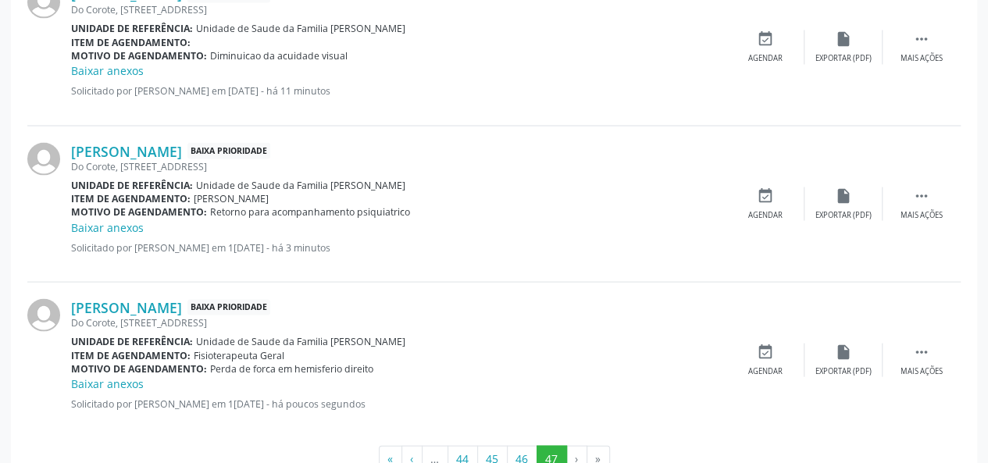
scroll to position [1410, 0]
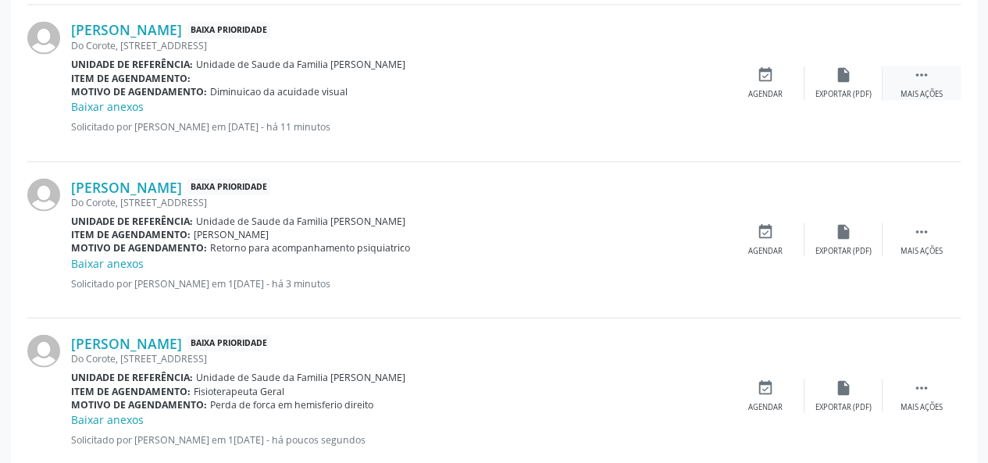
click at [947, 79] on div " Mais ações" at bounding box center [922, 83] width 78 height 34
click at [842, 69] on icon "edit" at bounding box center [843, 74] width 17 height 17
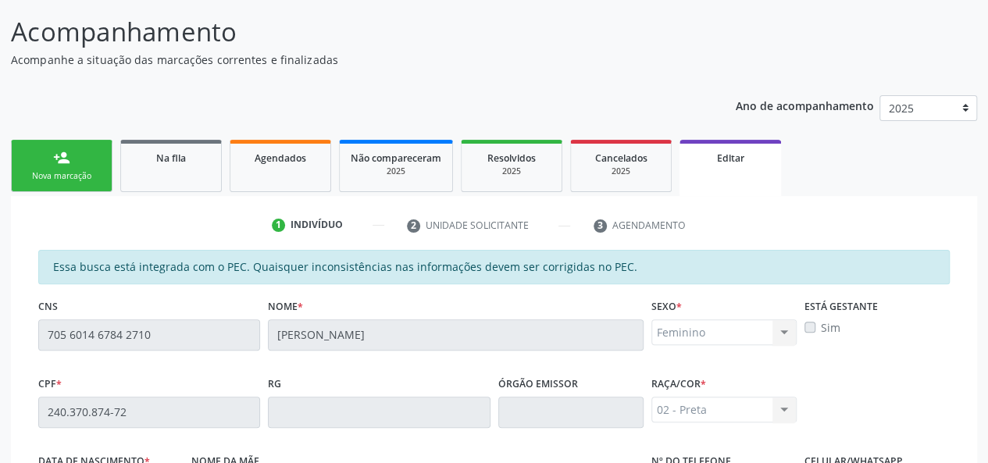
scroll to position [80, 0]
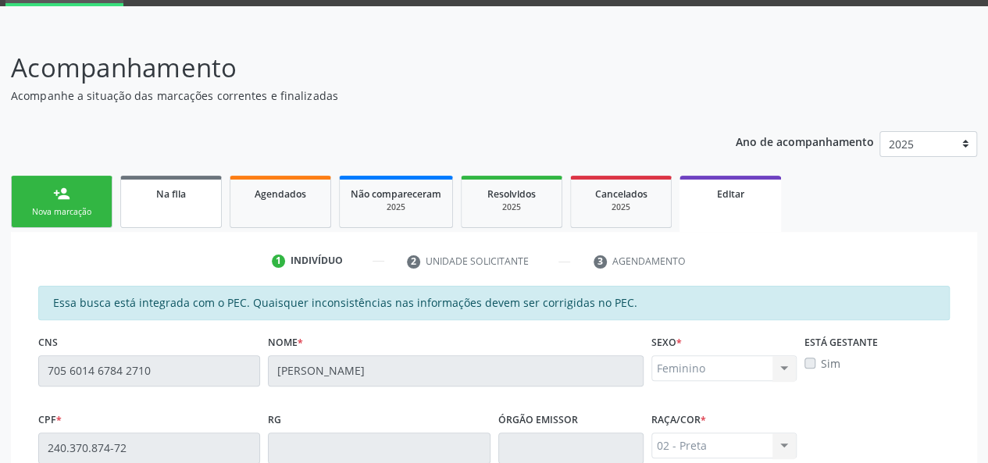
click at [216, 199] on link "Na fila" at bounding box center [171, 202] width 102 height 52
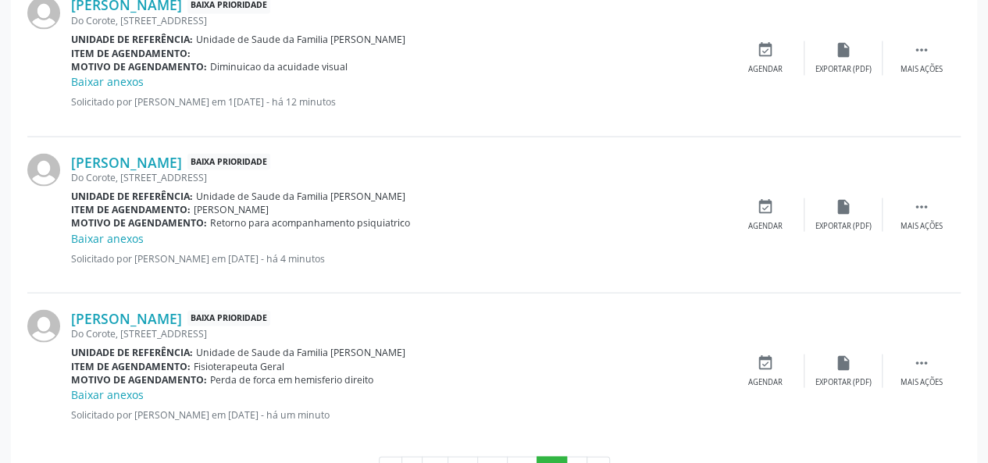
scroll to position [1410, 0]
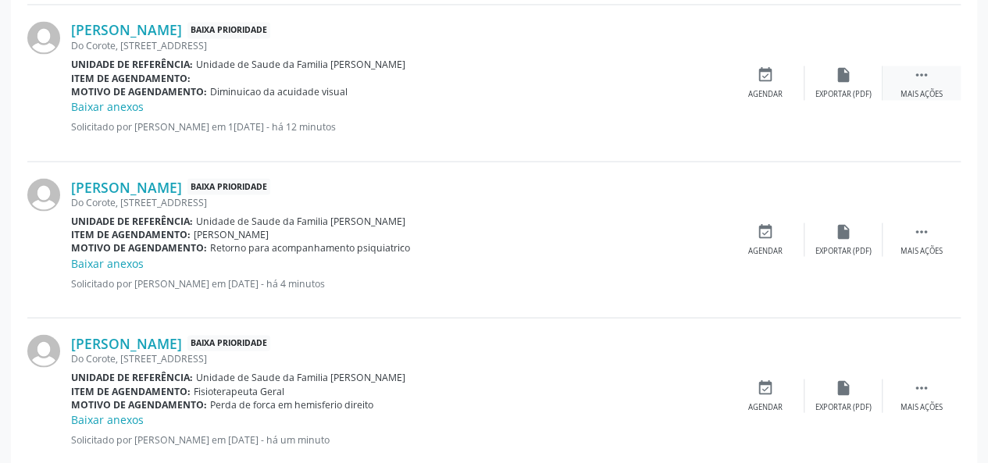
click at [930, 84] on div " Mais ações" at bounding box center [922, 83] width 78 height 34
click at [846, 88] on div "Editar" at bounding box center [843, 93] width 25 height 11
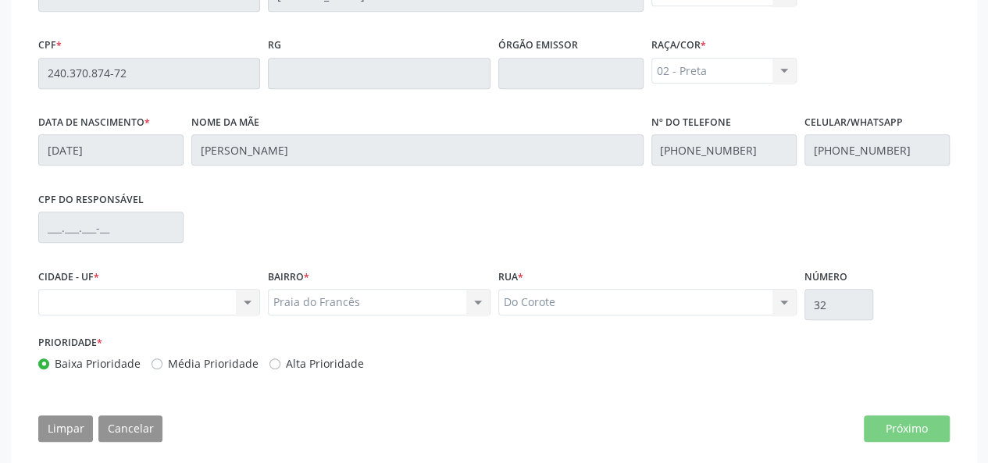
scroll to position [470, 0]
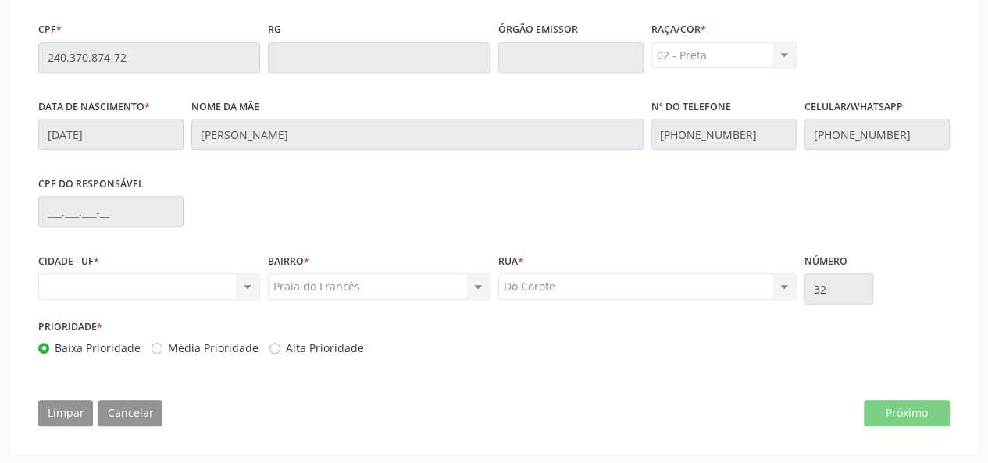
drag, startPoint x: 649, startPoint y: 441, endPoint x: 657, endPoint y: 441, distance: 7.9
click at [655, 441] on div "1 Indivíduo 2 Unidade solicitante 3 Agendamento Essa busca está integrada com o…" at bounding box center [494, 147] width 967 height 612
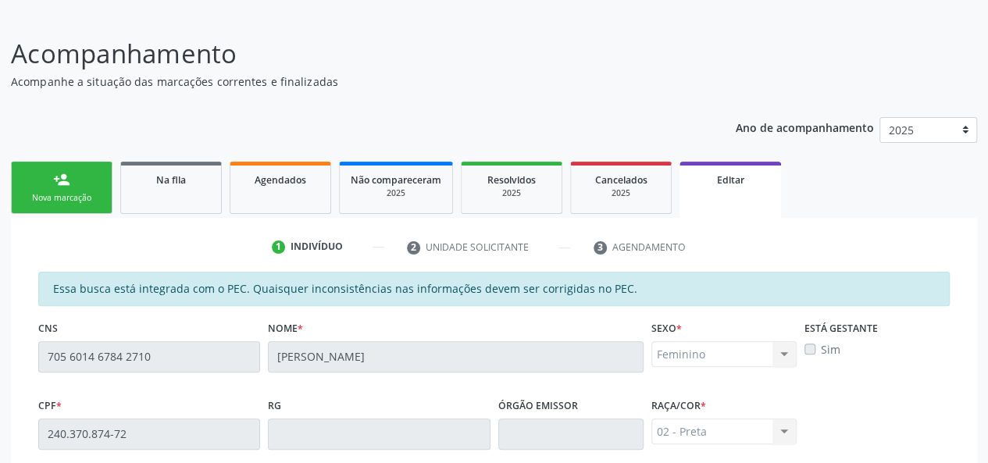
scroll to position [0, 0]
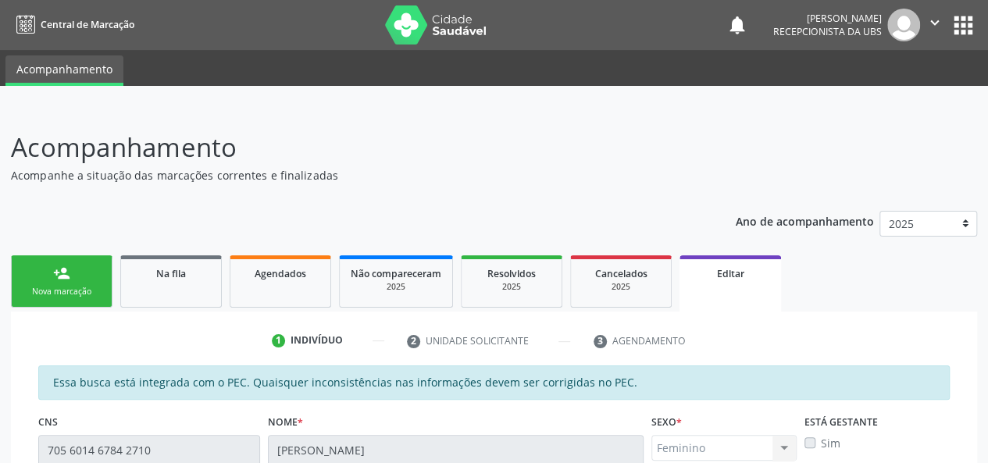
click at [927, 23] on icon "" at bounding box center [935, 22] width 17 height 17
click at [900, 94] on link "Sair" at bounding box center [896, 95] width 108 height 22
